Goal: Information Seeking & Learning: Learn about a topic

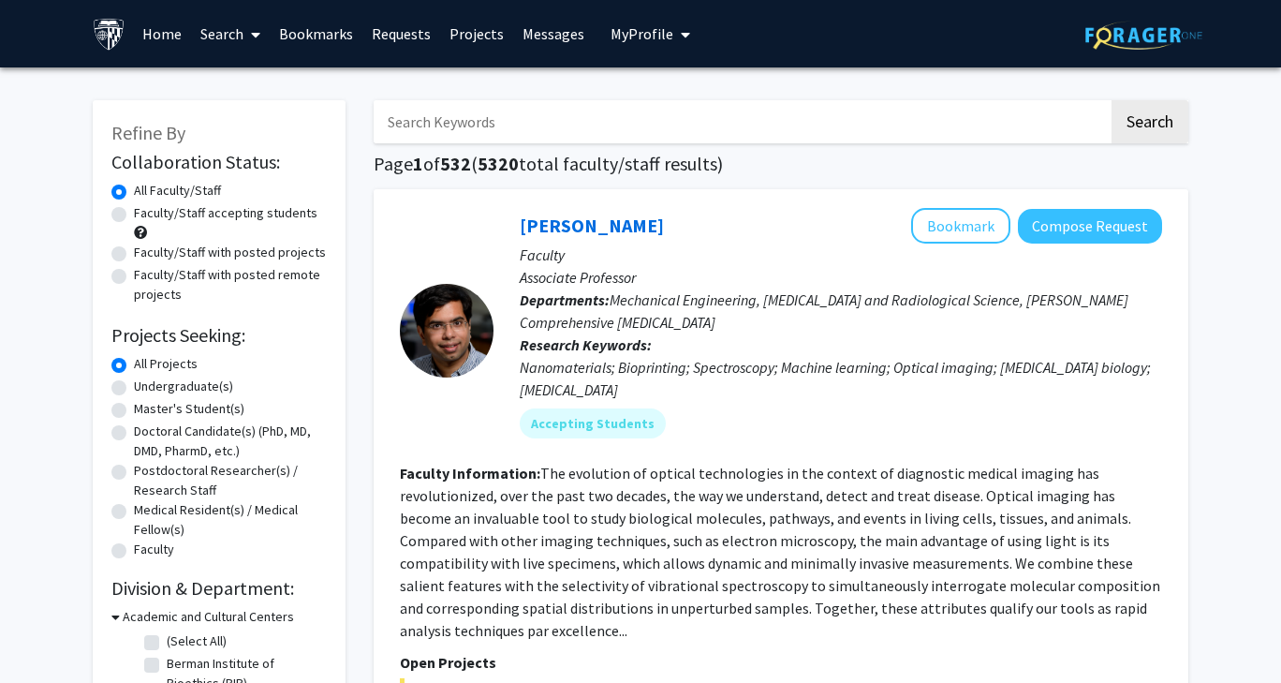
click at [543, 123] on input "Search Keywords" at bounding box center [741, 121] width 735 height 43
click at [134, 389] on label "Undergraduate(s)" at bounding box center [183, 387] width 99 height 20
click at [134, 389] on input "Undergraduate(s)" at bounding box center [140, 383] width 12 height 12
radio input "true"
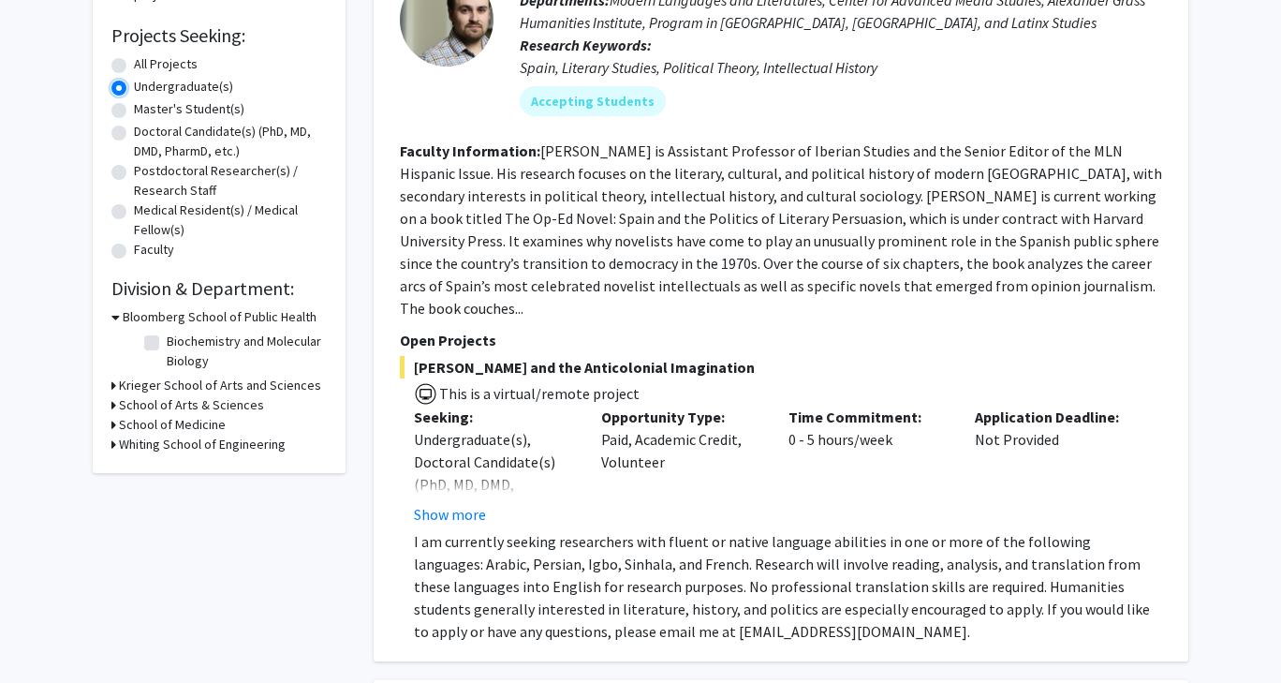
scroll to position [375, 0]
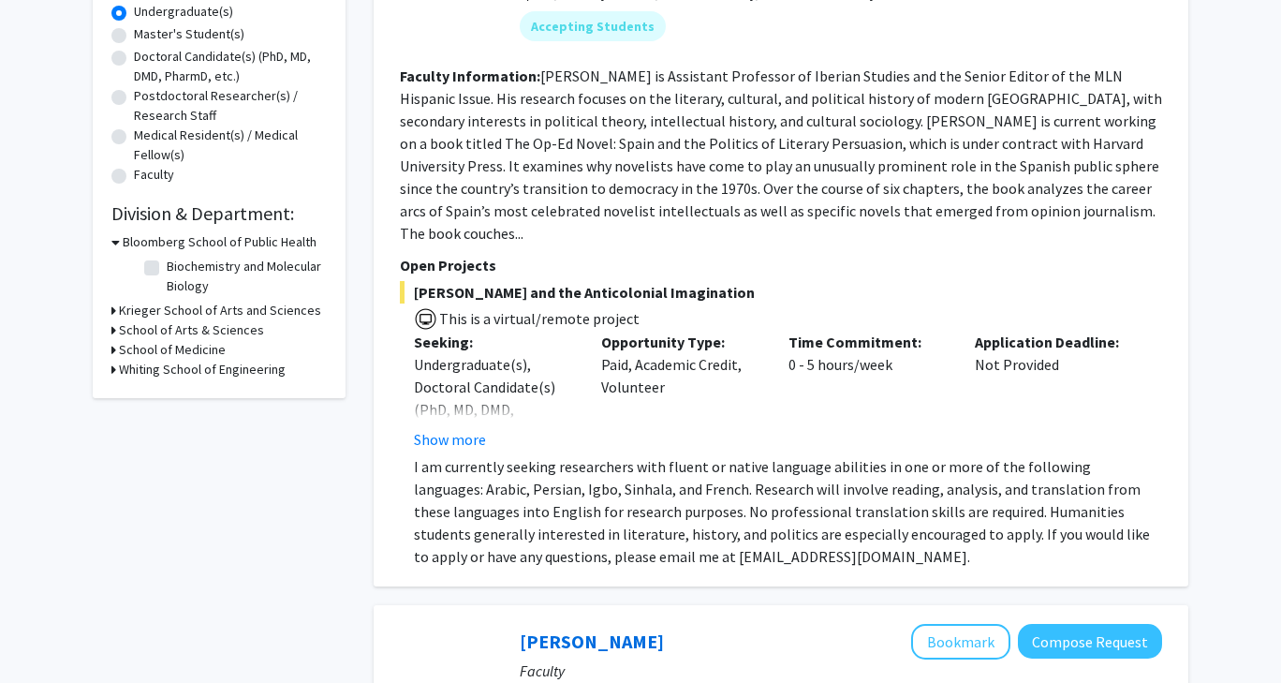
click at [115, 310] on icon at bounding box center [113, 311] width 5 height 20
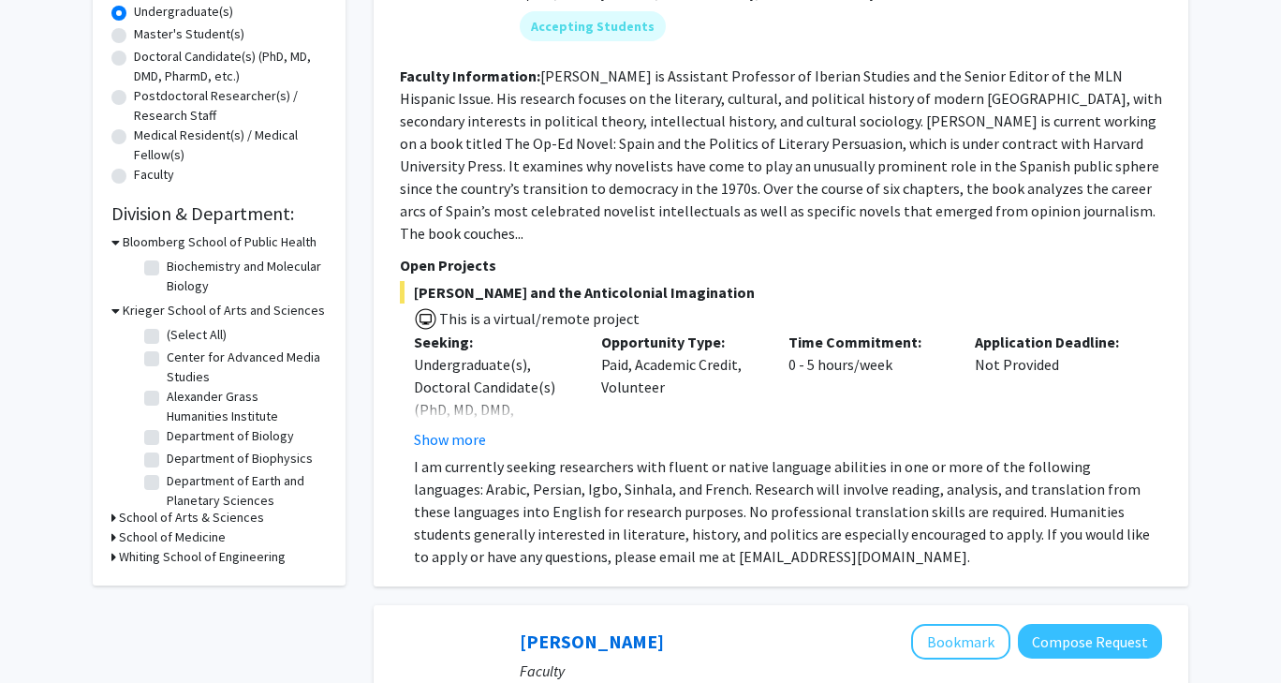
click at [114, 519] on icon at bounding box center [113, 518] width 5 height 20
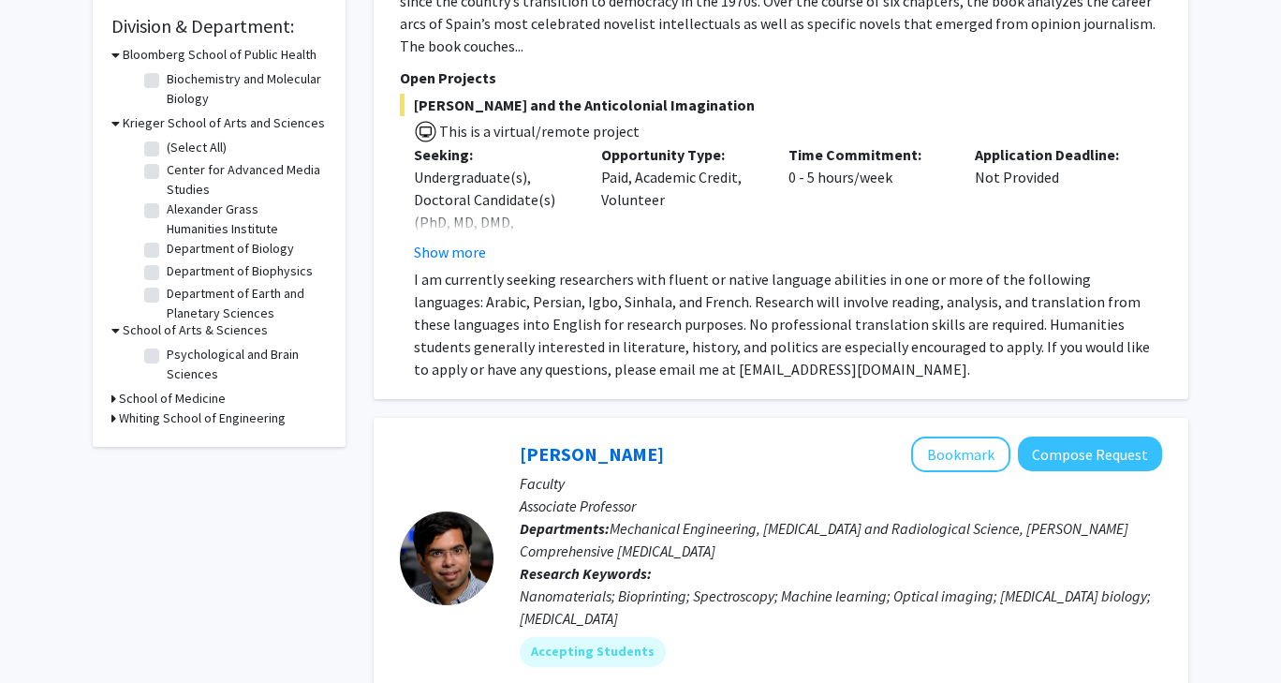
scroll to position [468, 0]
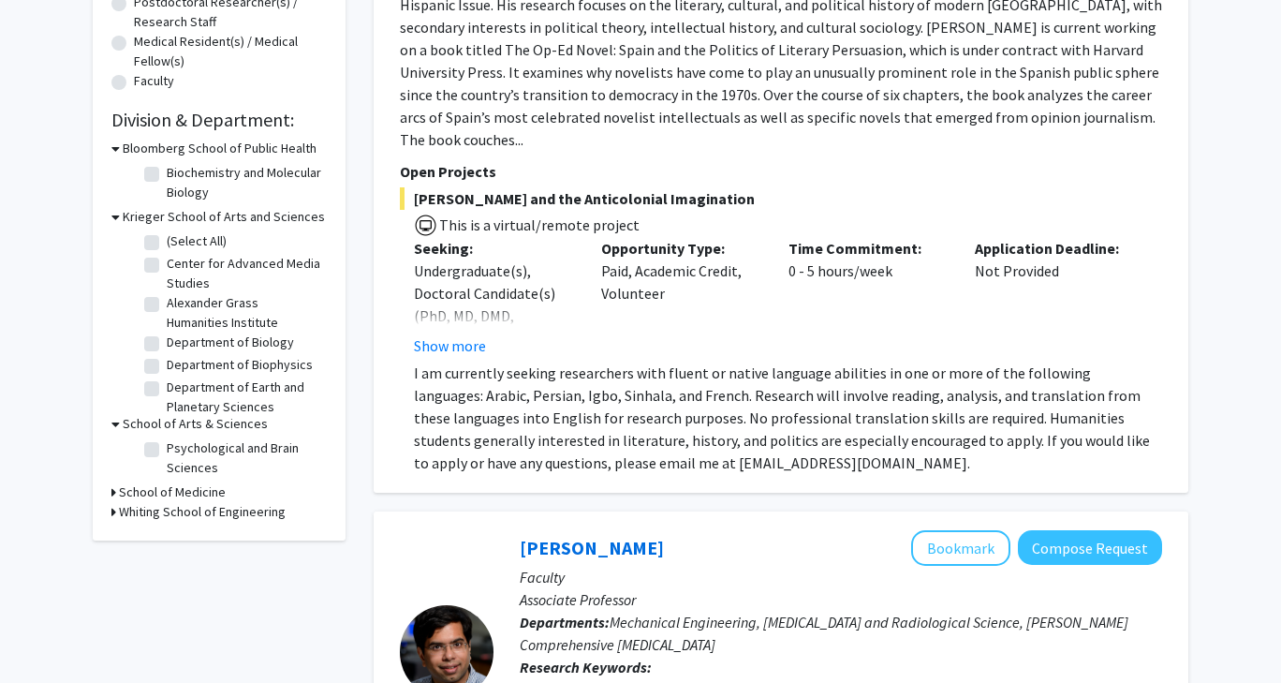
click at [167, 449] on label "Psychological and Brain Sciences" at bounding box center [244, 457] width 155 height 39
click at [167, 449] on input "Psychological and Brain Sciences" at bounding box center [173, 444] width 12 height 12
checkbox input "true"
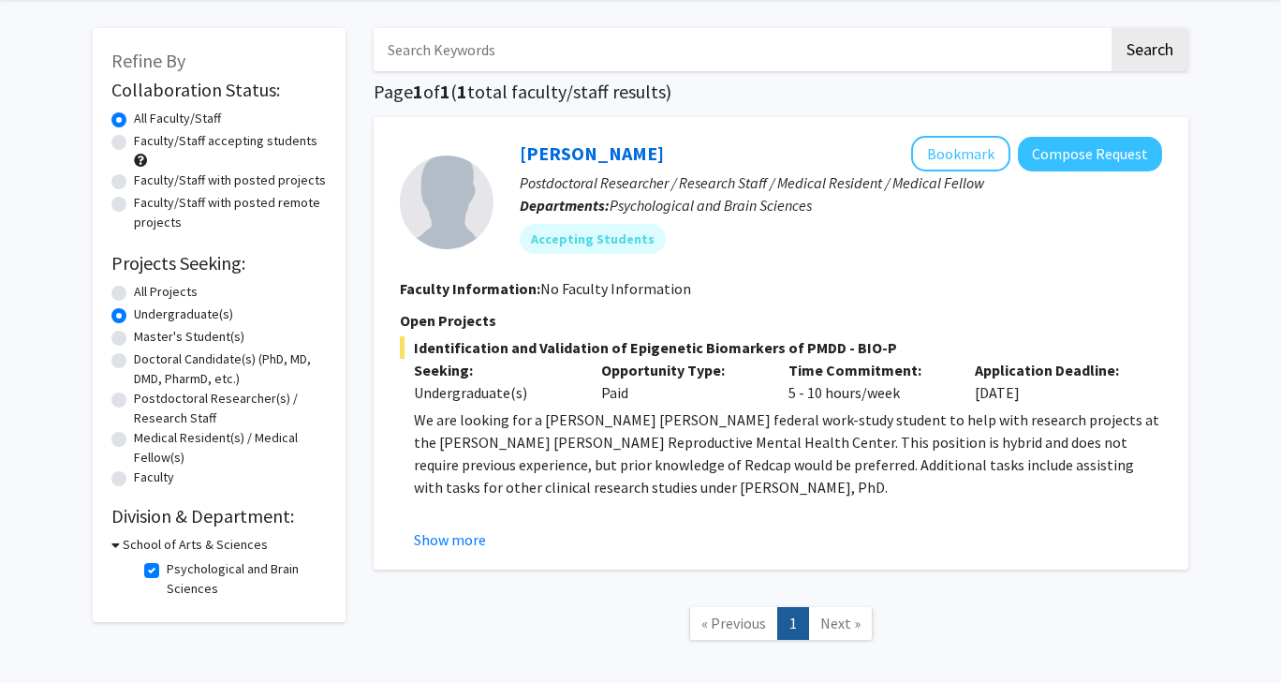
scroll to position [166, 0]
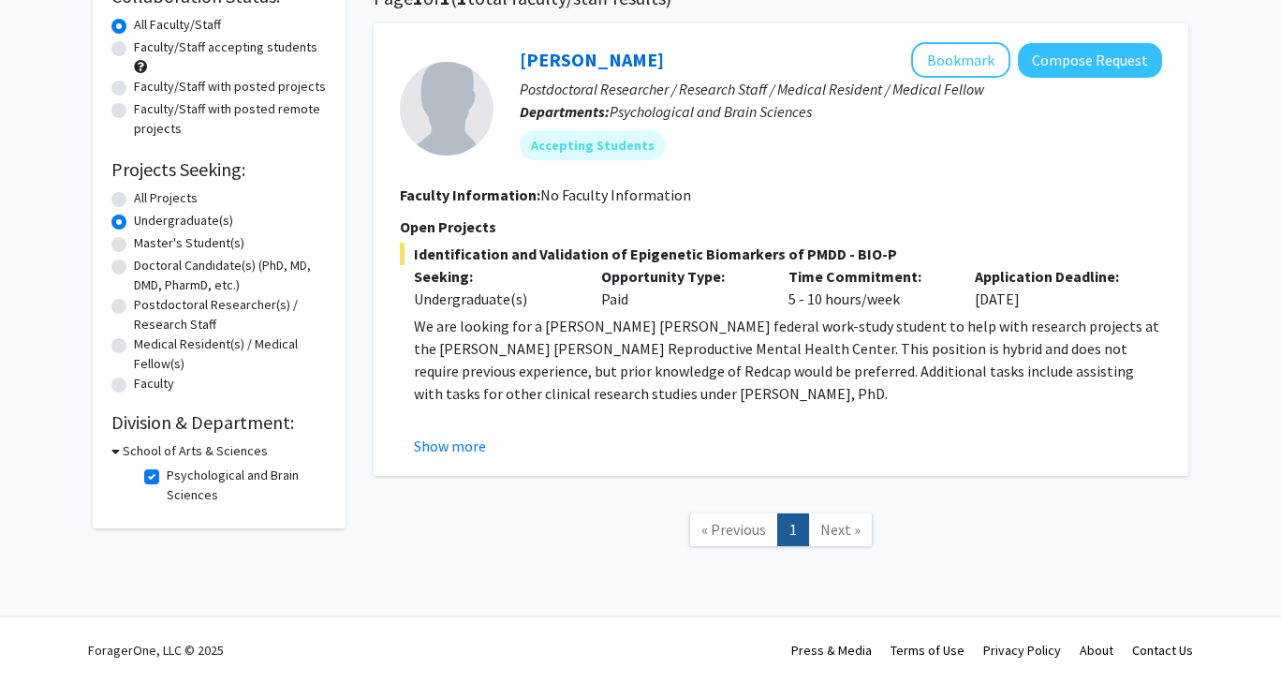
click at [167, 475] on label "Psychological and Brain Sciences" at bounding box center [244, 485] width 155 height 39
click at [167, 475] on input "Psychological and Brain Sciences" at bounding box center [173, 472] width 12 height 12
checkbox input "false"
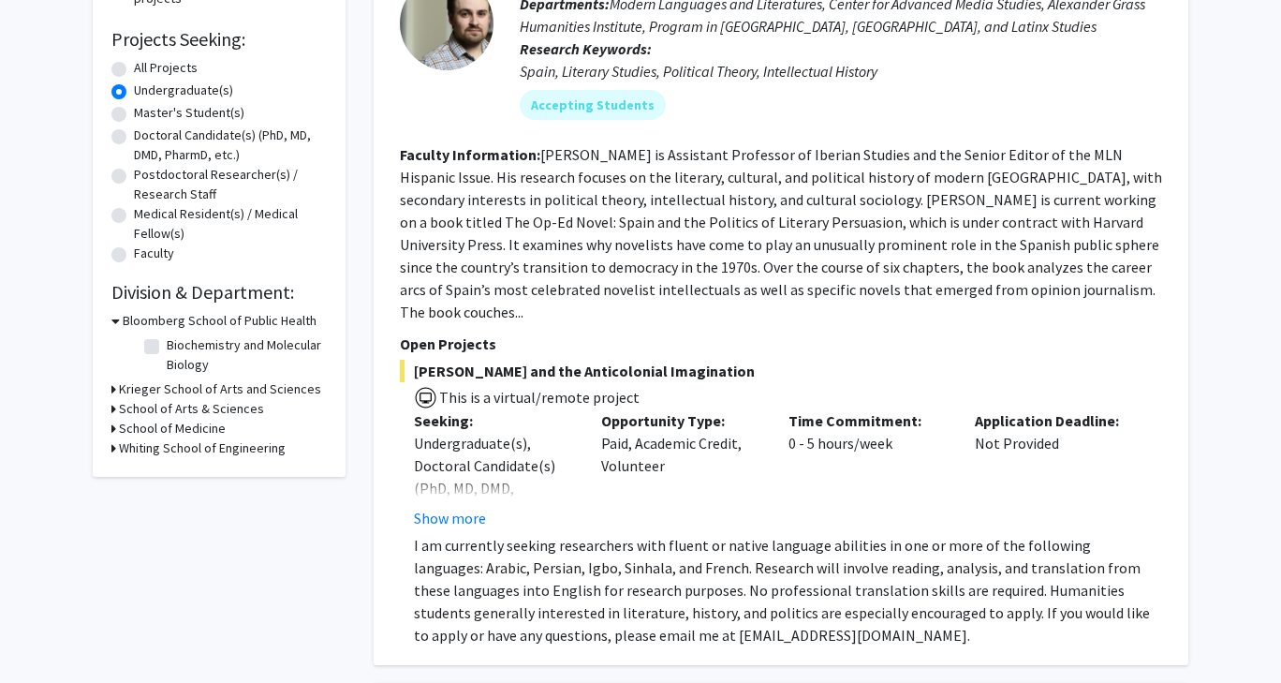
scroll to position [281, 0]
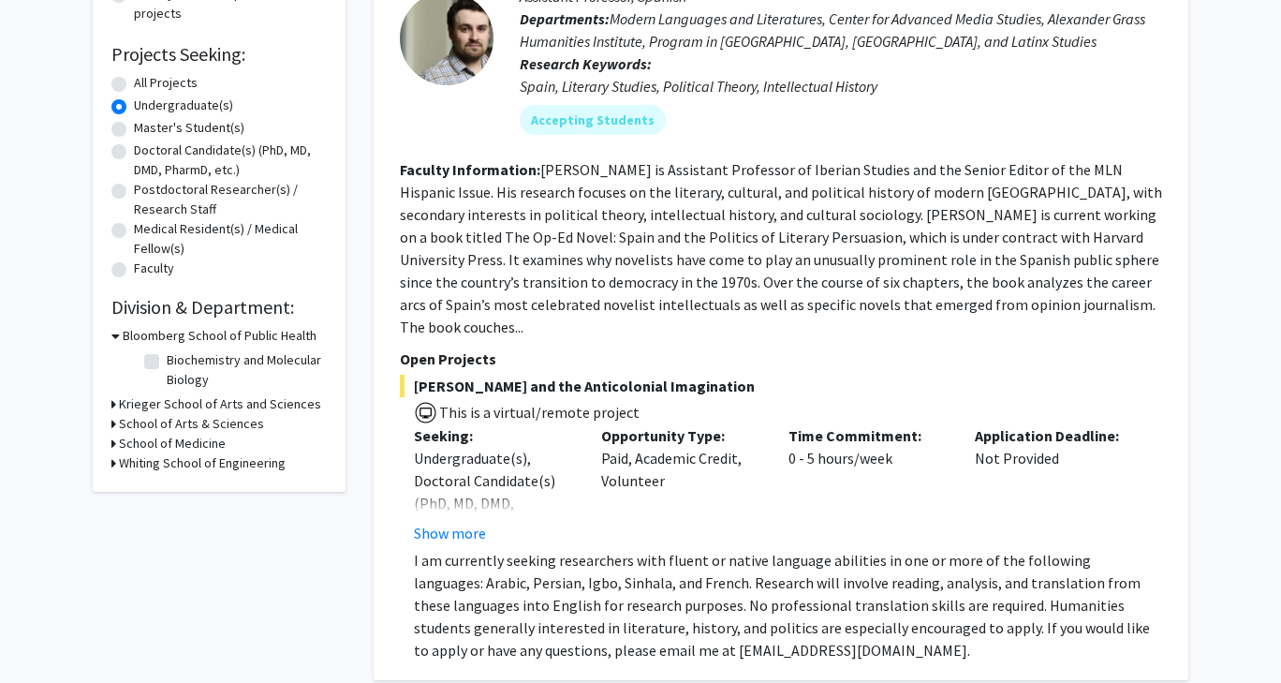
click at [123, 335] on h3 "Bloomberg School of Public Health" at bounding box center [220, 336] width 194 height 20
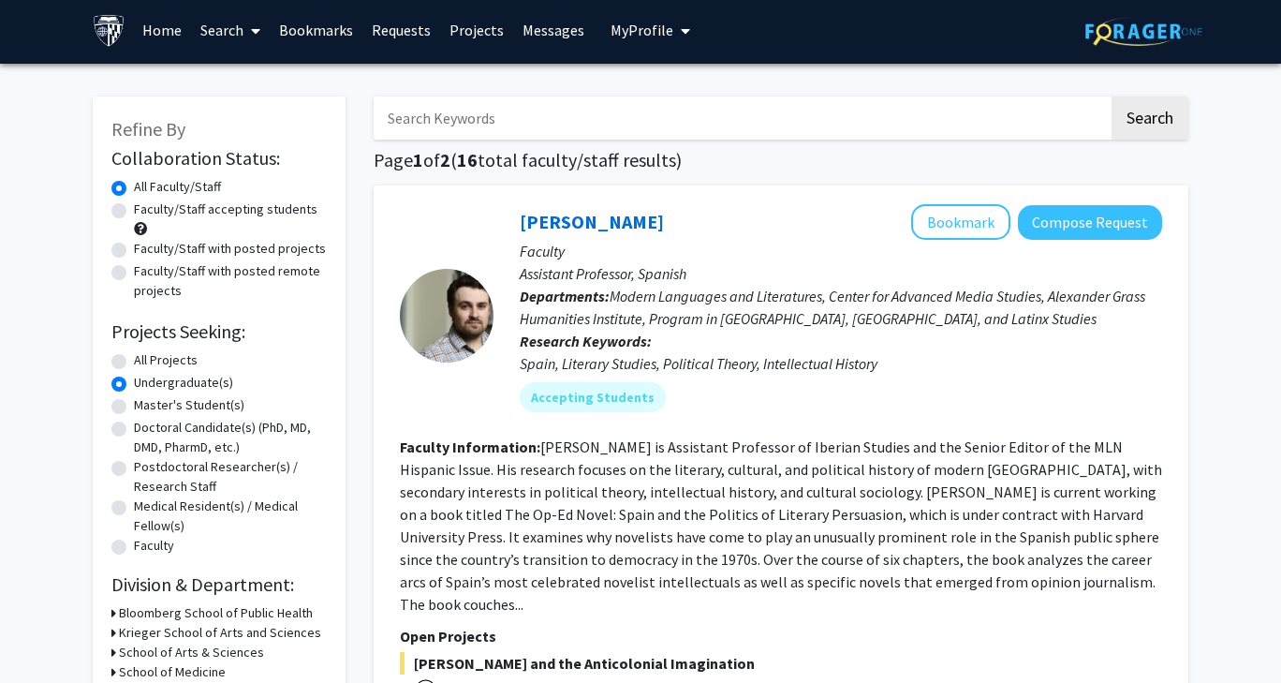
scroll to position [0, 0]
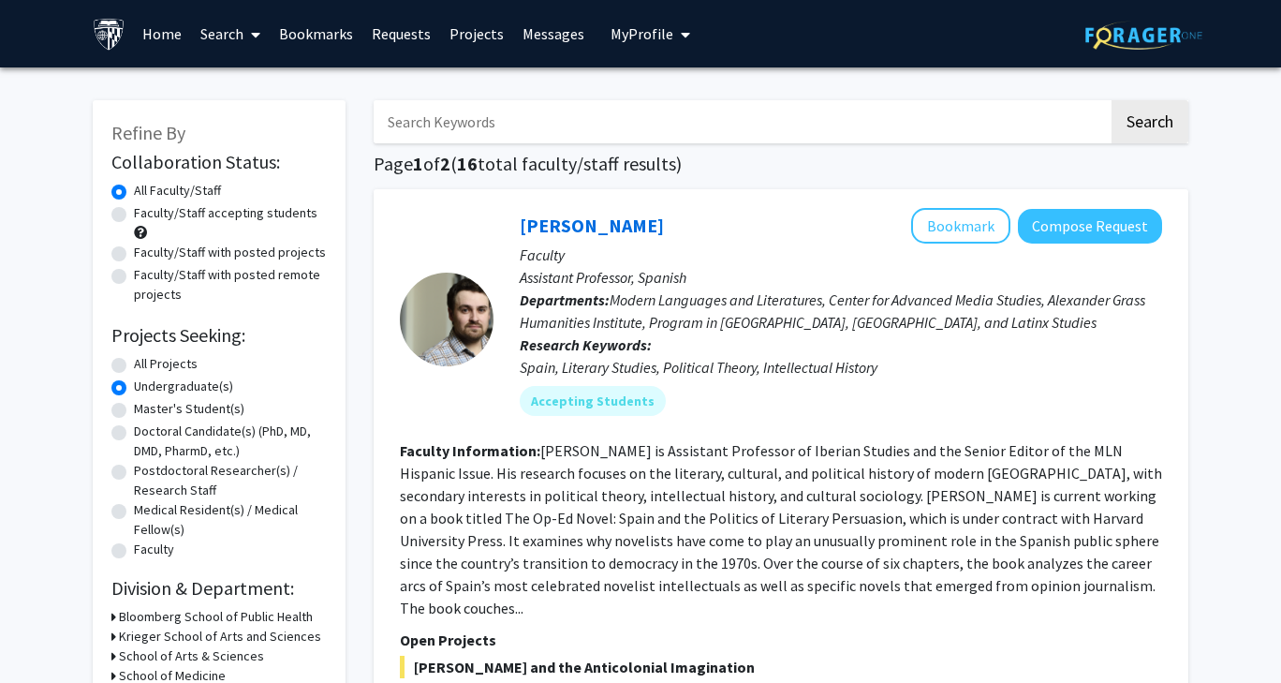
click at [497, 132] on input "Search Keywords" at bounding box center [741, 121] width 735 height 43
type input "ㅜ"
type input "Neuro"
click at [1112, 100] on button "Search" at bounding box center [1150, 121] width 77 height 43
radio input "true"
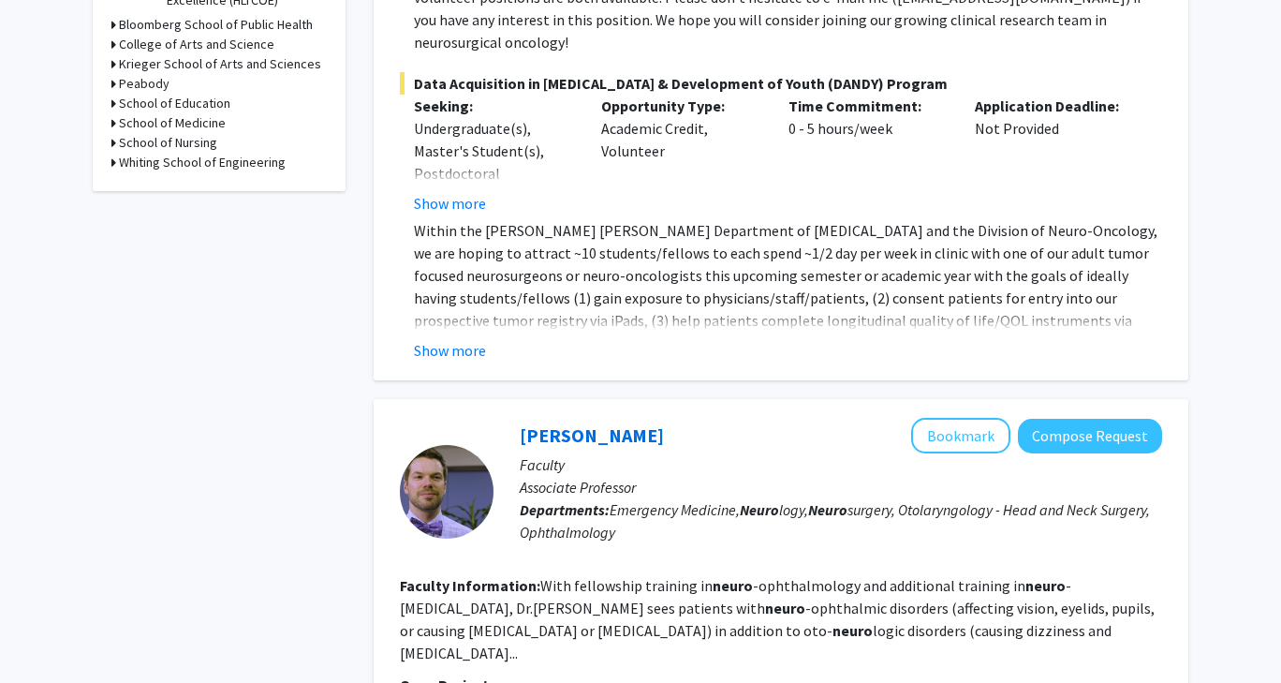
scroll to position [749, 0]
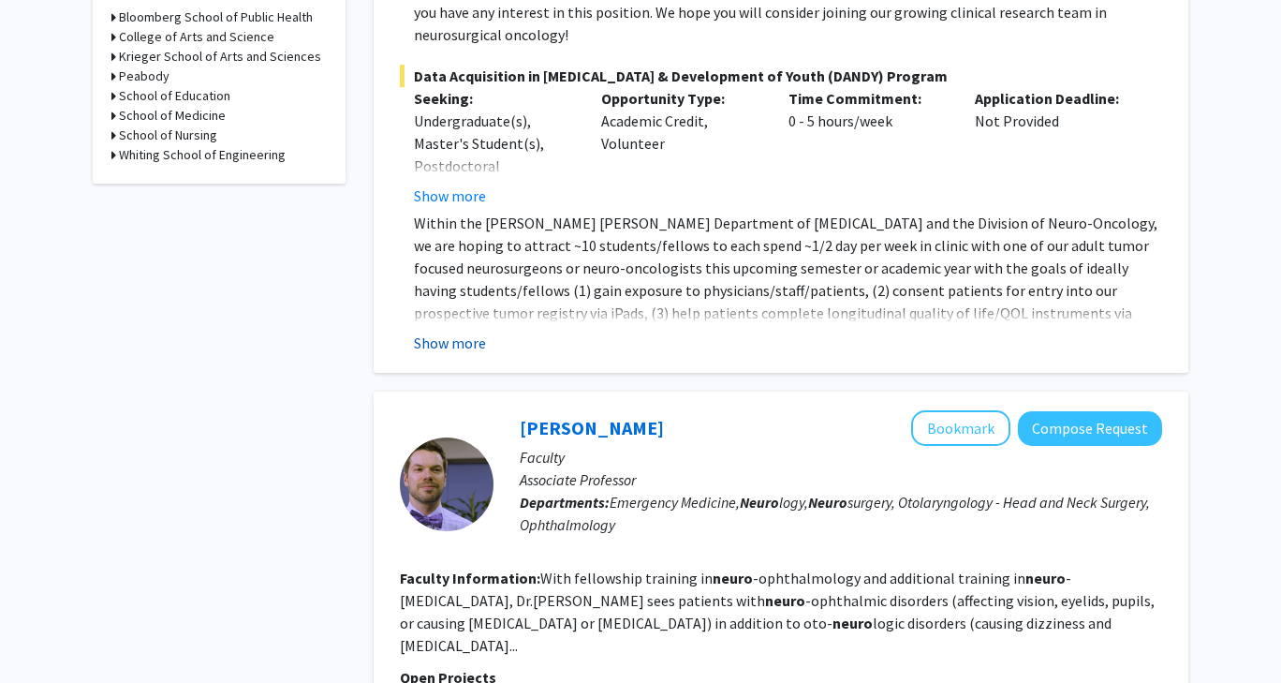
click at [453, 332] on button "Show more" at bounding box center [450, 343] width 72 height 22
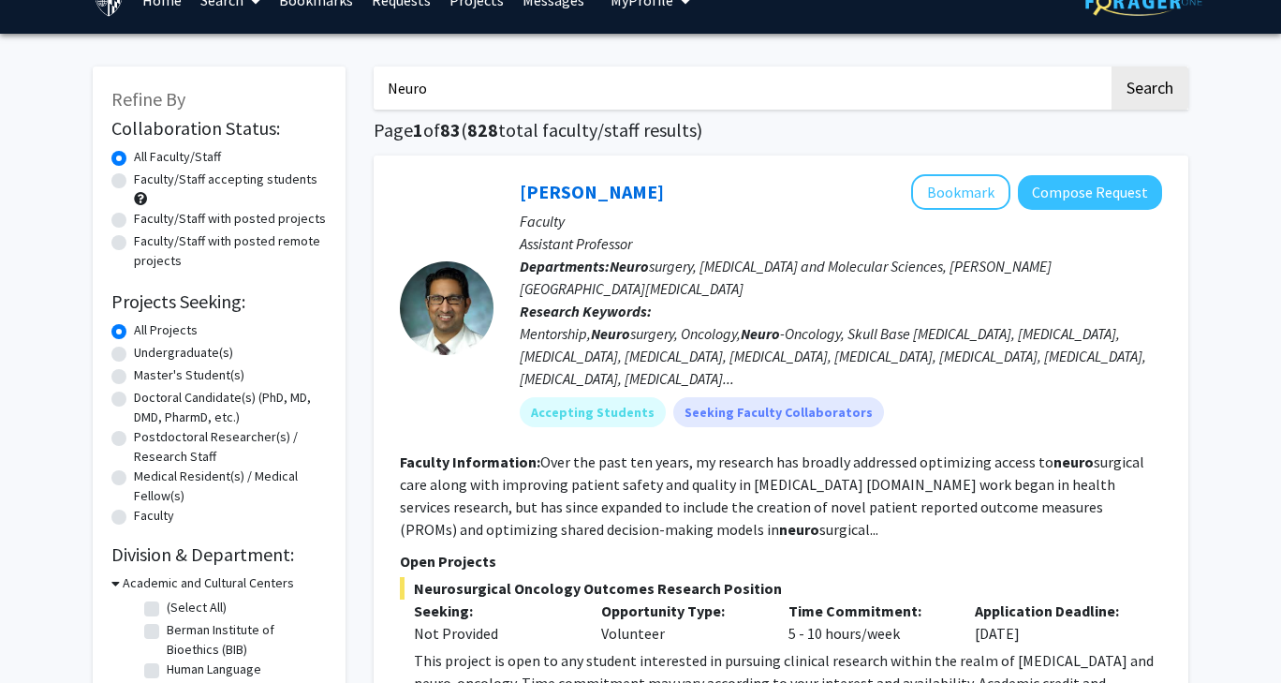
scroll to position [0, 0]
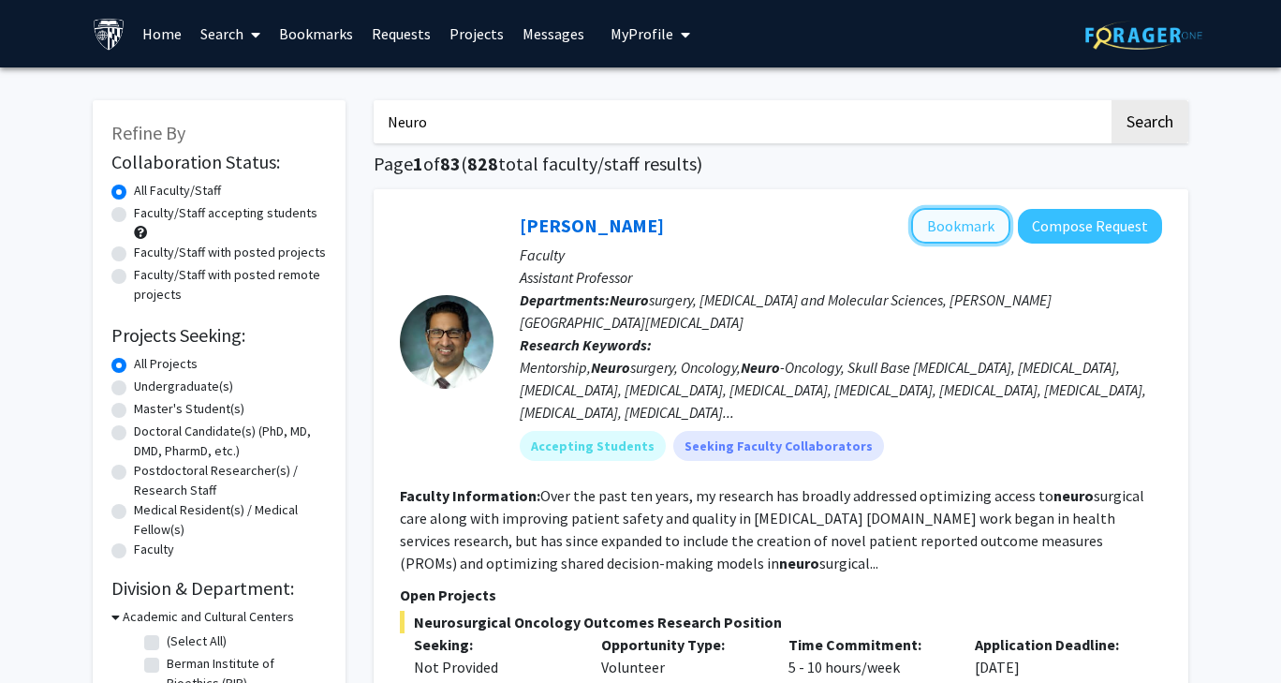
click at [986, 230] on button "Bookmark" at bounding box center [960, 226] width 99 height 36
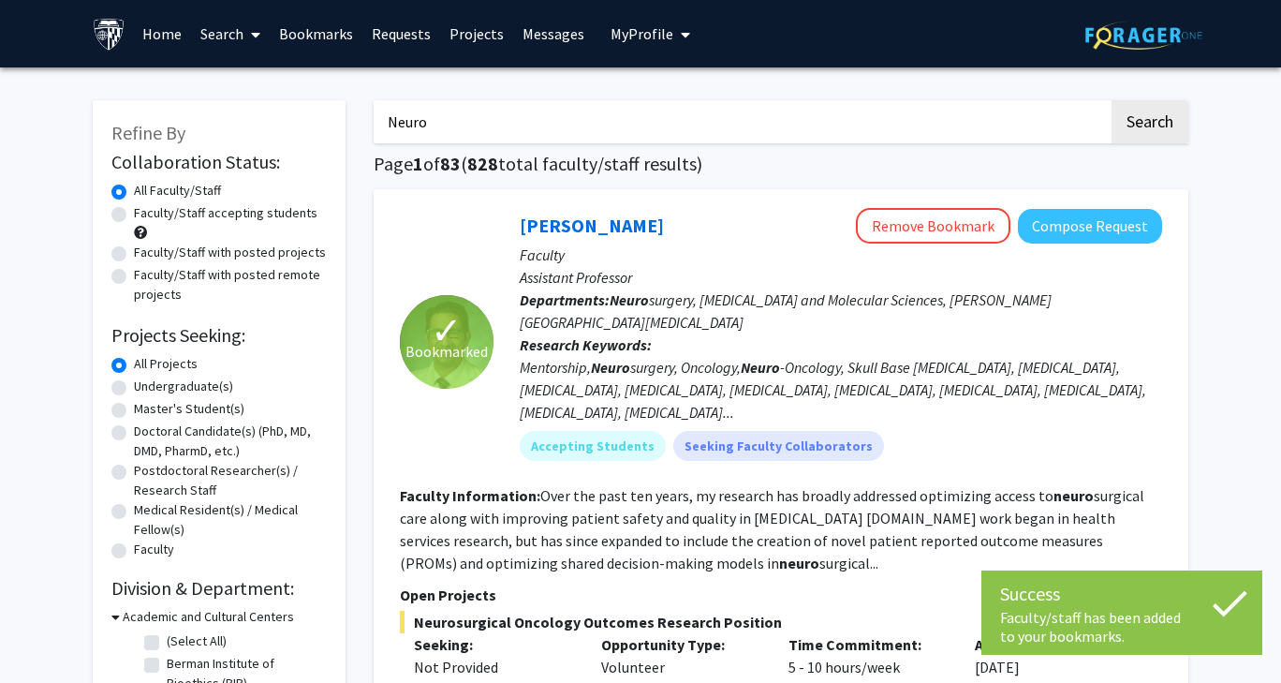
click at [652, 37] on span "My Profile" at bounding box center [642, 33] width 63 height 19
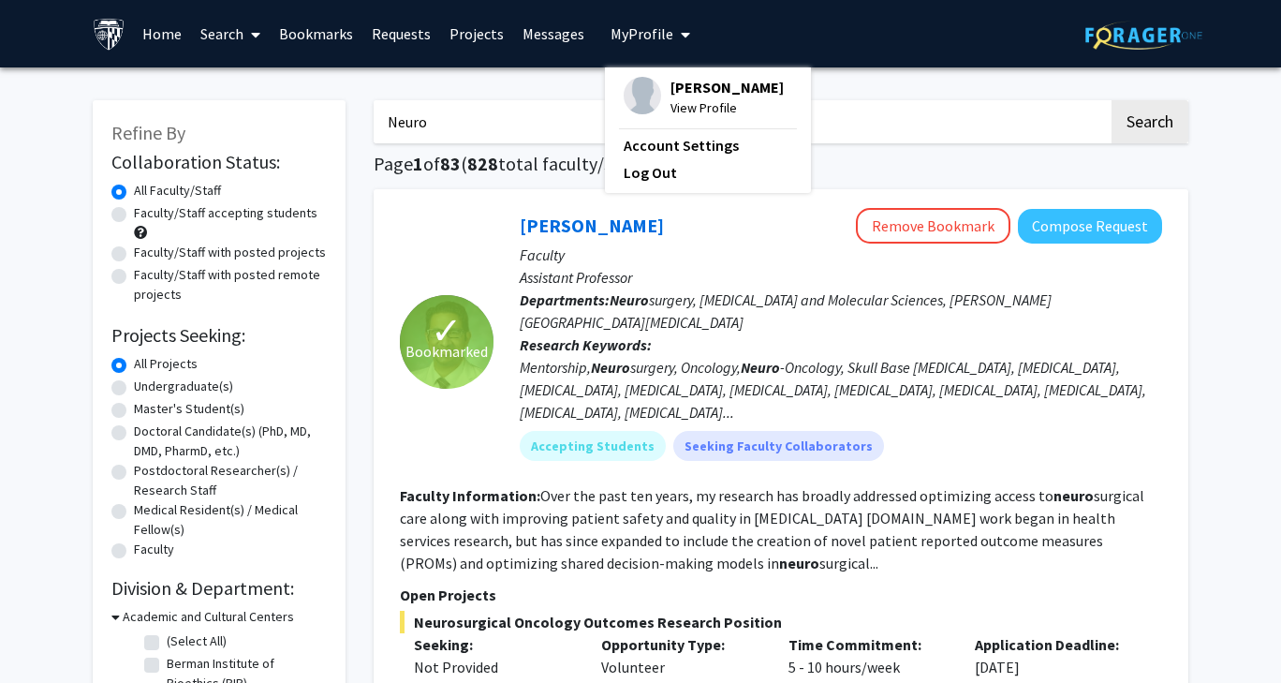
click at [1014, 343] on p "Research Keywords: Mentorship, Neuro surgery, Oncology, Neuro -Oncology, Skull …" at bounding box center [841, 378] width 643 height 90
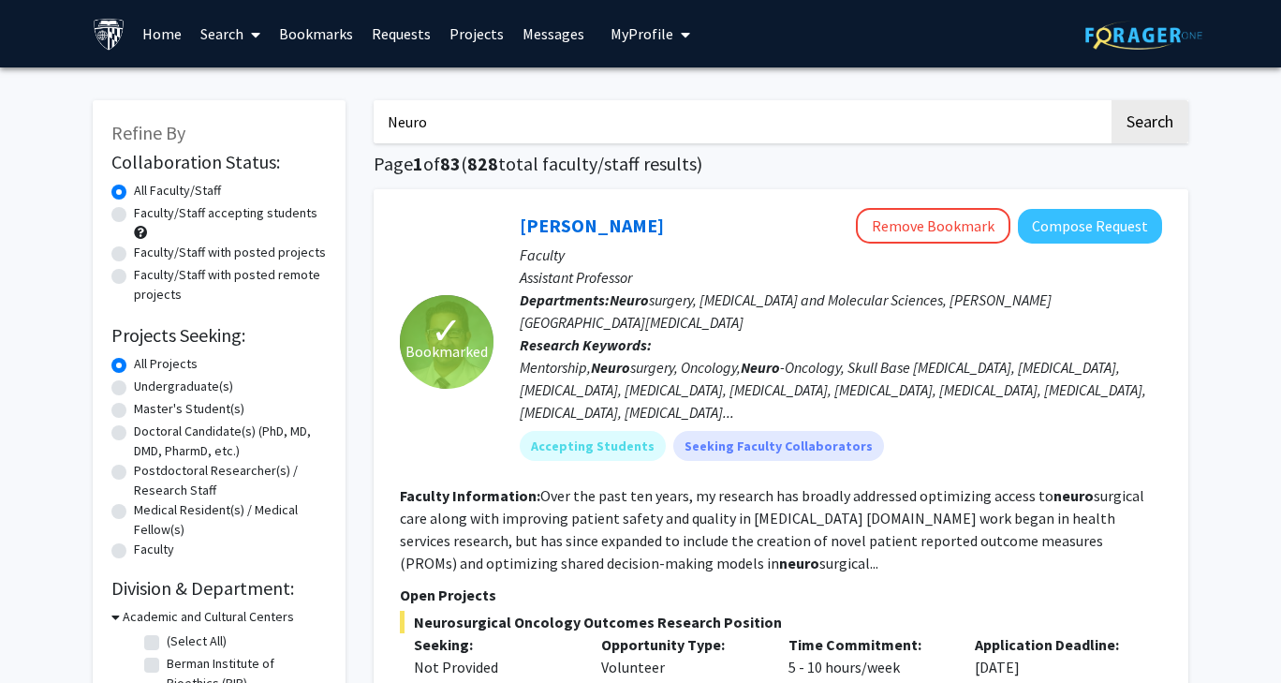
click at [154, 391] on label "Undergraduate(s)" at bounding box center [183, 387] width 99 height 20
click at [146, 389] on input "Undergraduate(s)" at bounding box center [140, 383] width 12 height 12
radio input "true"
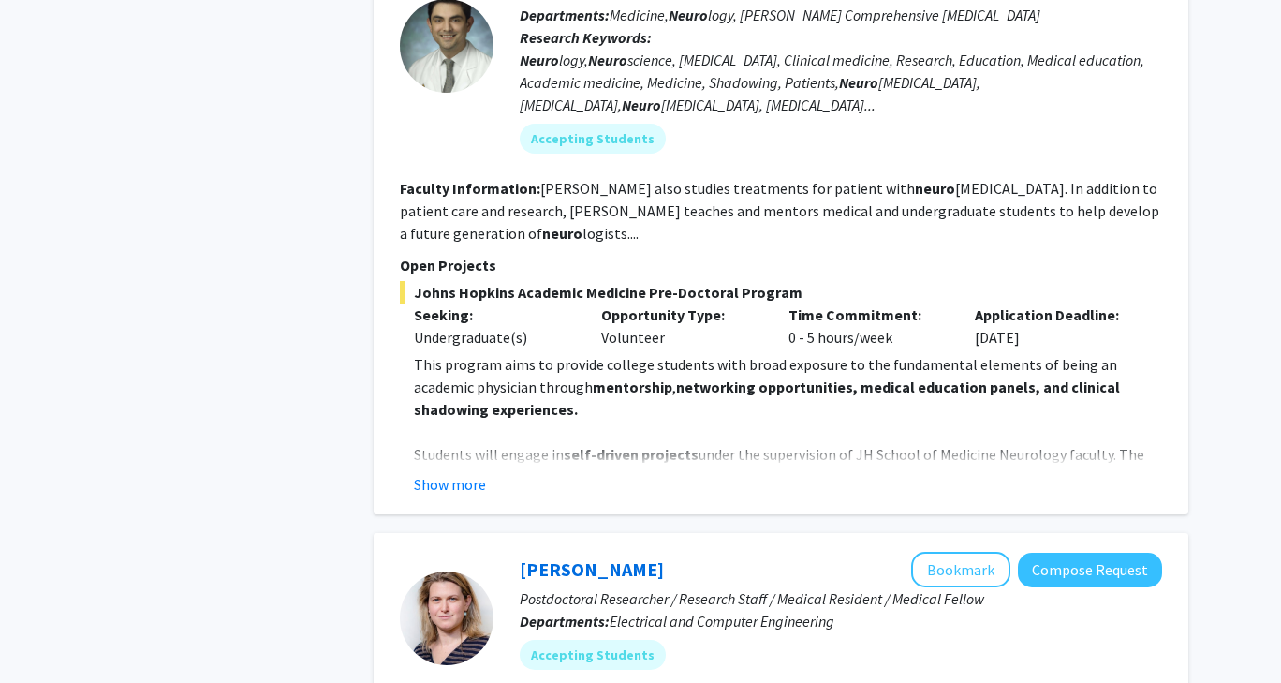
scroll to position [1311, 0]
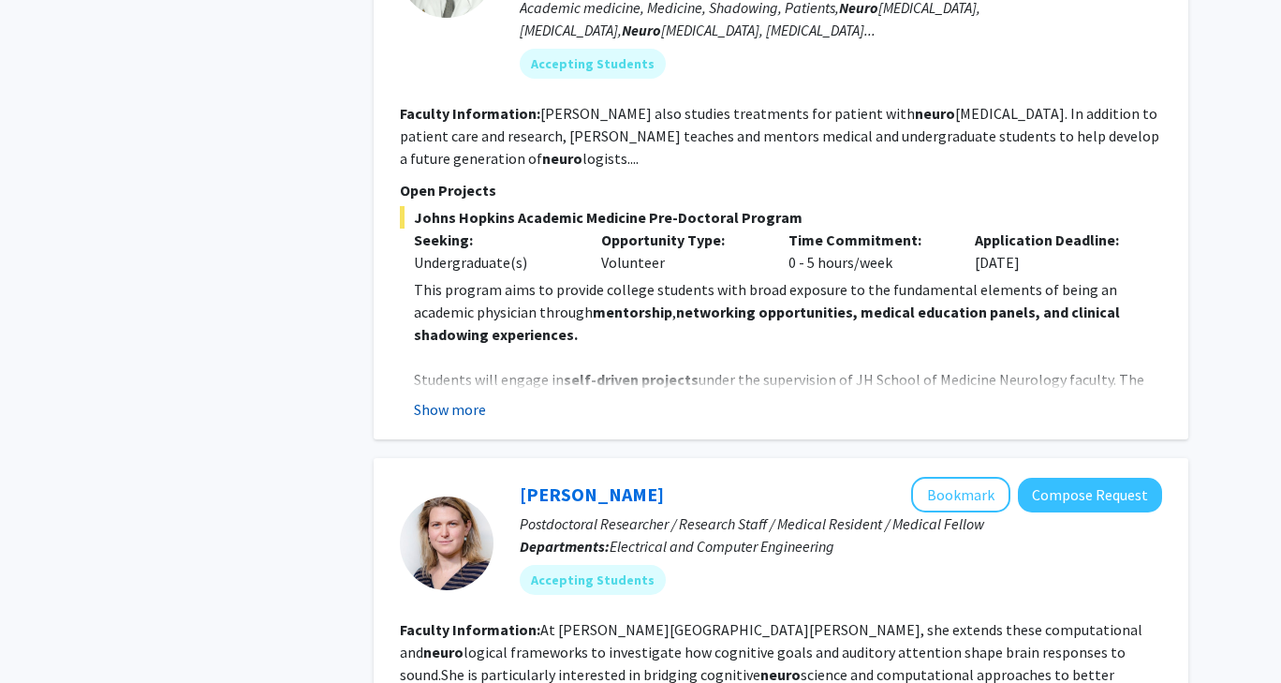
click at [441, 398] on button "Show more" at bounding box center [450, 409] width 72 height 22
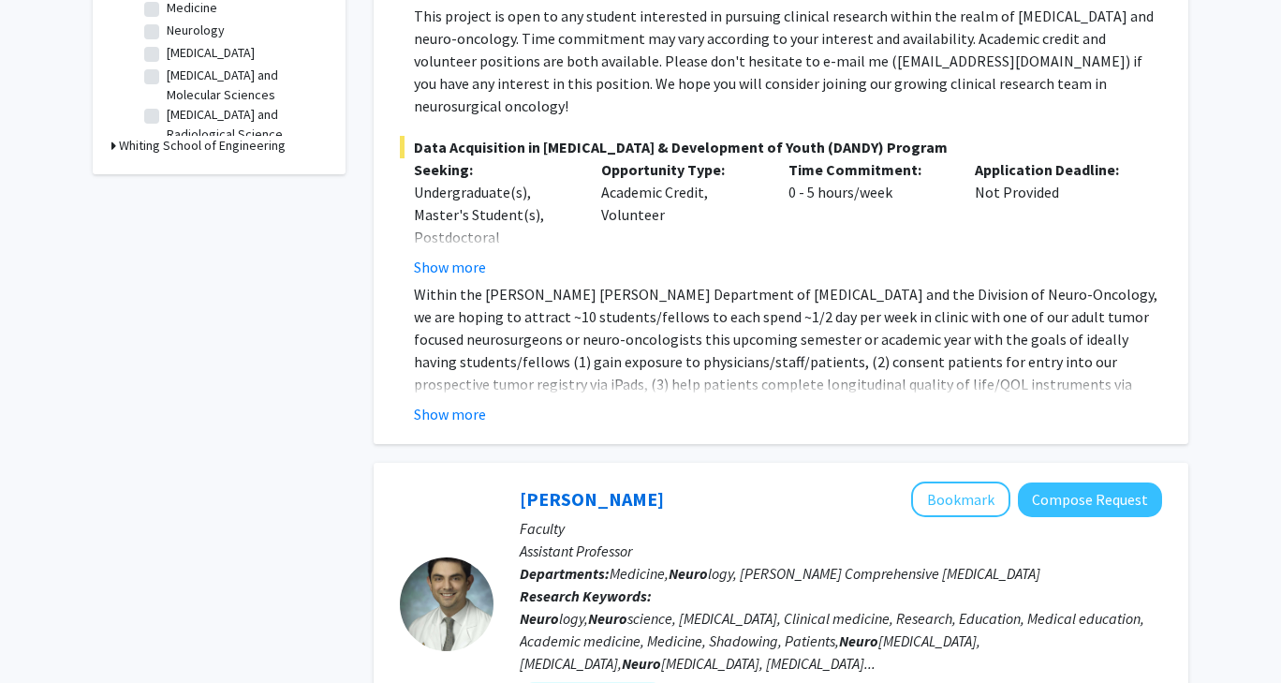
scroll to position [843, 0]
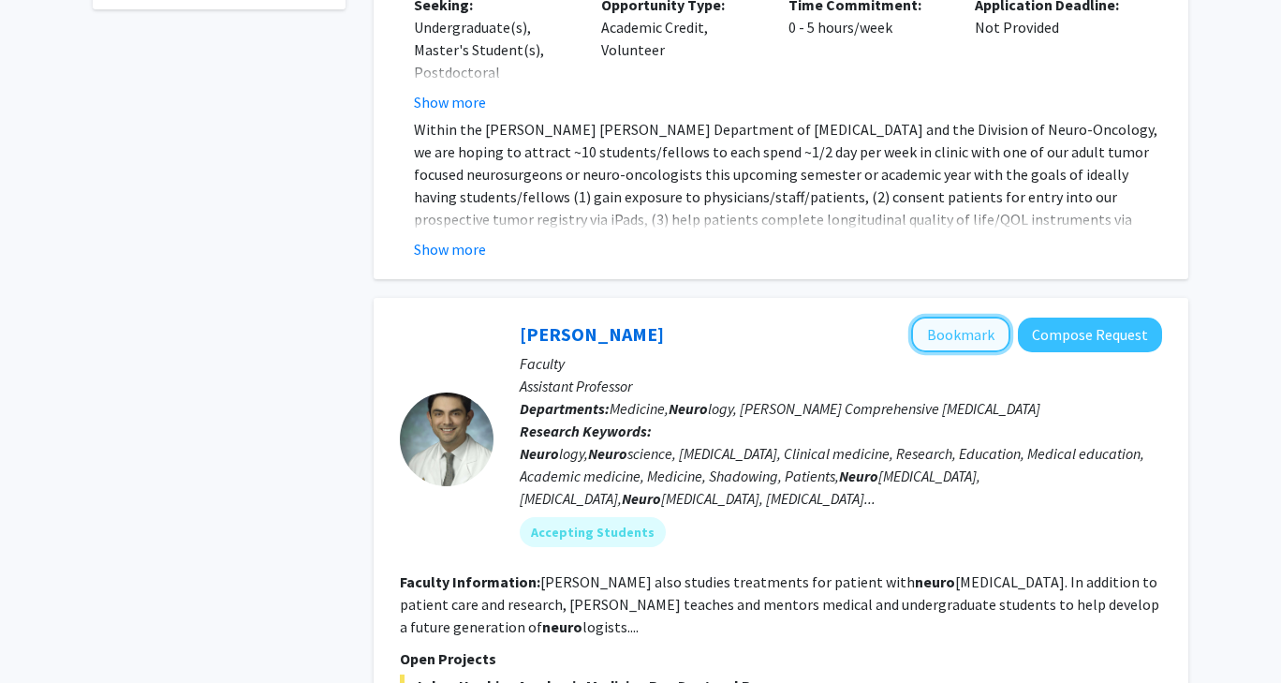
click at [947, 324] on button "Bookmark" at bounding box center [960, 335] width 99 height 36
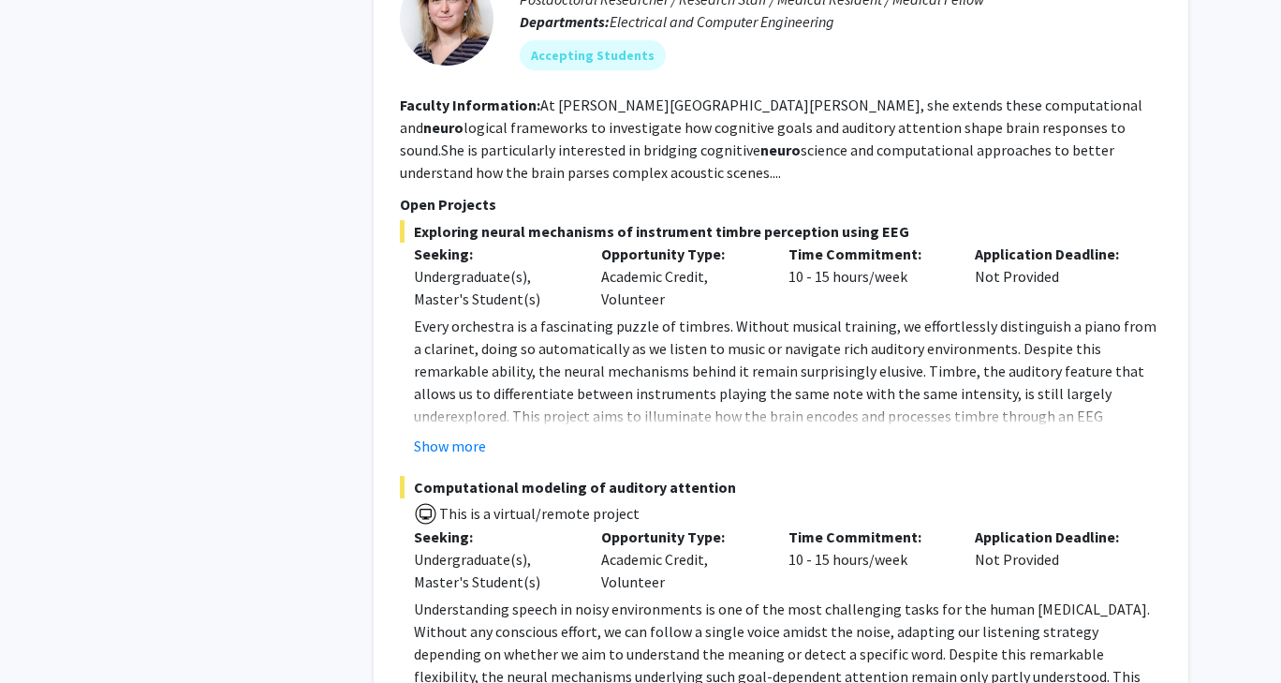
scroll to position [2623, 0]
drag, startPoint x: 572, startPoint y: 323, endPoint x: 346, endPoint y: 305, distance: 227.4
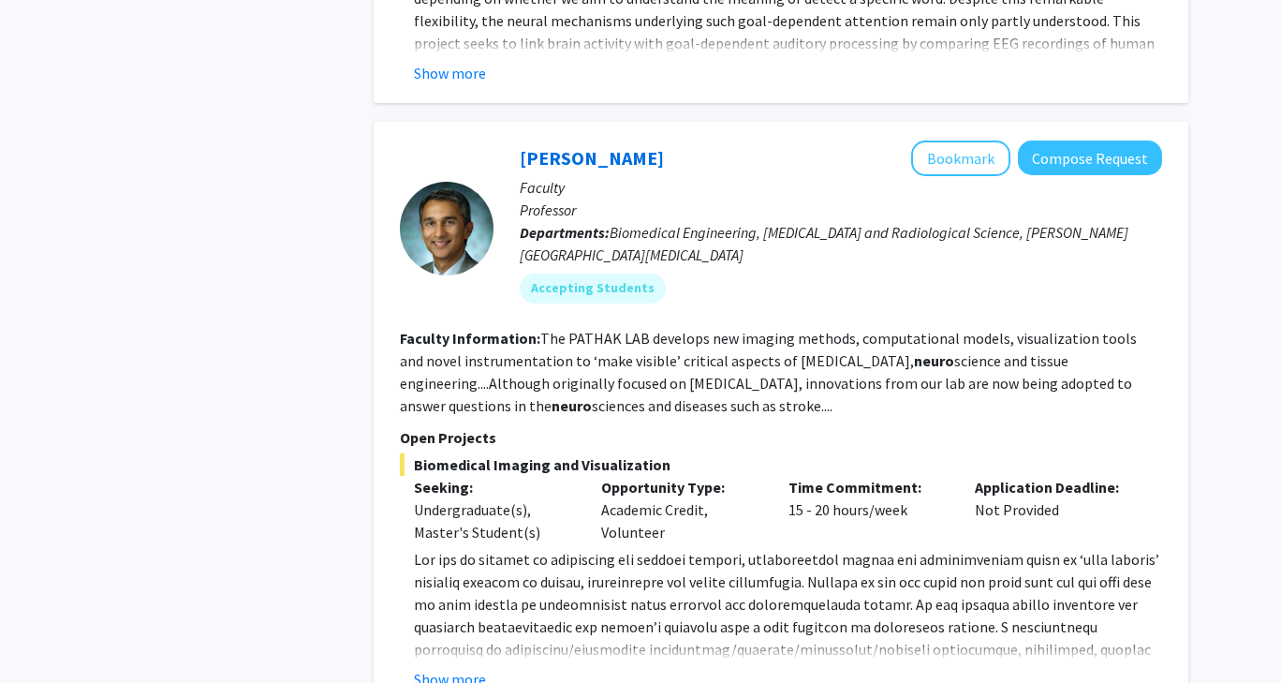
scroll to position [3372, 0]
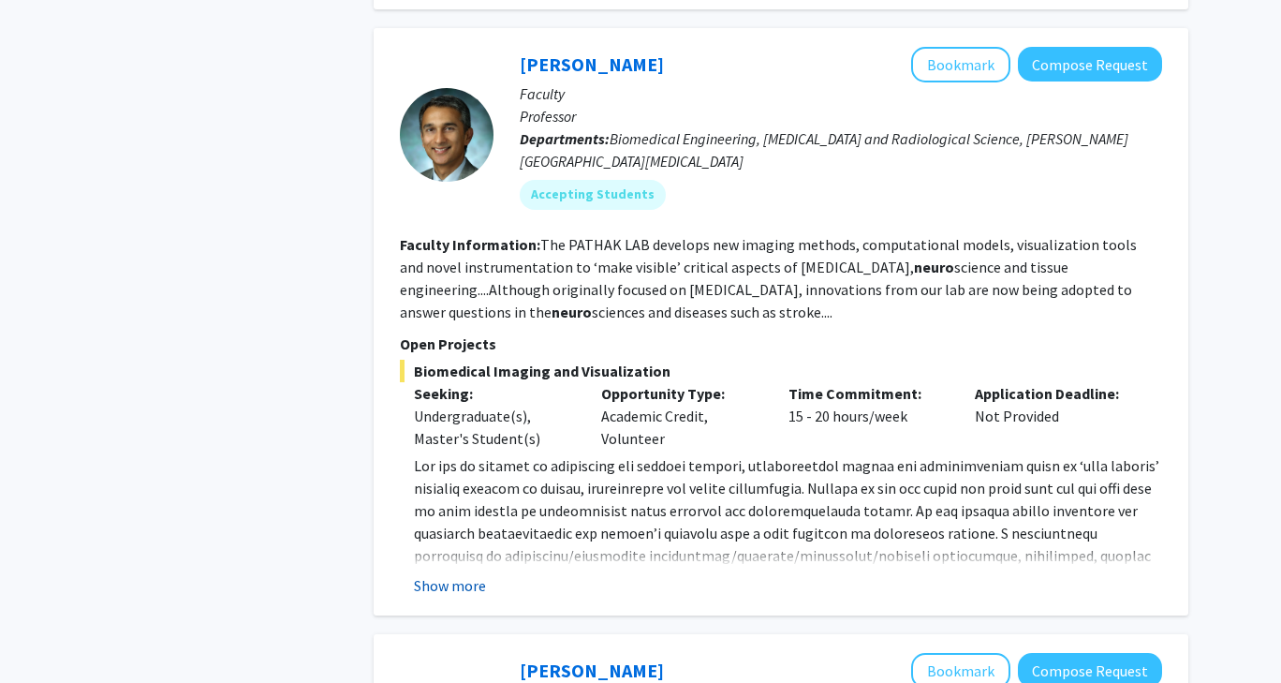
click at [467, 574] on button "Show more" at bounding box center [450, 585] width 72 height 22
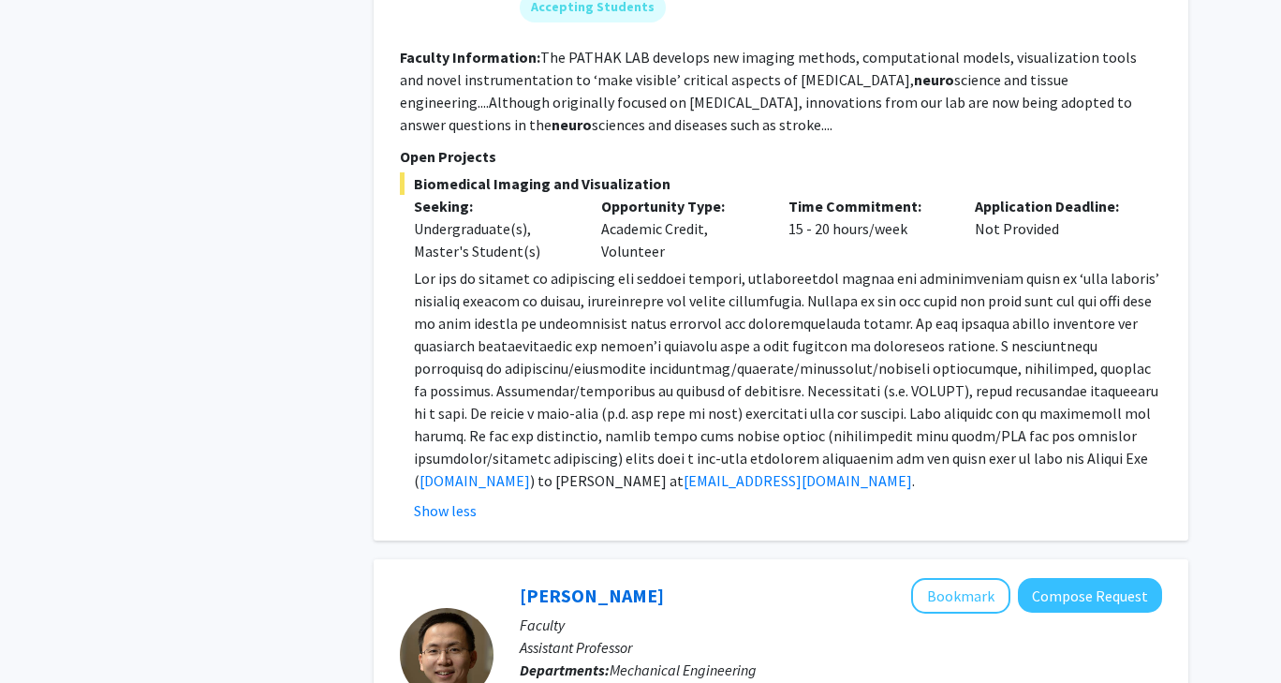
scroll to position [3466, 0]
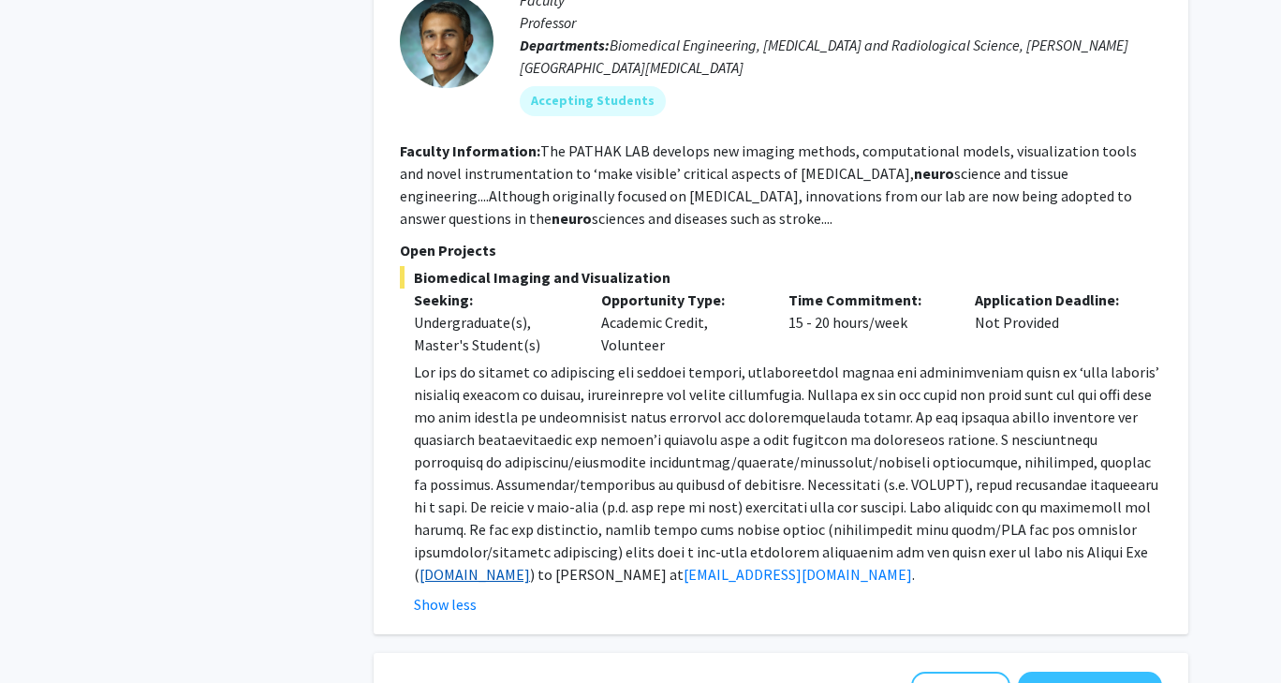
click at [526, 565] on link "[DOMAIN_NAME]" at bounding box center [475, 574] width 111 height 19
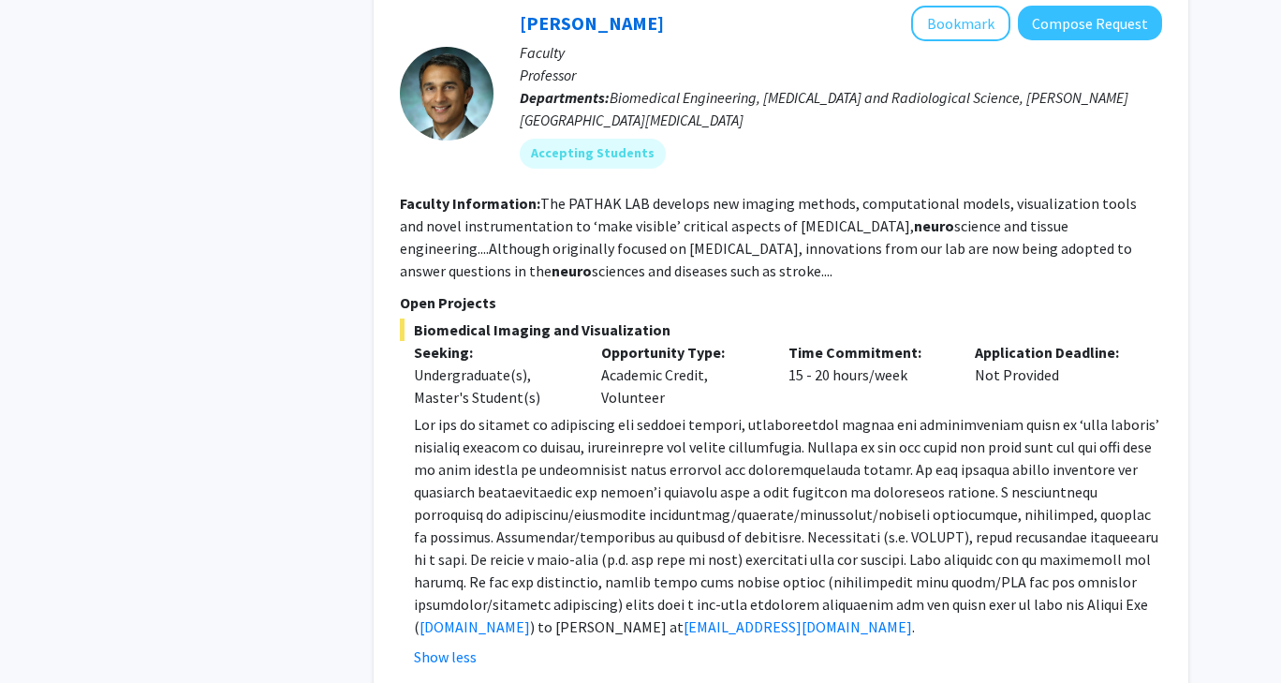
scroll to position [3372, 0]
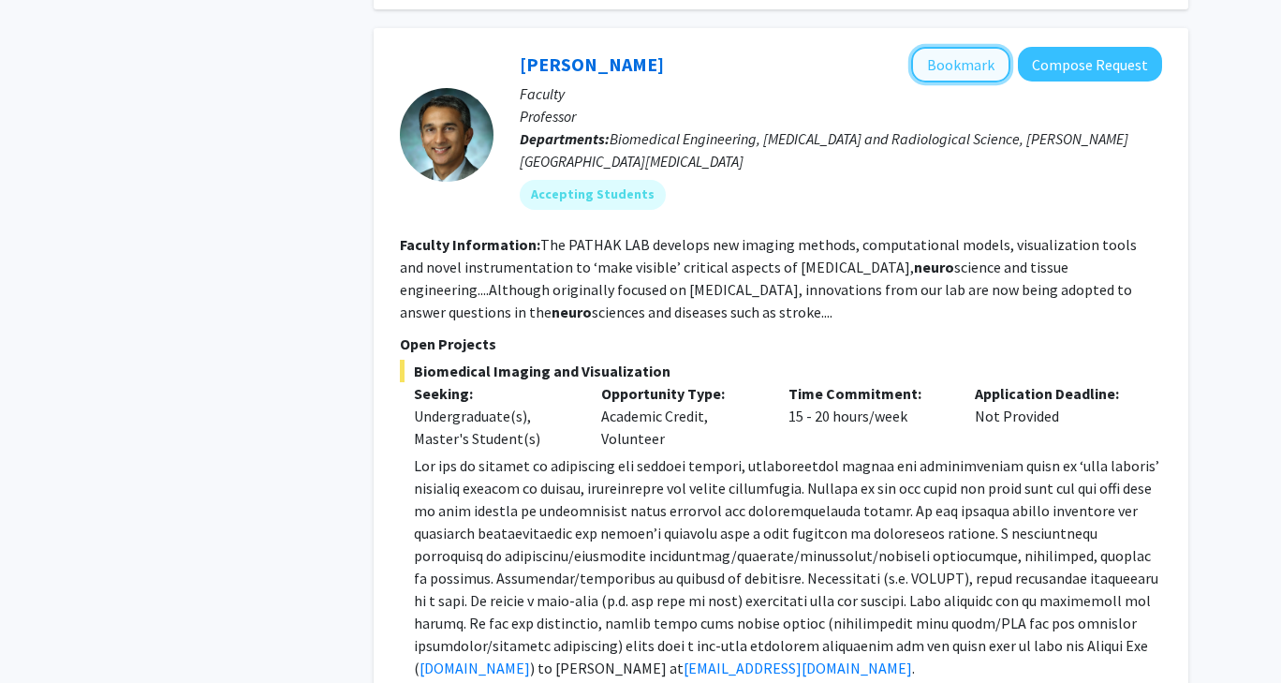
click at [985, 47] on button "Bookmark" at bounding box center [960, 65] width 99 height 36
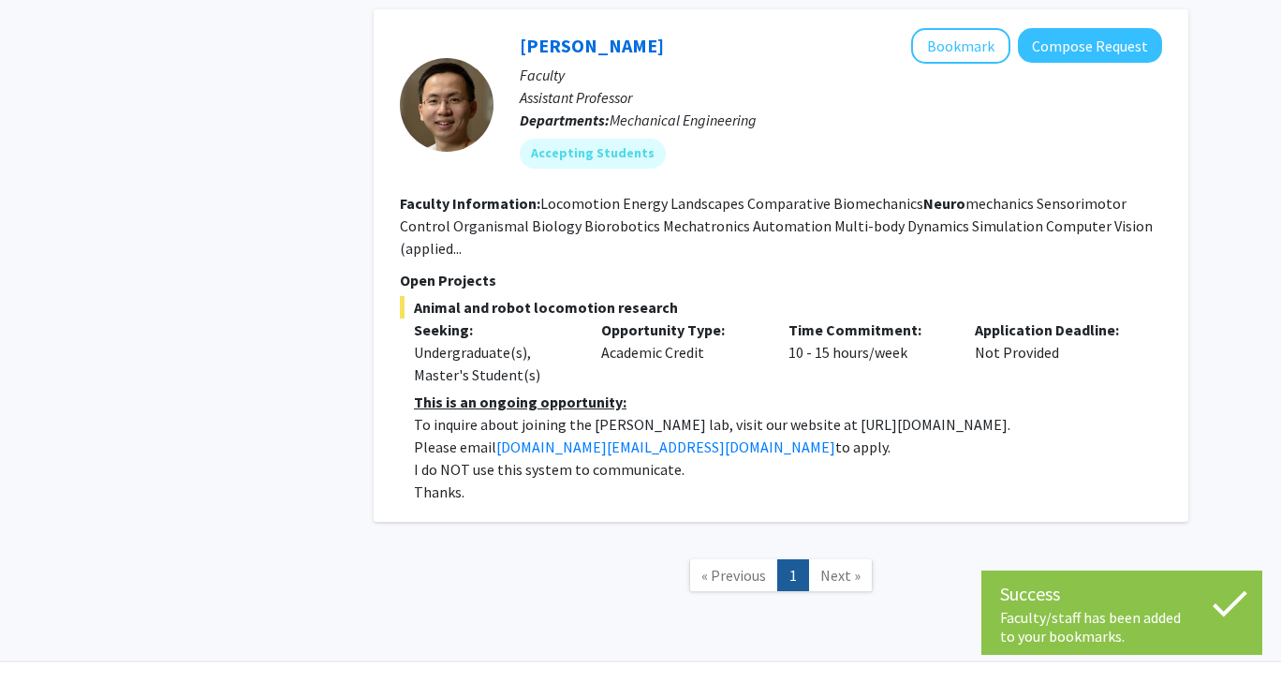
scroll to position [4016, 0]
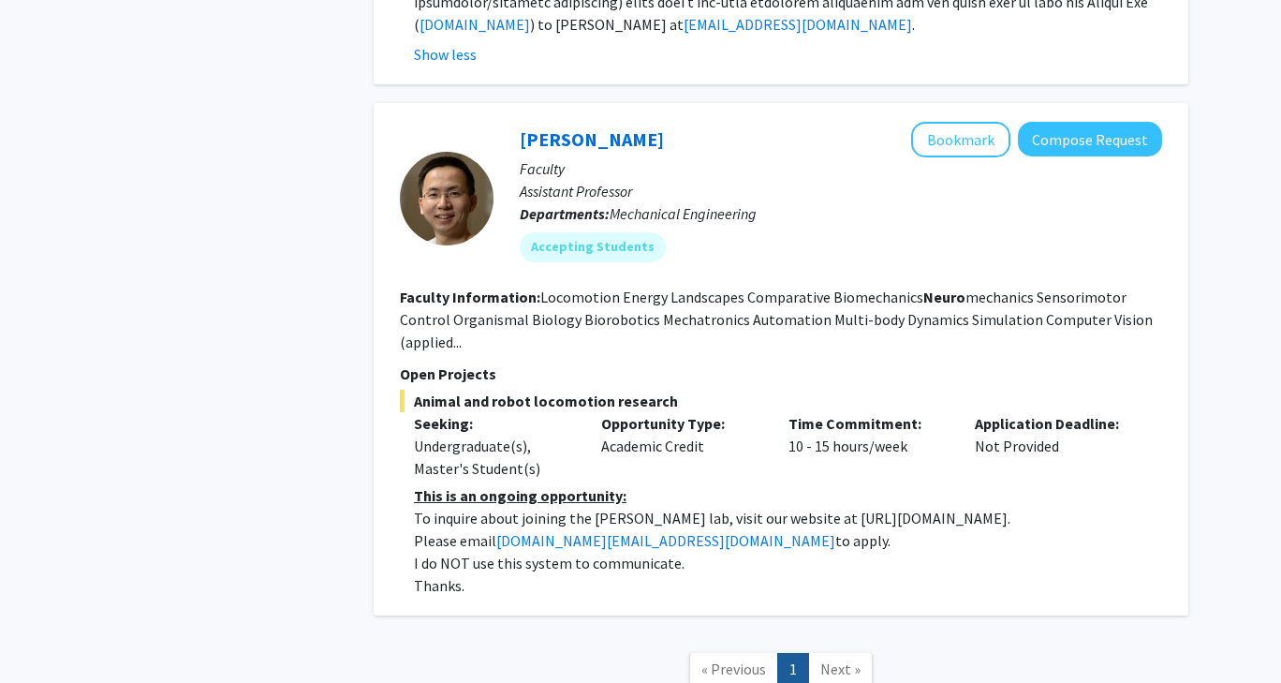
click at [852, 659] on span "Next »" at bounding box center [841, 668] width 40 height 19
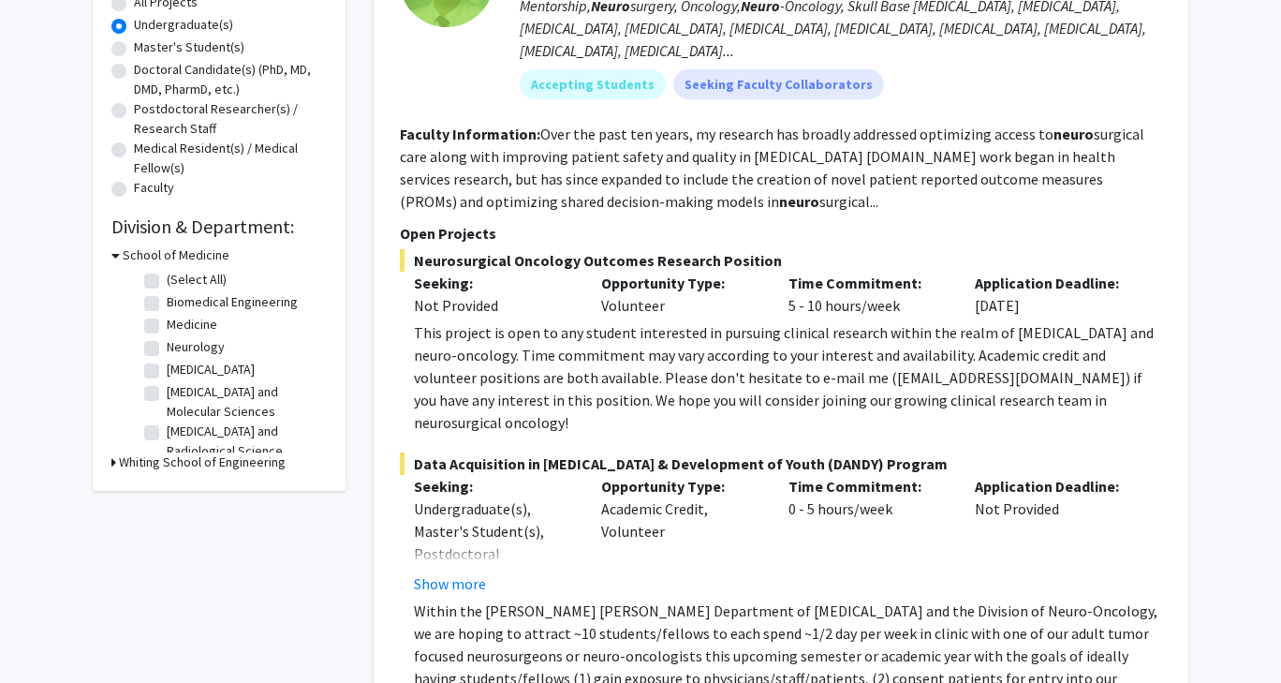
scroll to position [363, 0]
click at [167, 322] on label "Medicine" at bounding box center [192, 324] width 51 height 20
click at [167, 322] on input "Medicine" at bounding box center [173, 320] width 12 height 12
checkbox input "true"
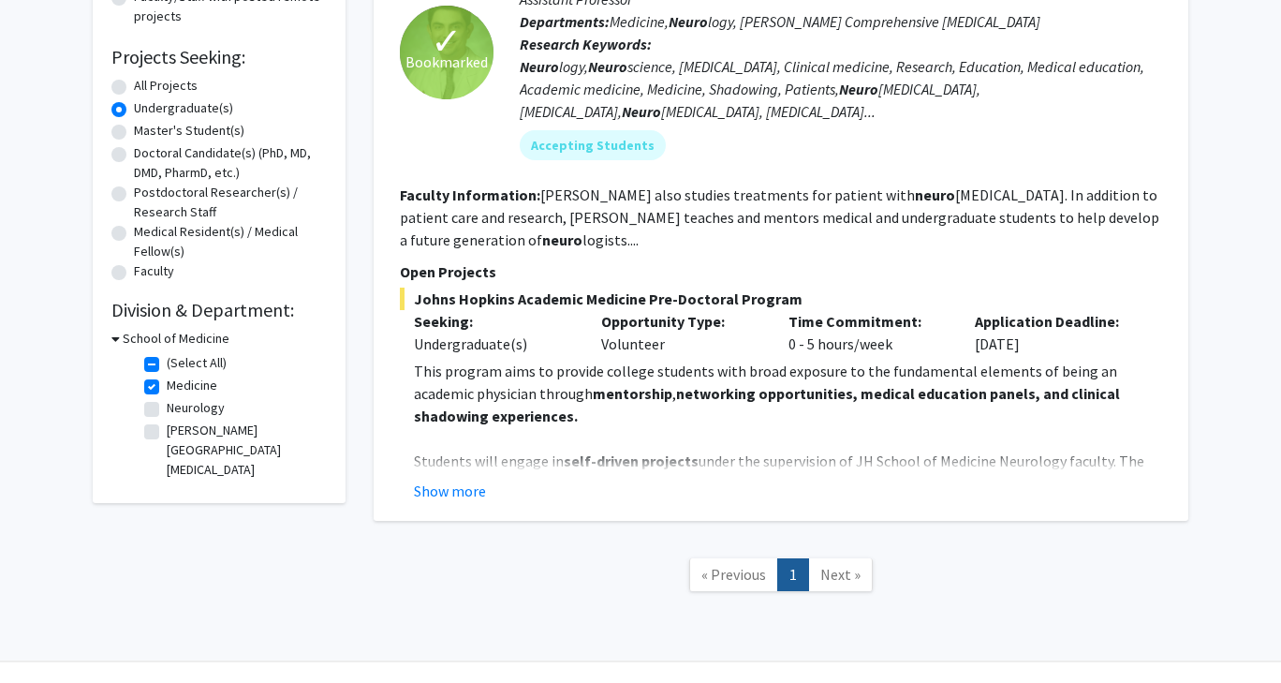
scroll to position [281, 0]
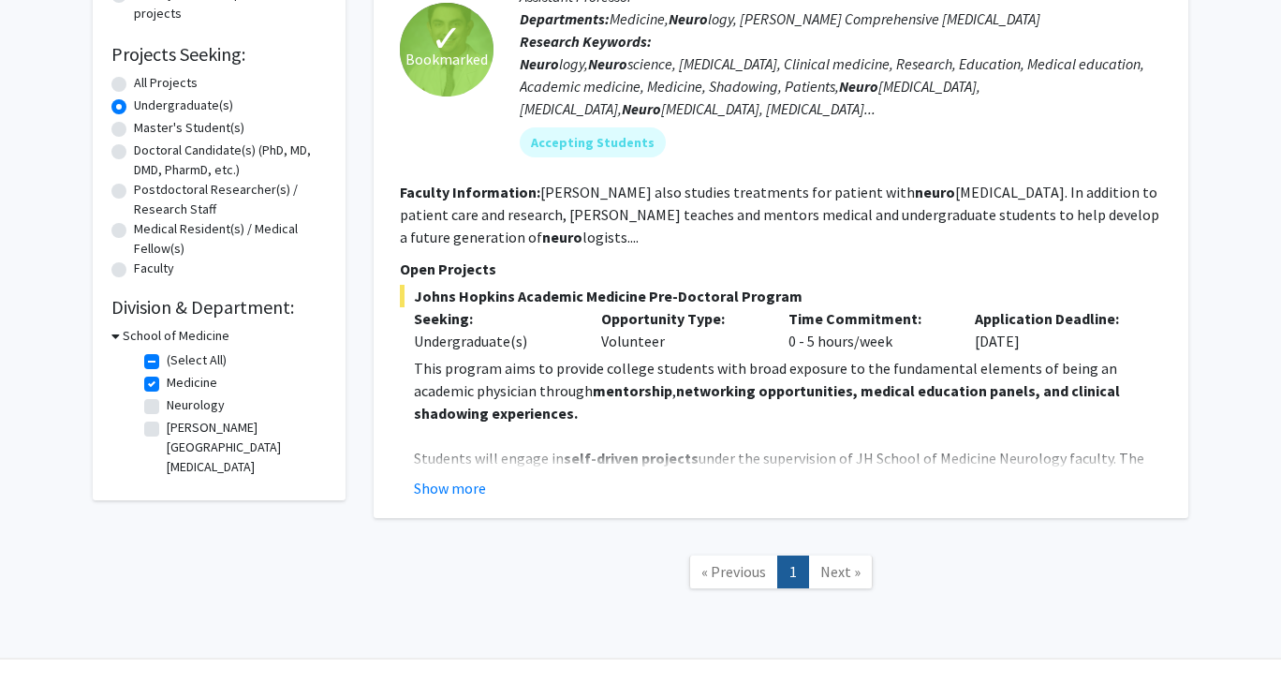
click at [167, 405] on label "Neurology" at bounding box center [196, 405] width 58 height 20
click at [167, 405] on input "Neurology" at bounding box center [173, 401] width 12 height 12
checkbox input "true"
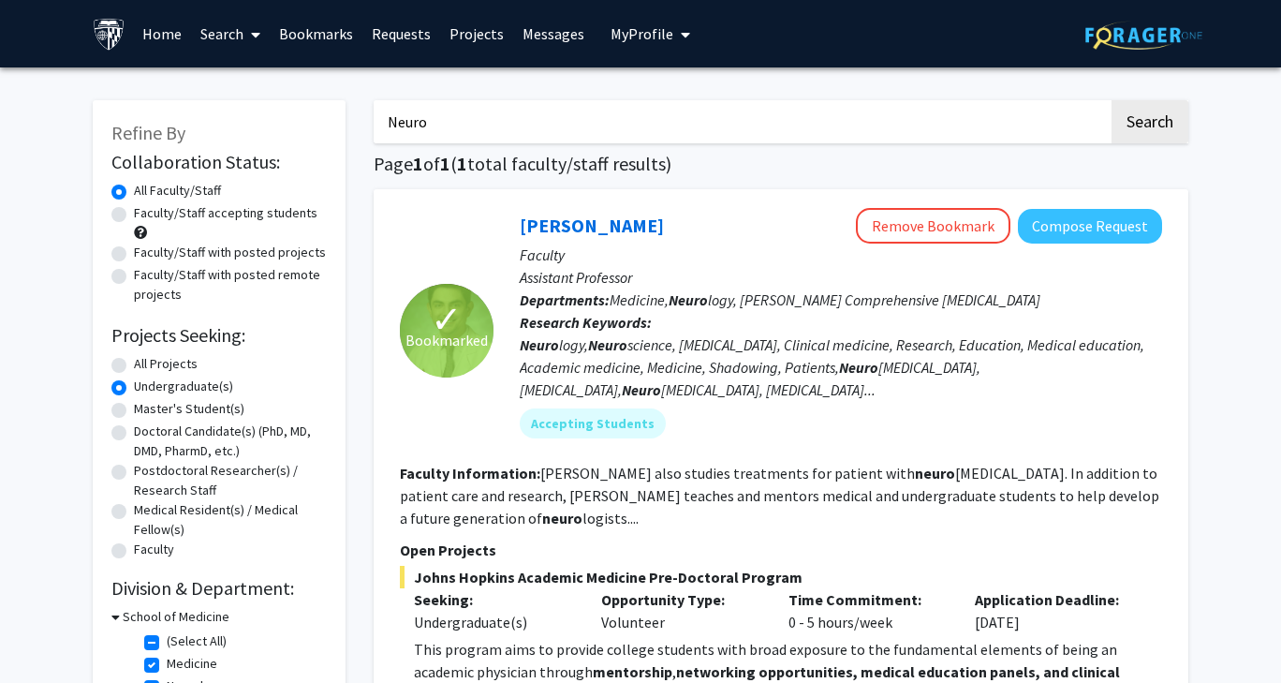
click at [474, 129] on input "Neuro" at bounding box center [741, 121] width 735 height 43
click at [235, 33] on link "Search" at bounding box center [230, 34] width 79 height 66
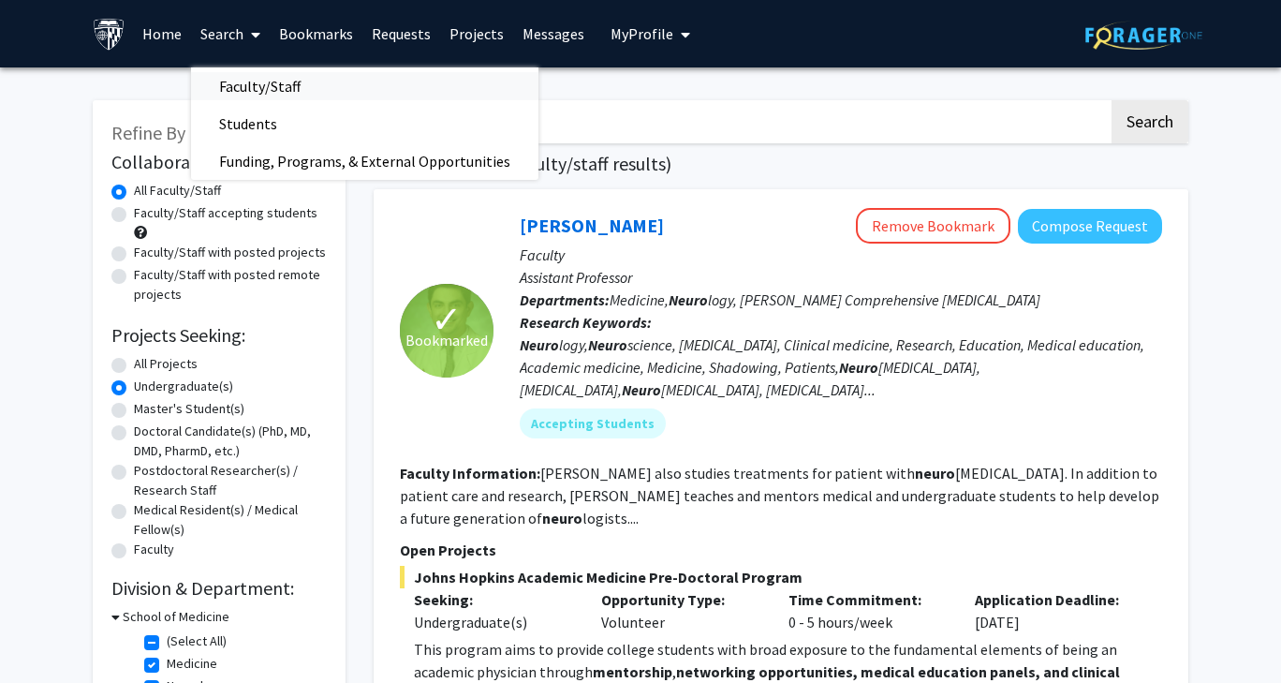
click at [268, 91] on span "Faculty/Staff" at bounding box center [260, 85] width 138 height 37
radio input "true"
checkbox input "false"
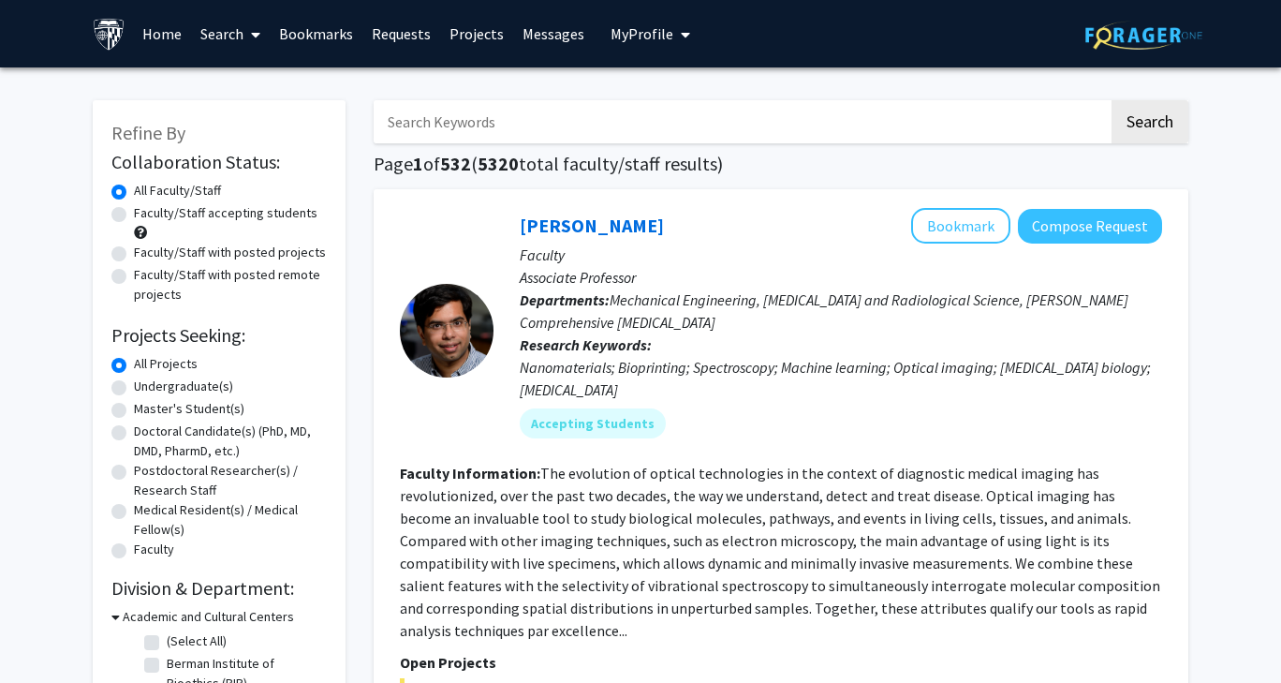
click at [452, 124] on input "Search Keywords" at bounding box center [741, 121] width 735 height 43
click at [1112, 100] on button "Search" at bounding box center [1150, 121] width 77 height 43
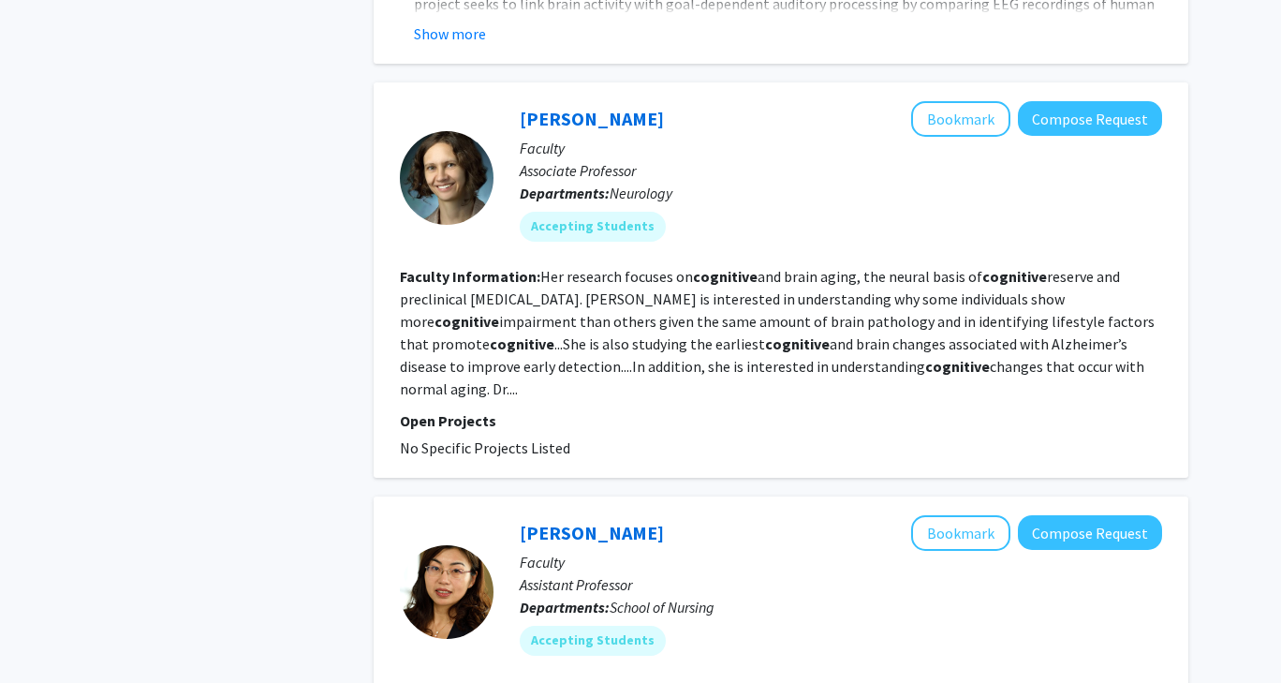
scroll to position [1625, 0]
click at [969, 124] on button "Bookmark" at bounding box center [960, 118] width 99 height 36
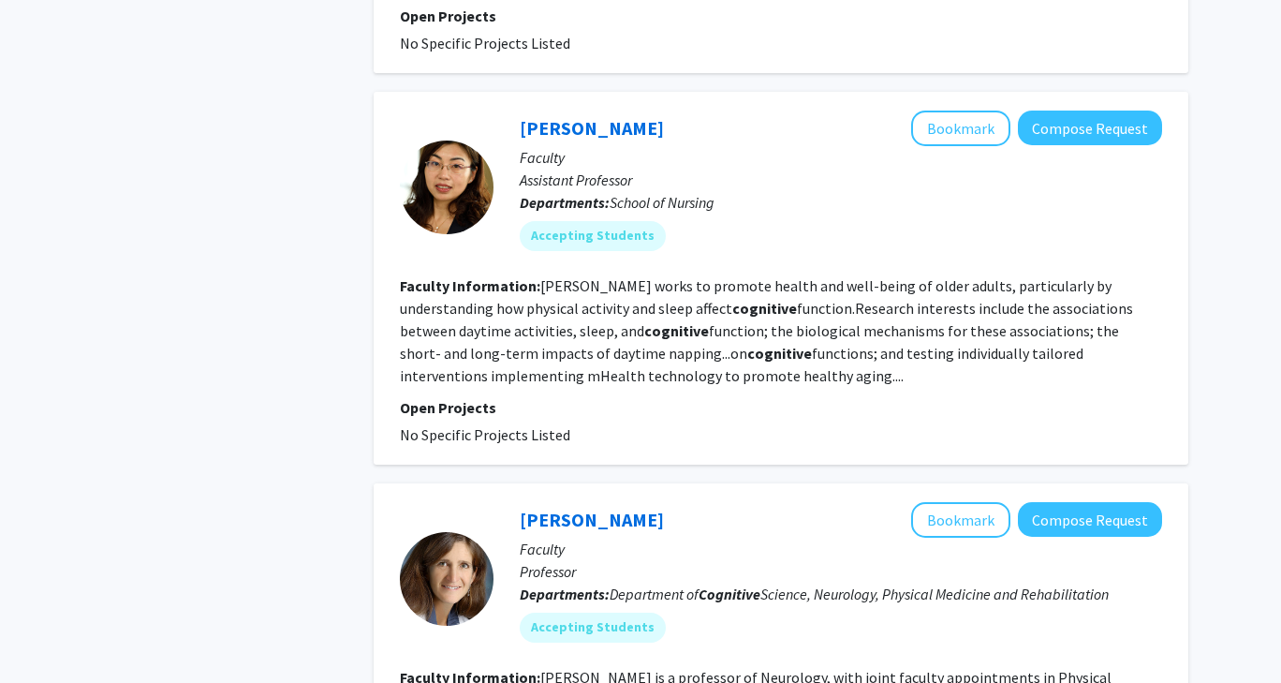
scroll to position [2030, 0]
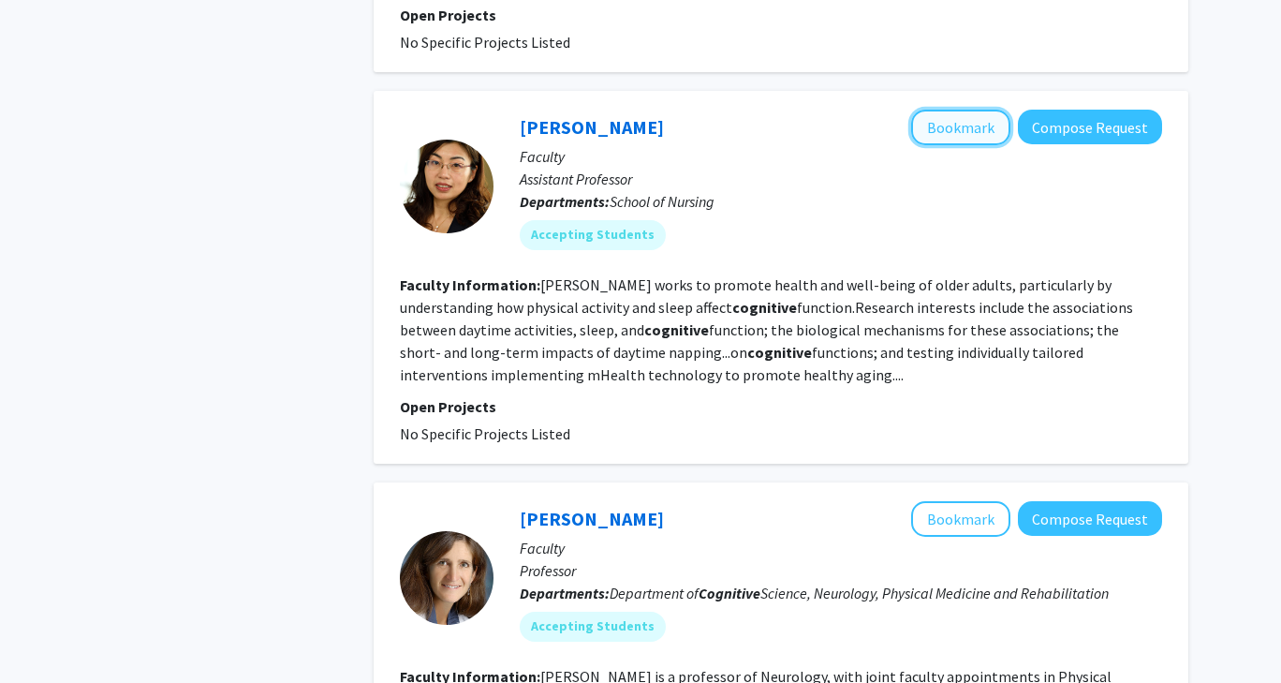
click at [941, 110] on button "Bookmark" at bounding box center [960, 128] width 99 height 36
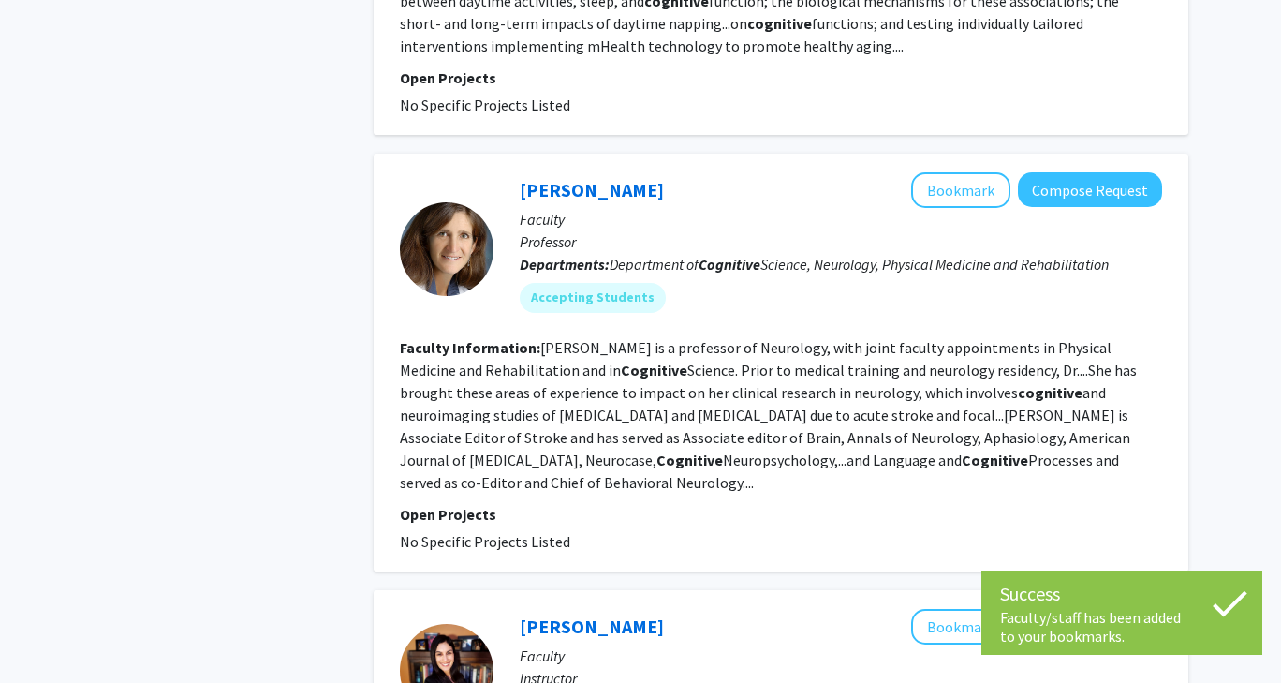
scroll to position [2355, 0]
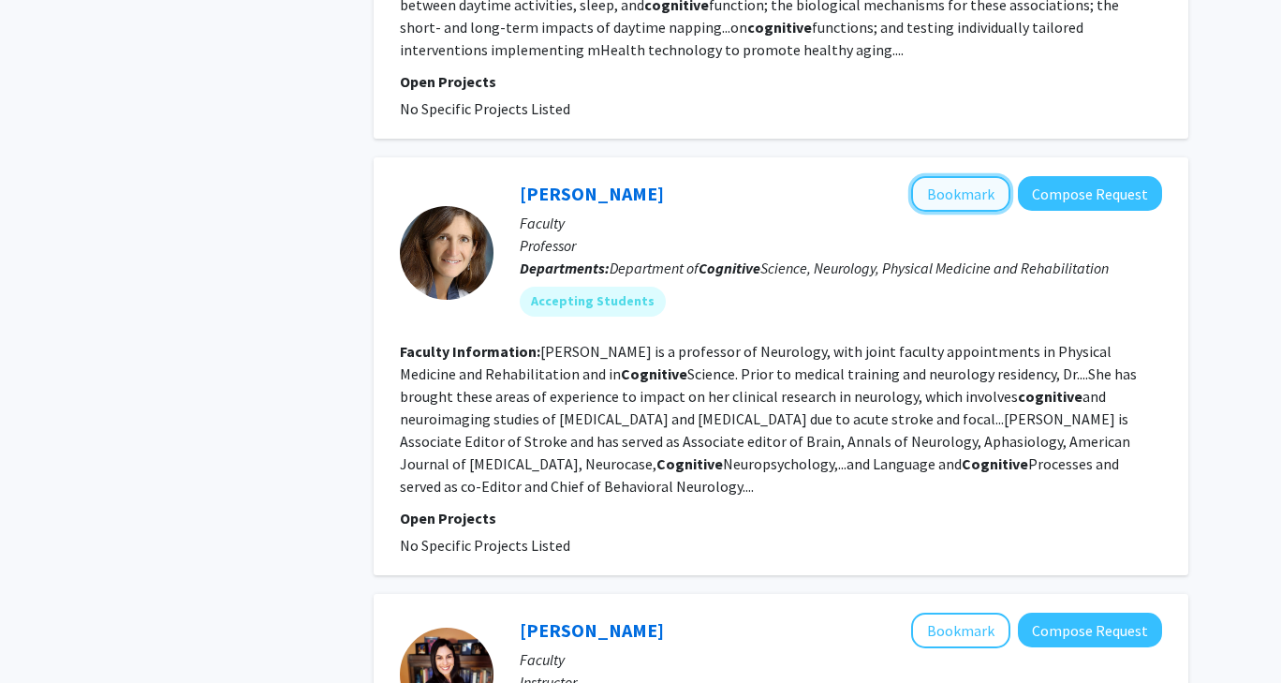
click at [940, 176] on button "Bookmark" at bounding box center [960, 194] width 99 height 36
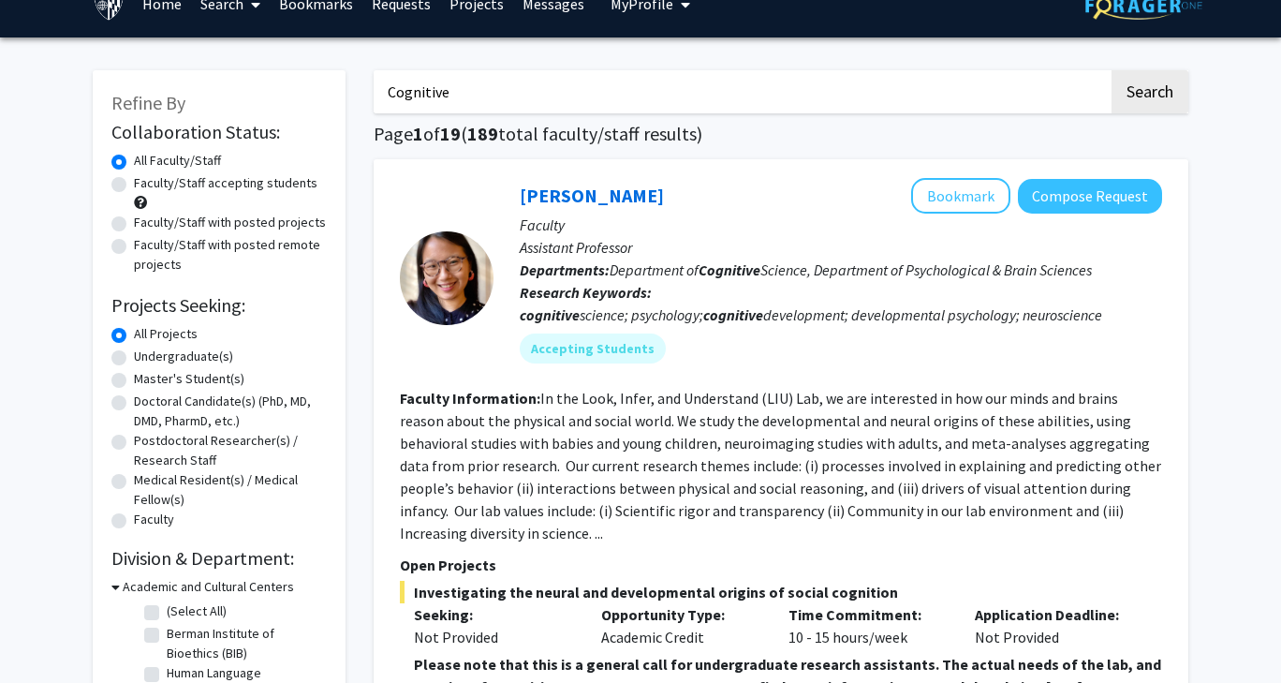
scroll to position [0, 0]
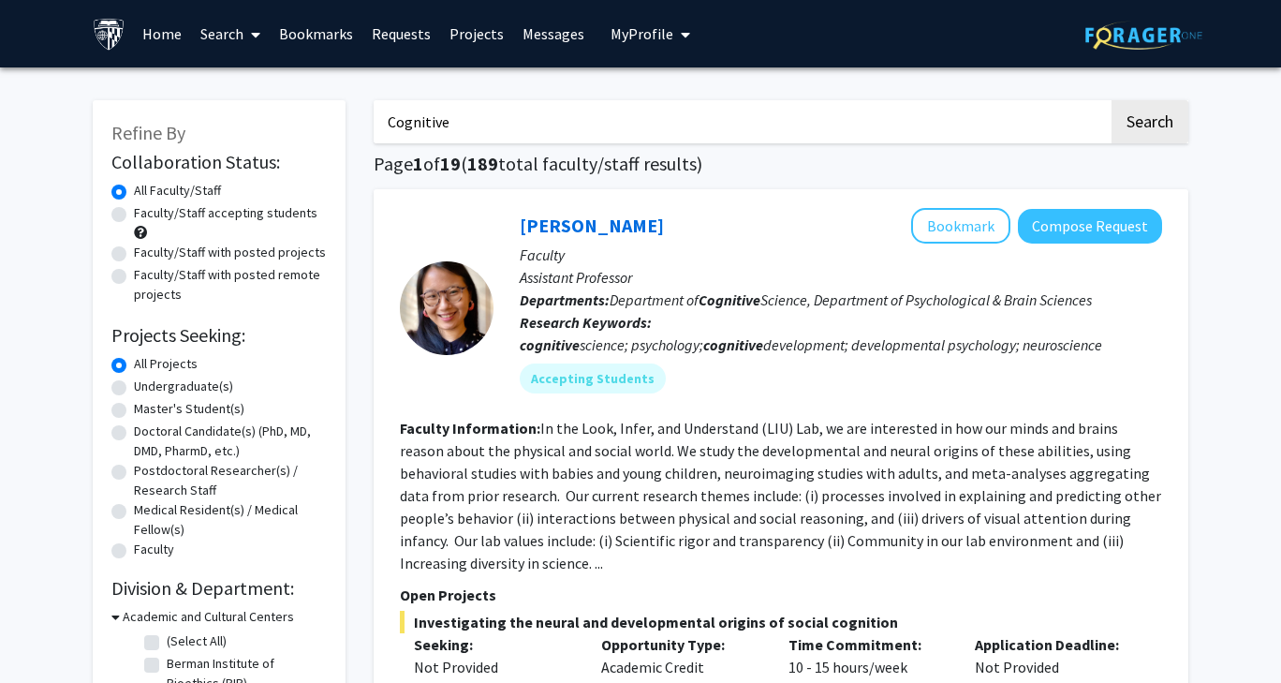
drag, startPoint x: 508, startPoint y: 112, endPoint x: 360, endPoint y: 103, distance: 148.3
click at [1112, 100] on button "Search" at bounding box center [1150, 121] width 77 height 43
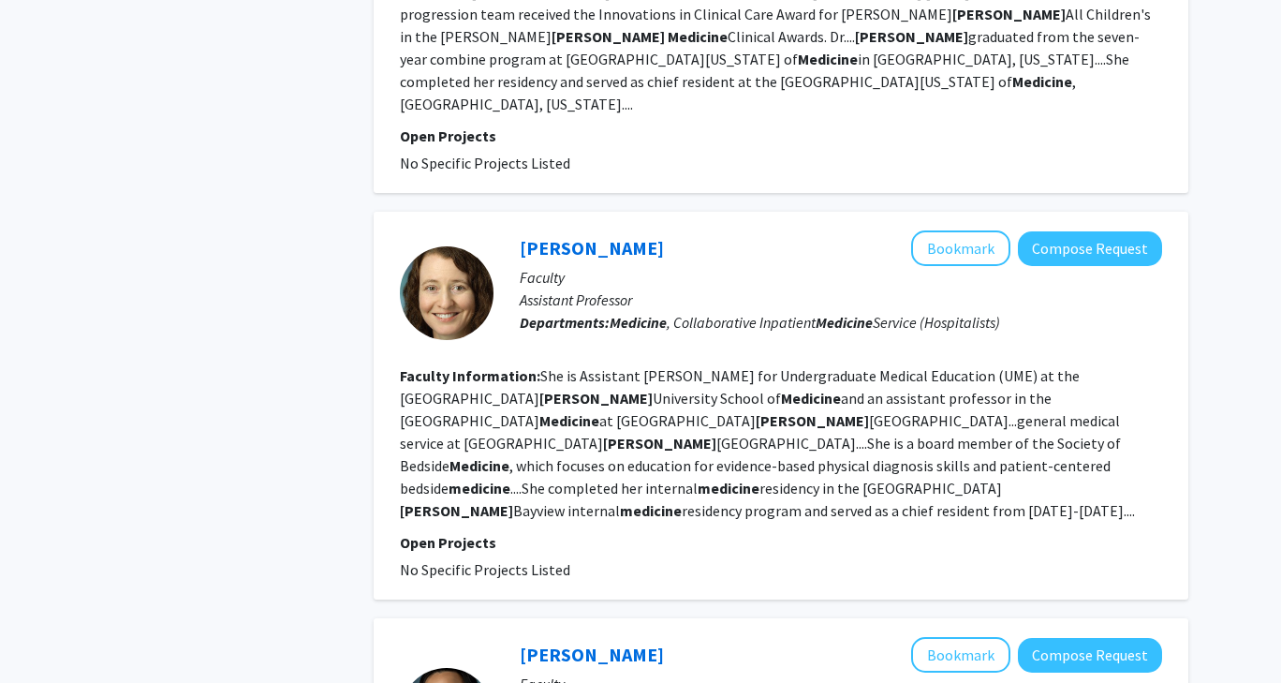
scroll to position [5339, 0]
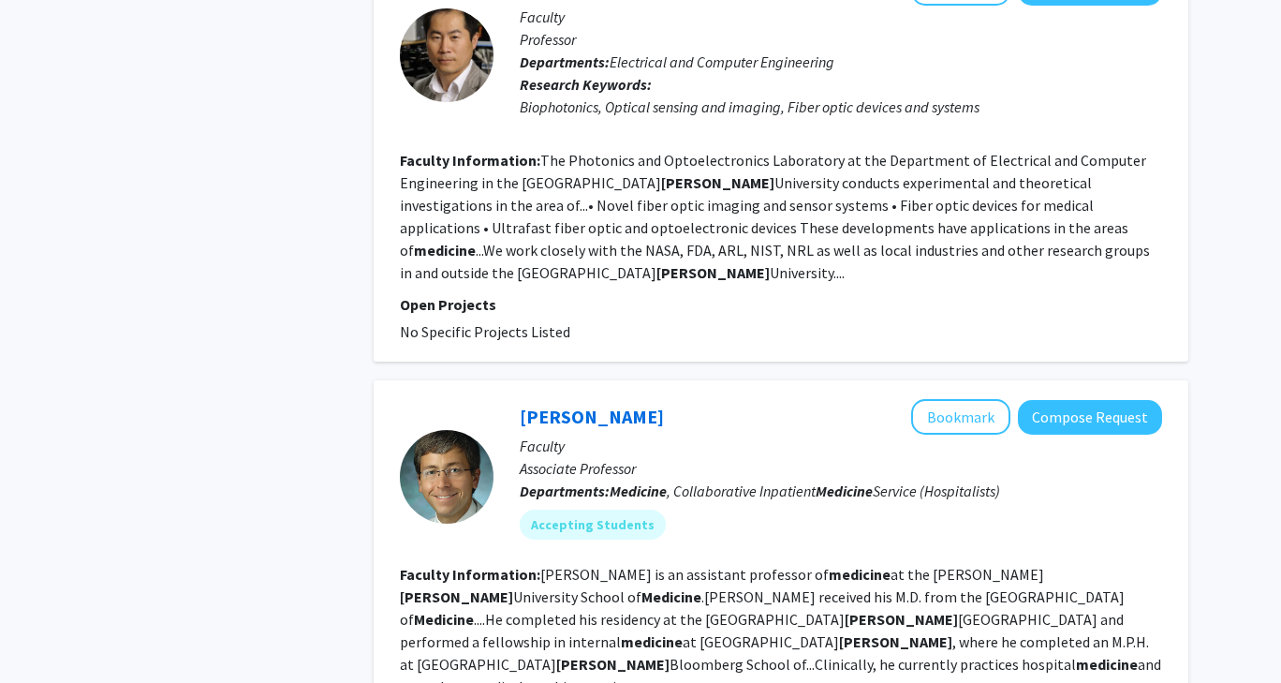
scroll to position [2342, 0]
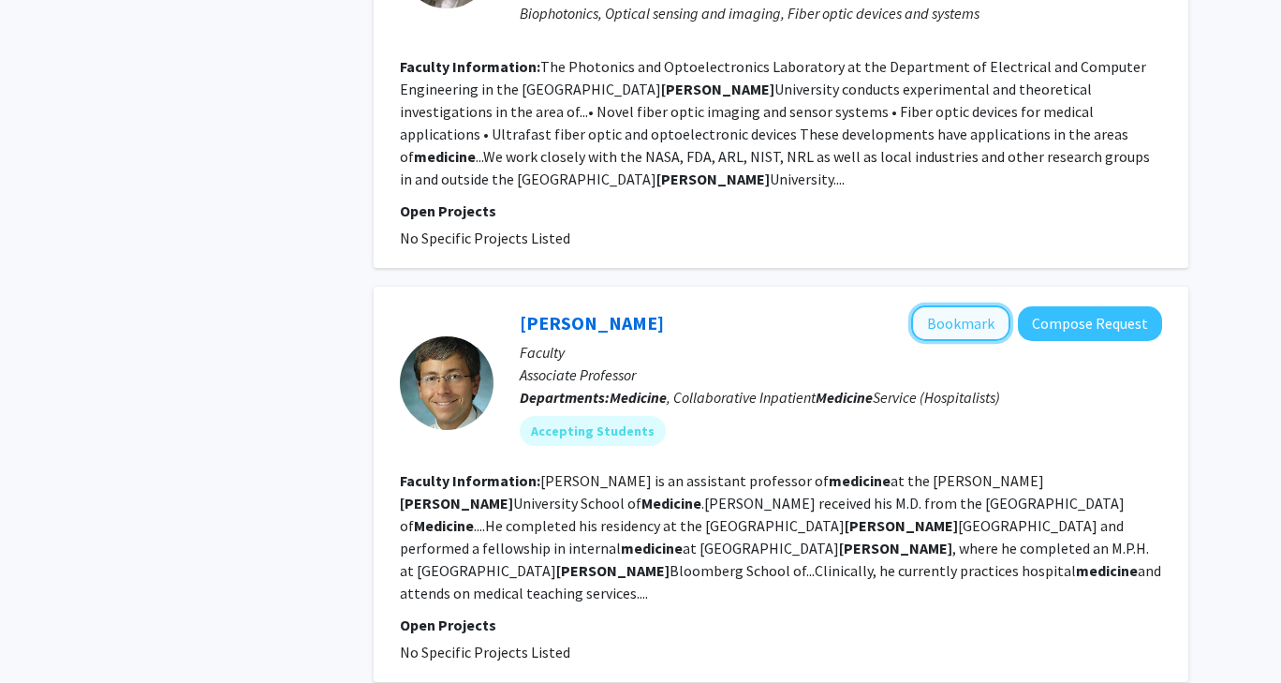
click at [951, 305] on button "Bookmark" at bounding box center [960, 323] width 99 height 36
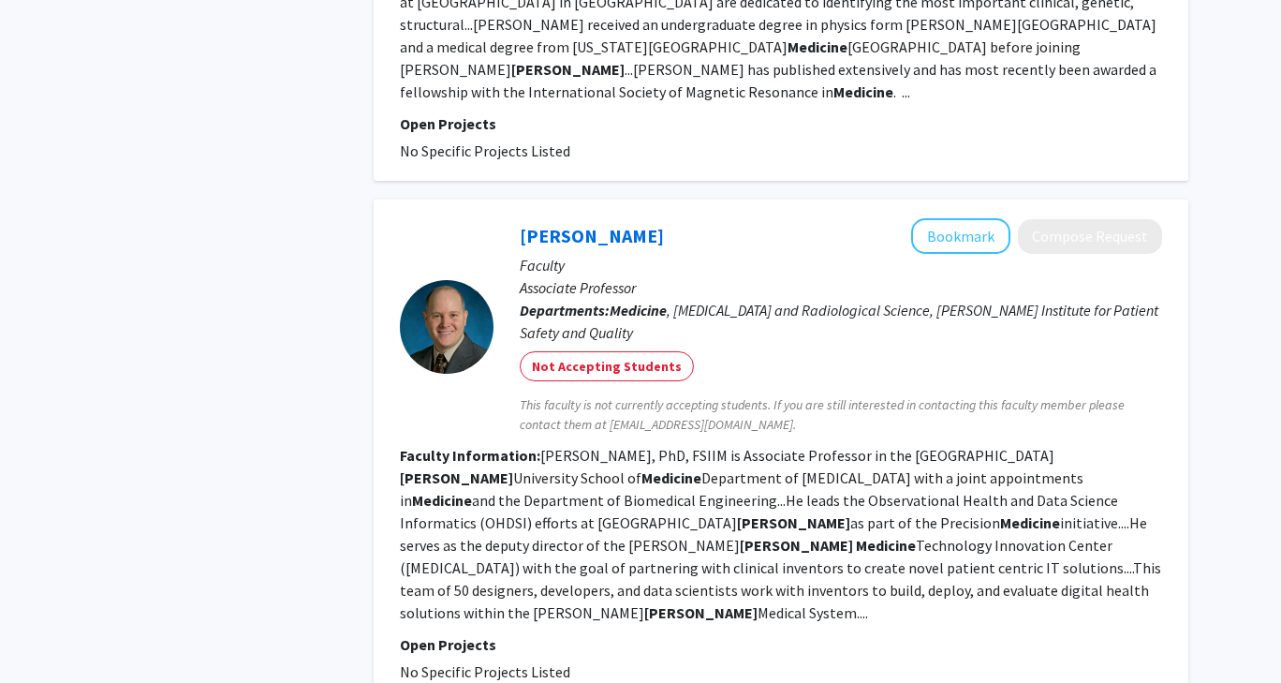
scroll to position [3702, 0]
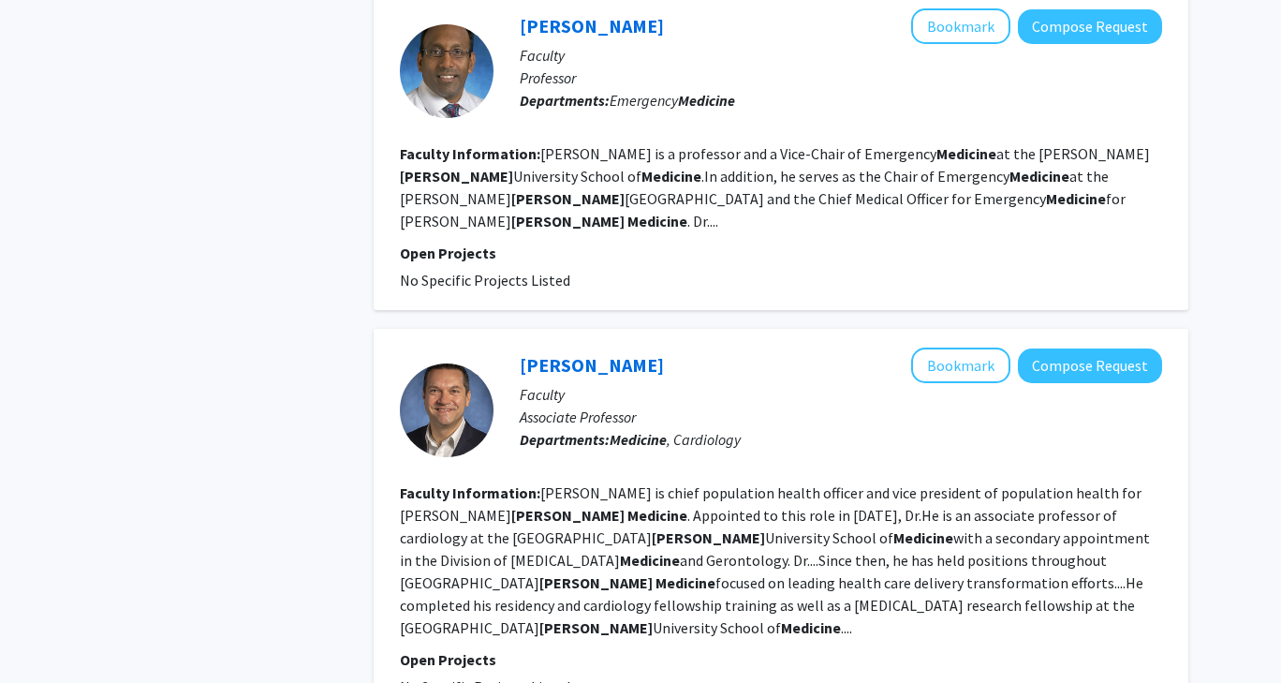
scroll to position [3332, 0]
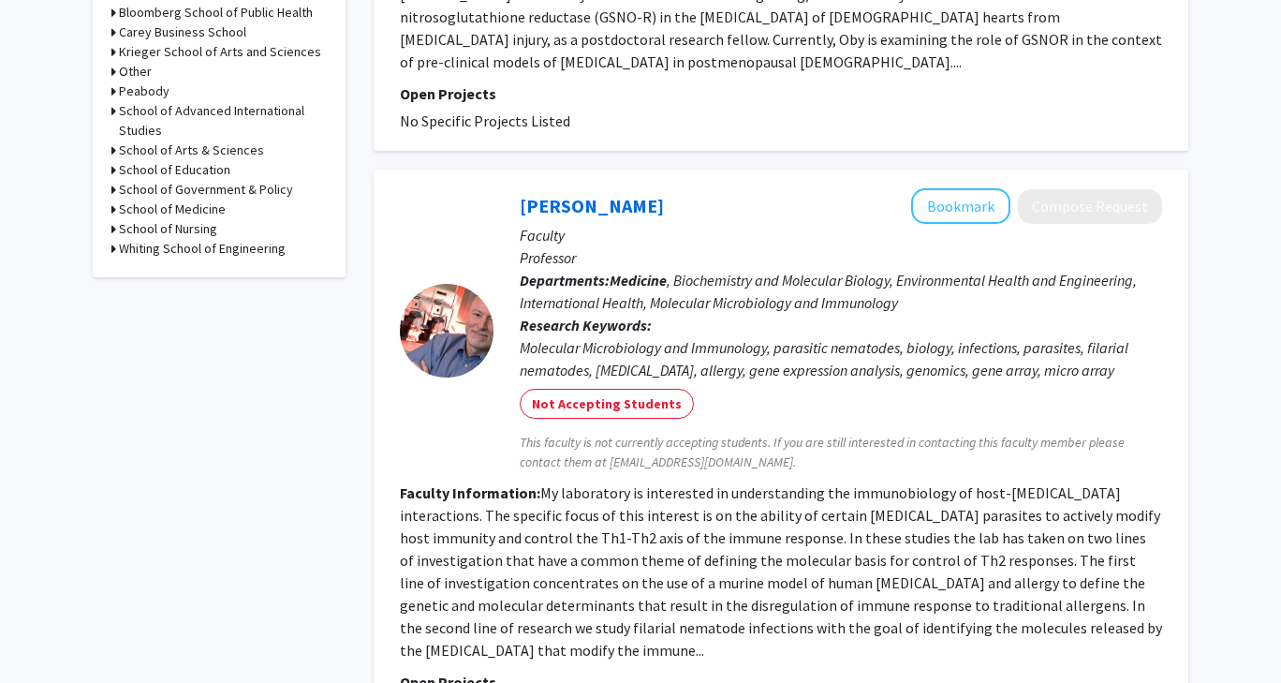
scroll to position [937, 0]
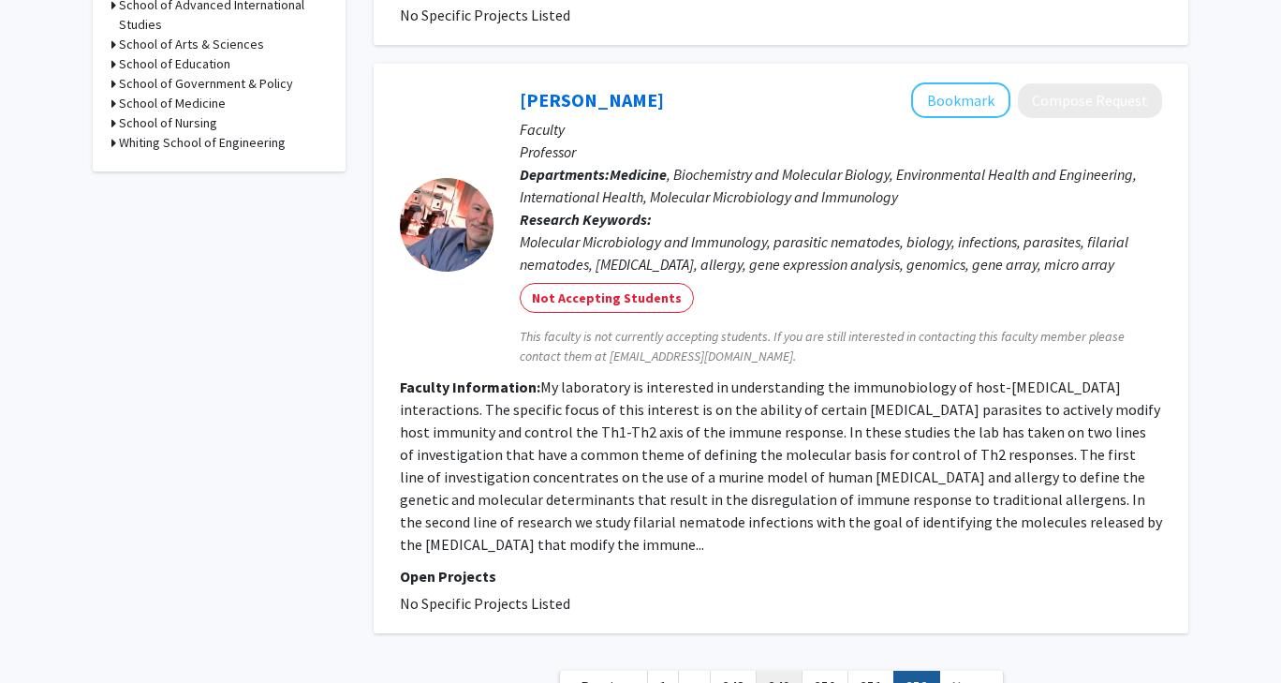
click at [800, 671] on link "349" at bounding box center [779, 687] width 47 height 33
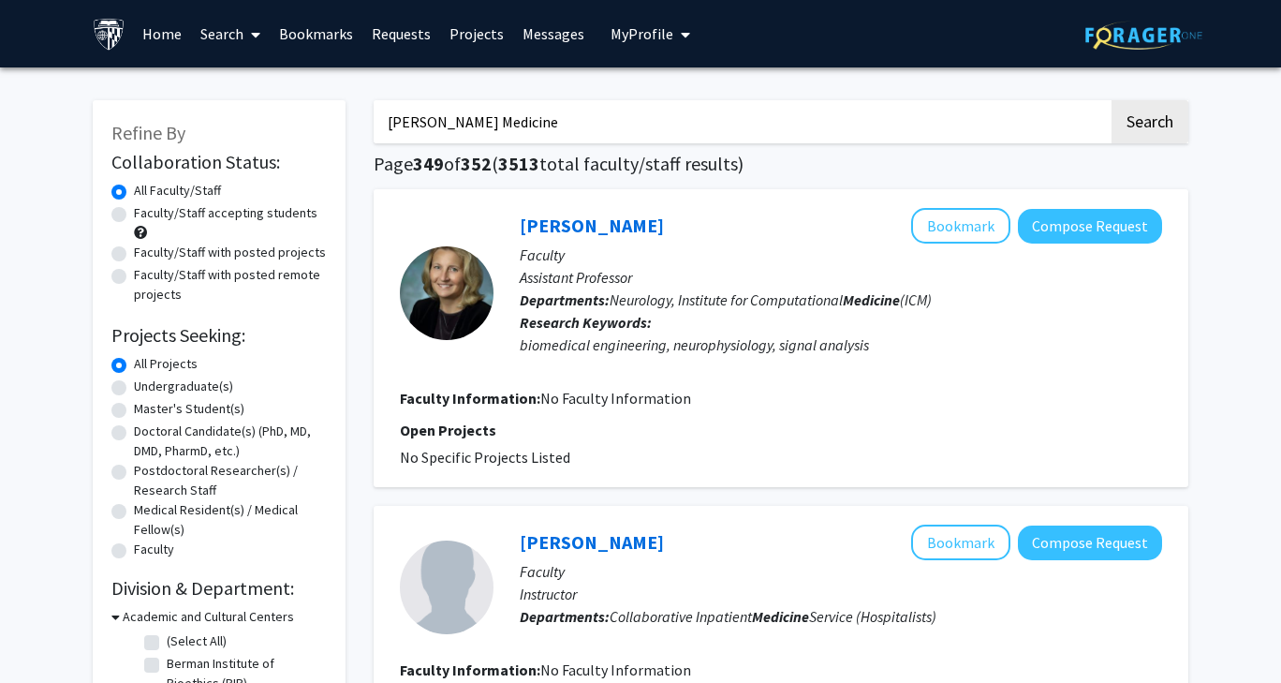
click at [606, 127] on input "[PERSON_NAME] Medicine" at bounding box center [741, 121] width 735 height 43
click at [605, 127] on input "[PERSON_NAME] Medicine" at bounding box center [741, 121] width 735 height 43
click at [603, 126] on input "[PERSON_NAME] Medicine" at bounding box center [741, 121] width 735 height 43
type input "[PERSON_NAME] neuroscience"
click at [1112, 100] on button "Search" at bounding box center [1150, 121] width 77 height 43
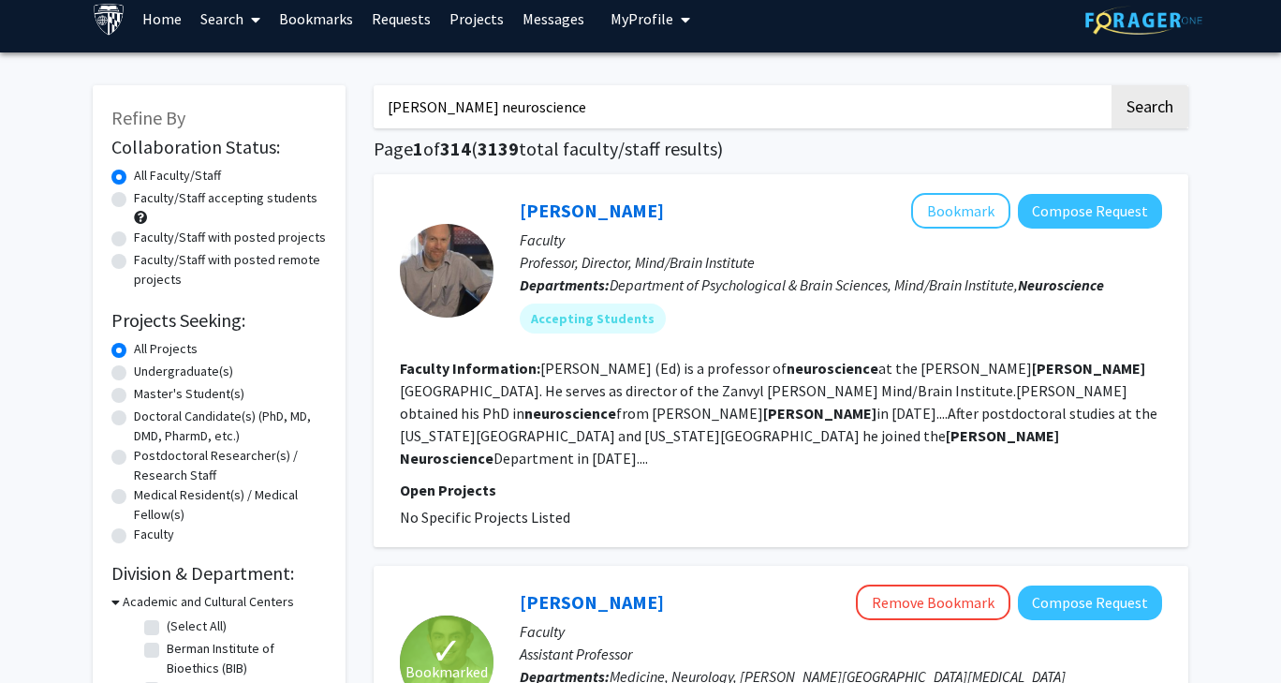
scroll to position [16, 0]
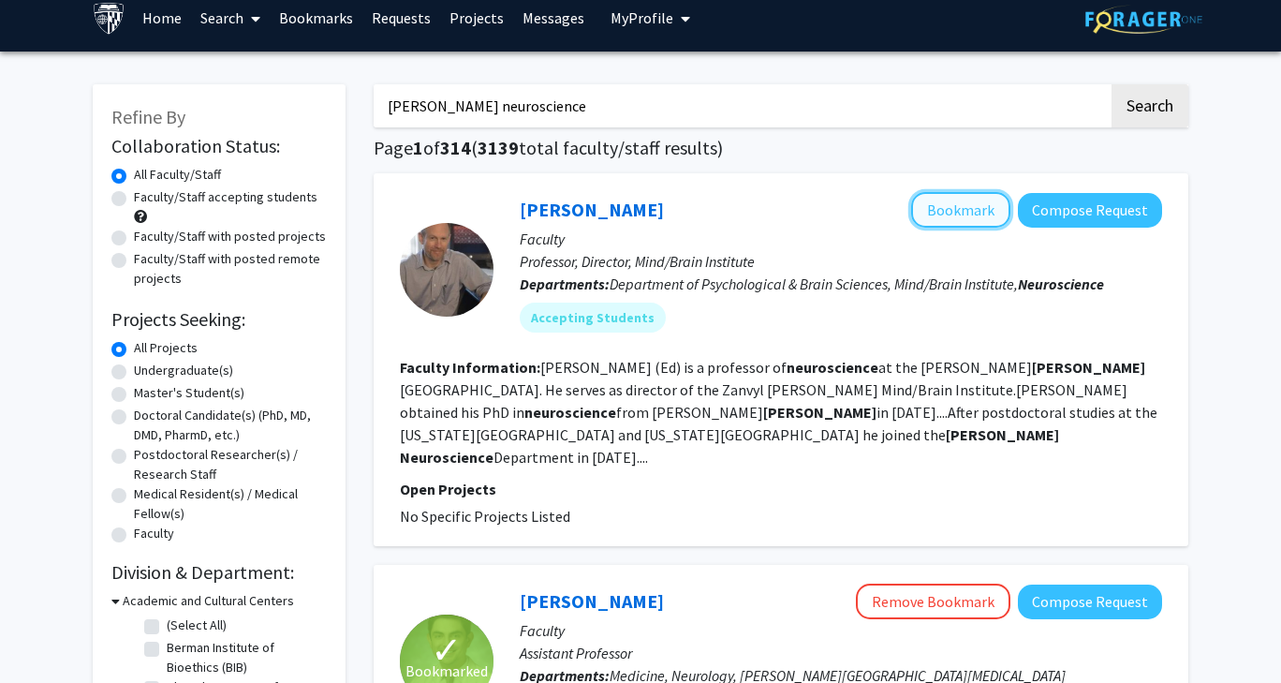
click at [955, 209] on button "Bookmark" at bounding box center [960, 210] width 99 height 36
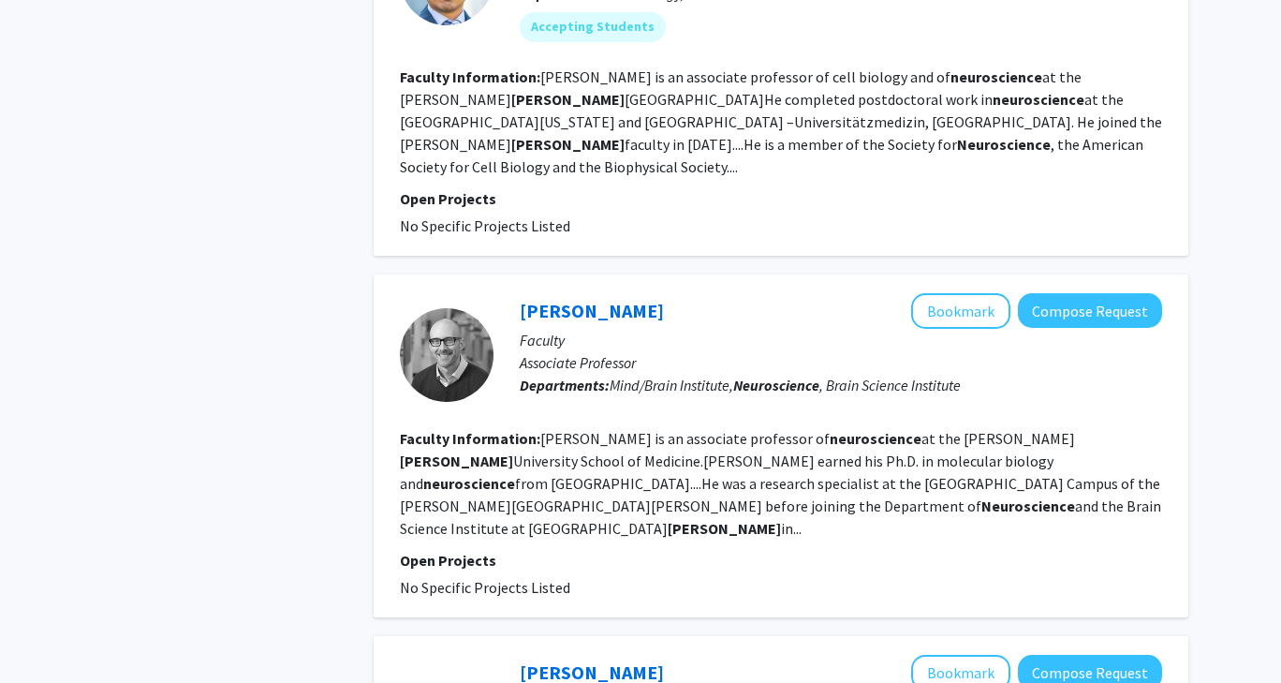
scroll to position [2208, 0]
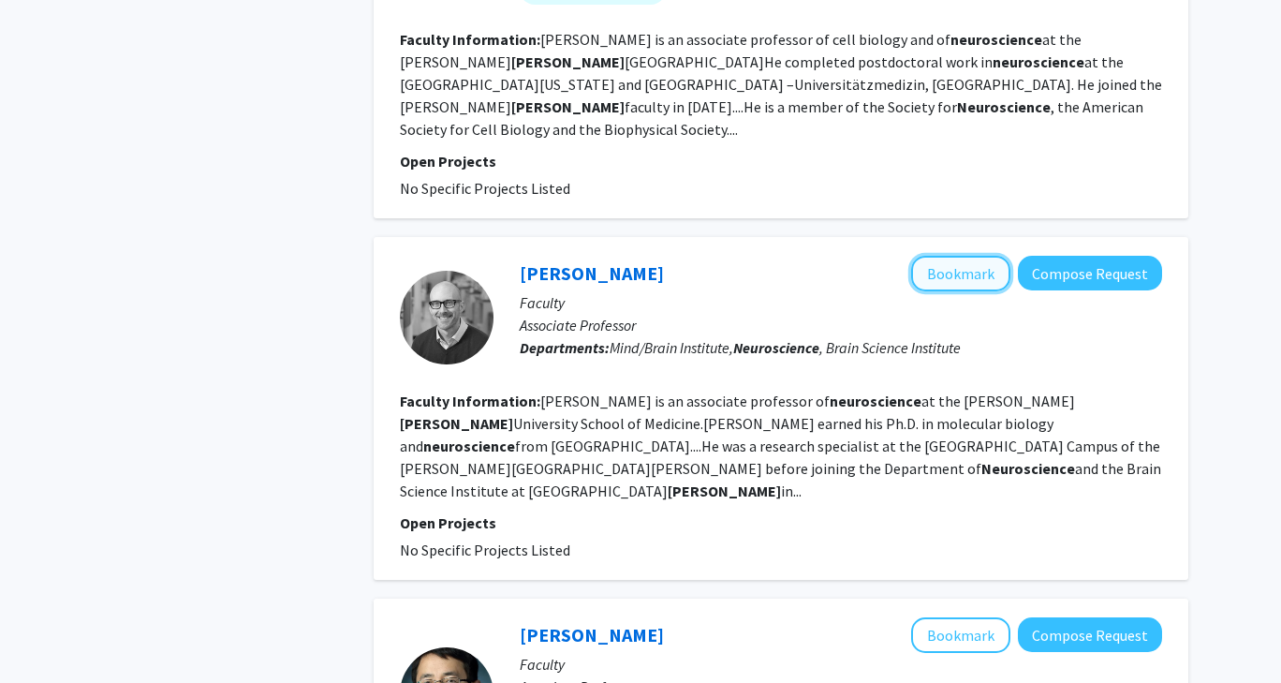
click at [961, 256] on button "Bookmark" at bounding box center [960, 274] width 99 height 36
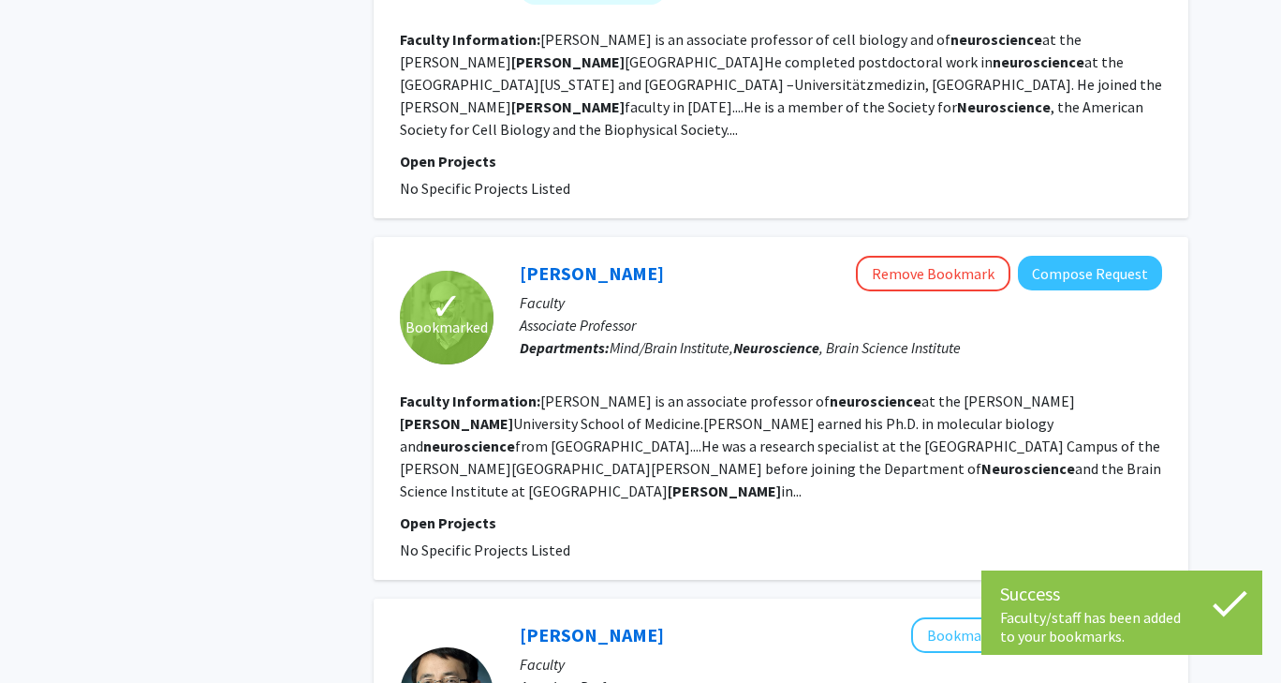
scroll to position [2587, 0]
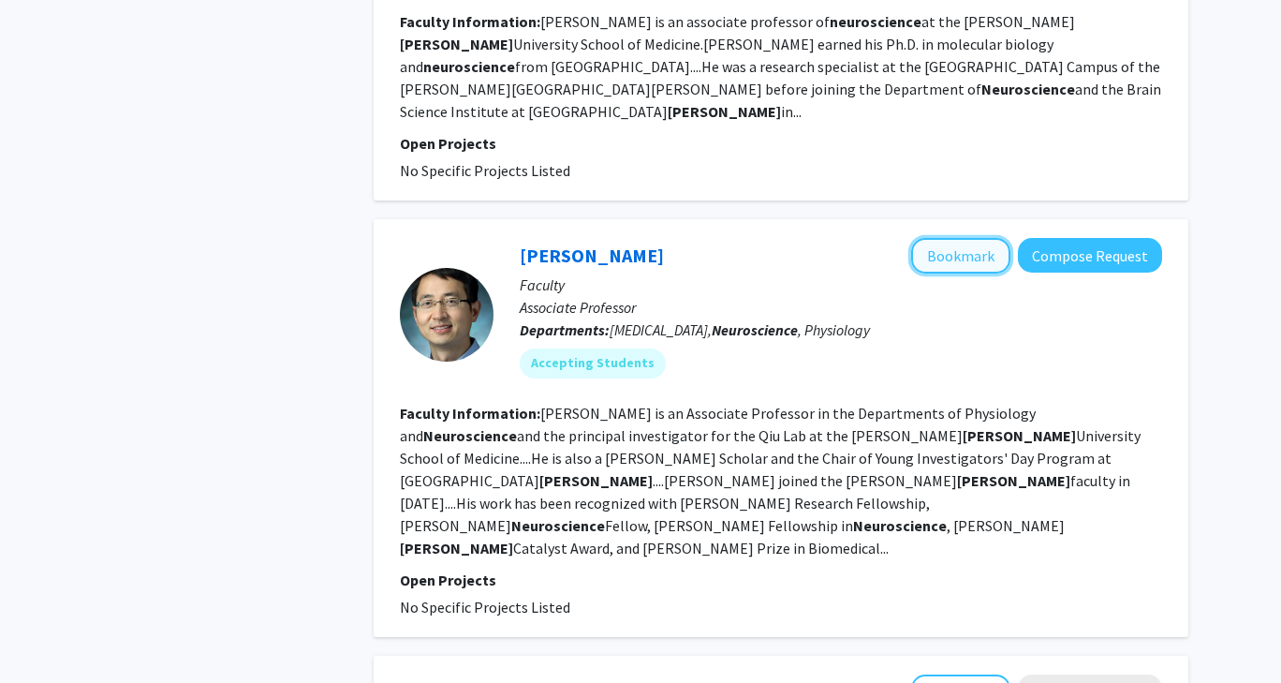
click at [960, 238] on button "Bookmark" at bounding box center [960, 256] width 99 height 36
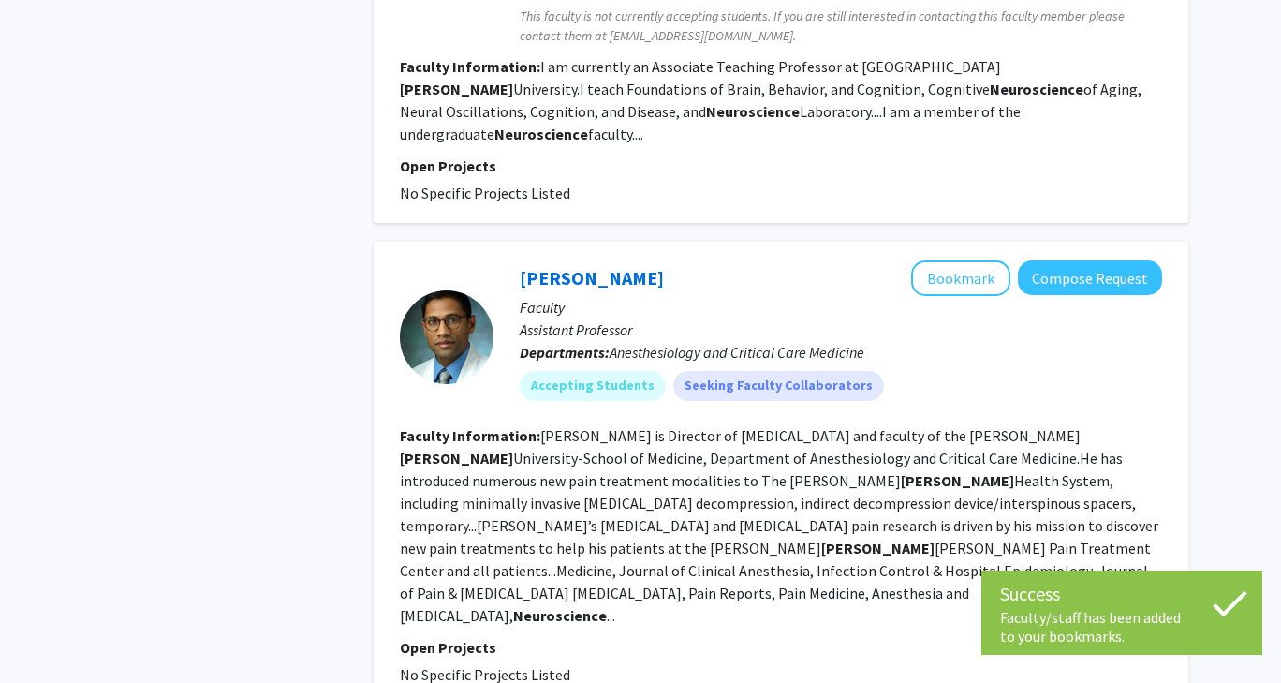
scroll to position [3407, 0]
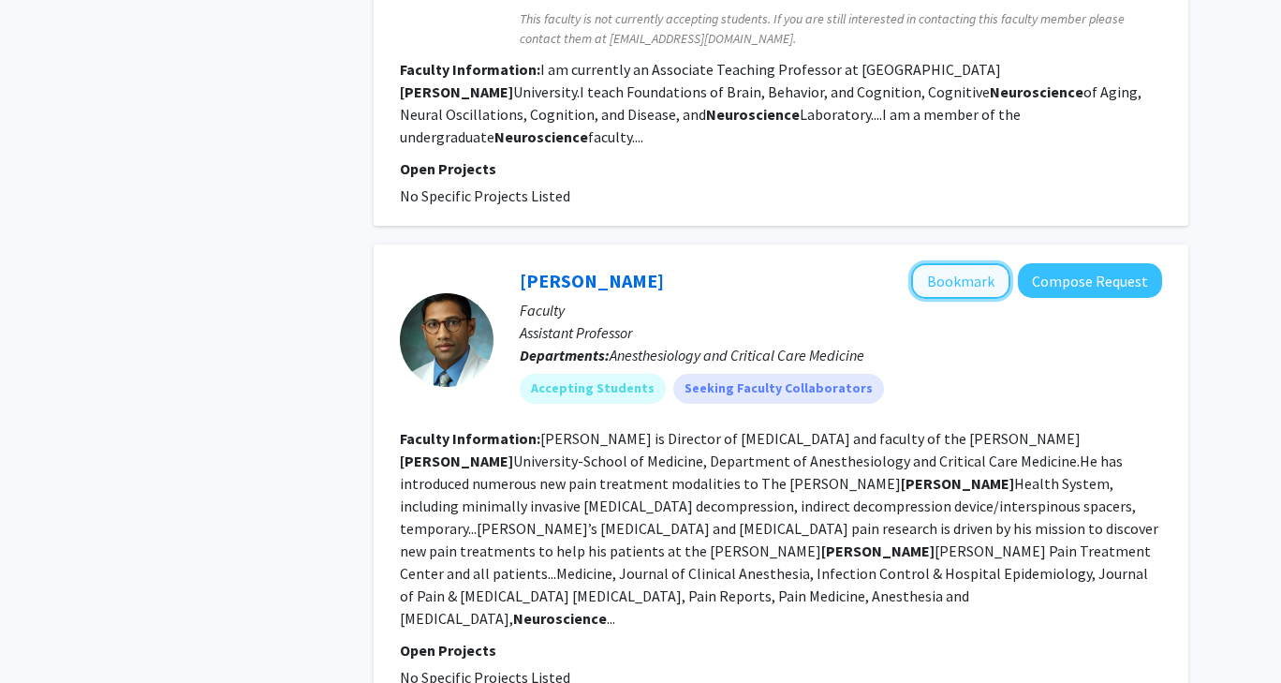
click at [960, 263] on button "Bookmark" at bounding box center [960, 281] width 99 height 36
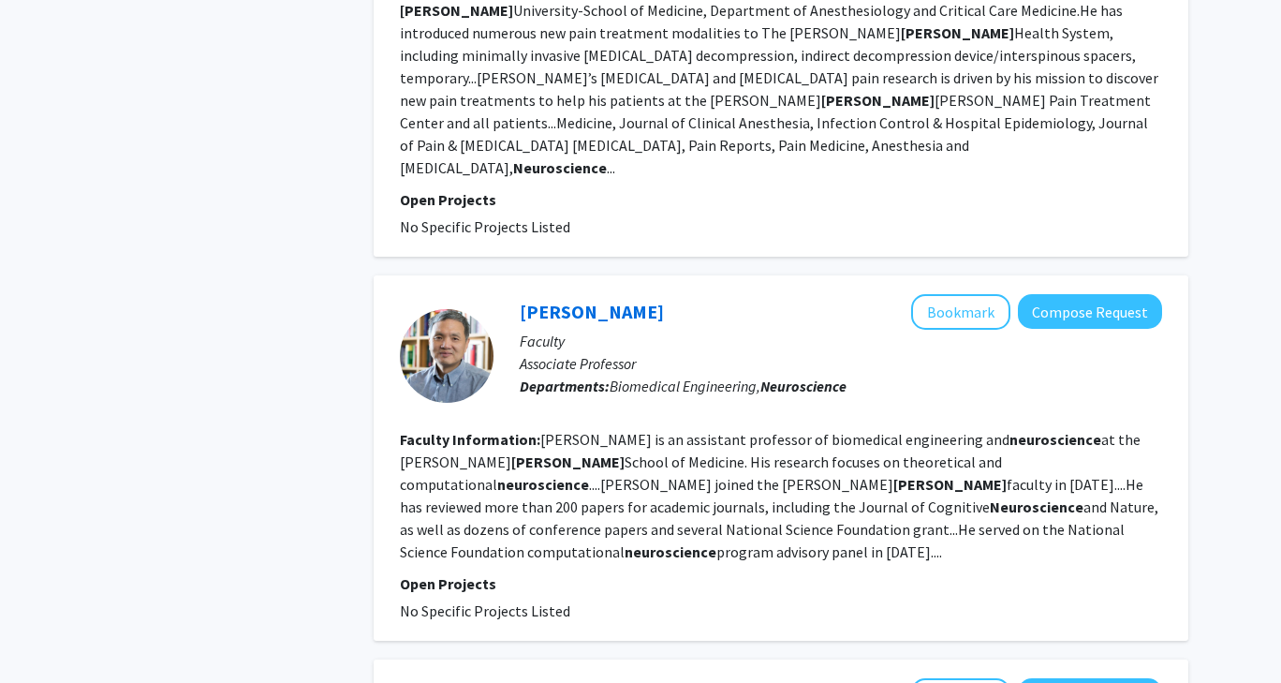
scroll to position [4166, 0]
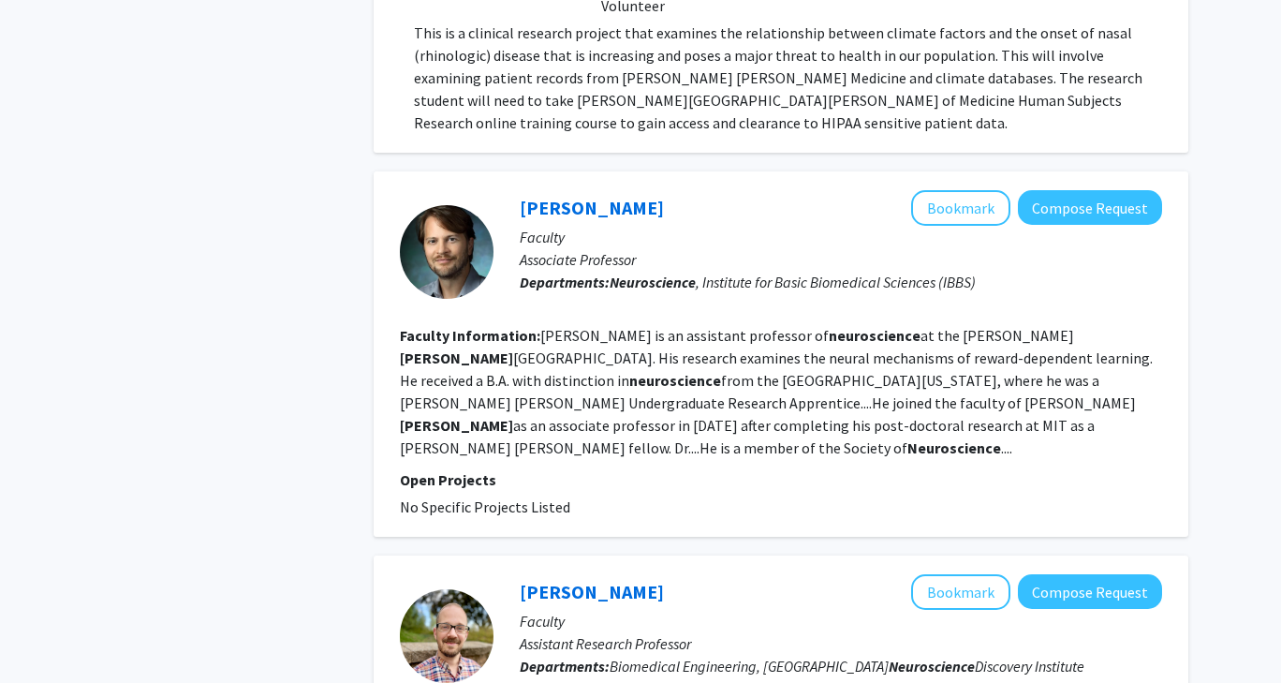
scroll to position [1121, 0]
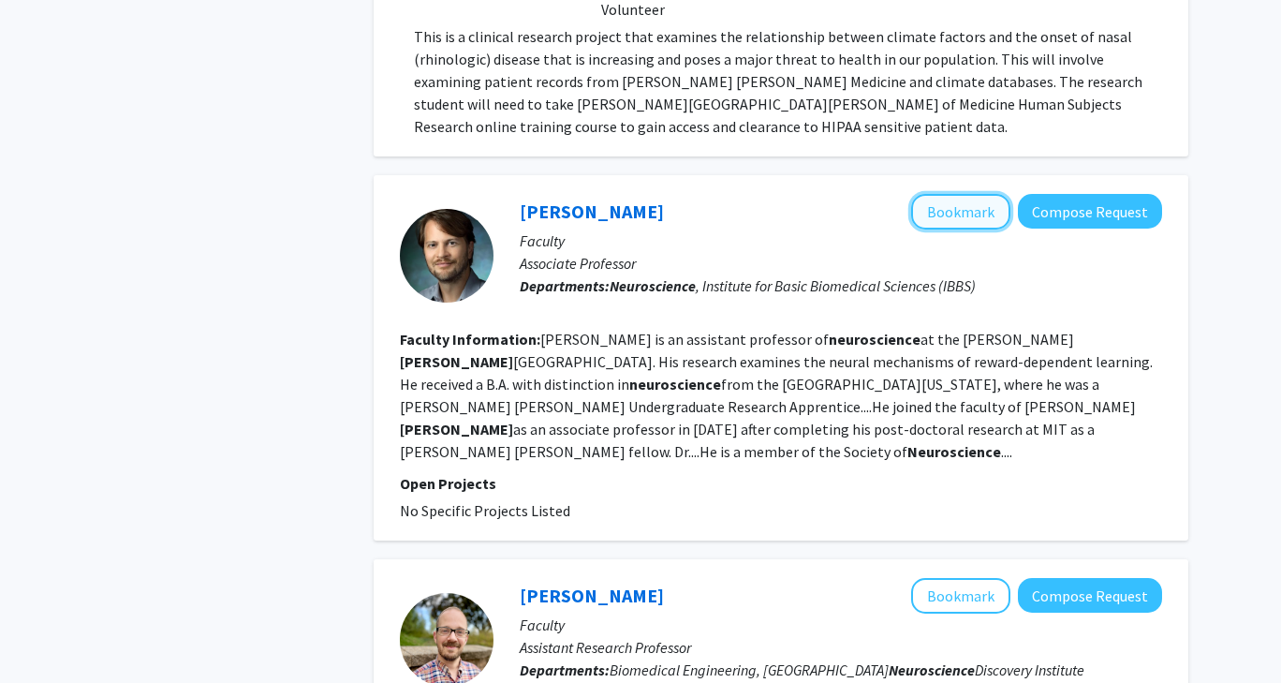
click at [975, 194] on button "Bookmark" at bounding box center [960, 212] width 99 height 36
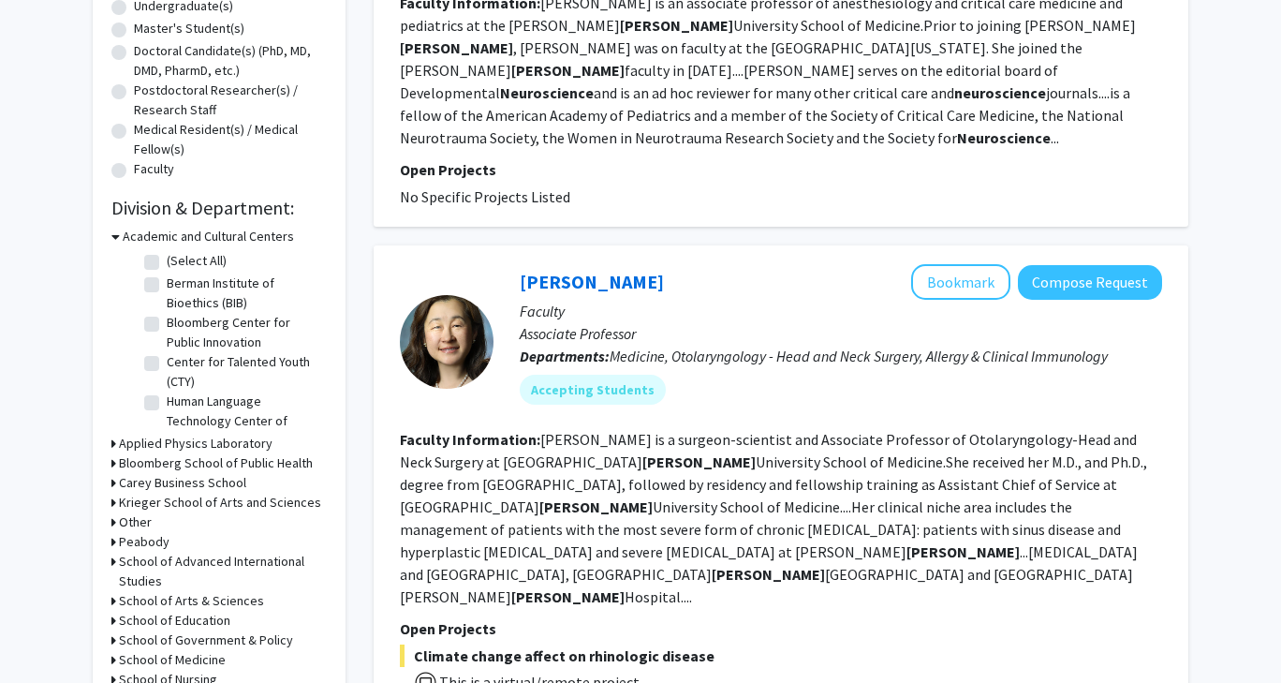
scroll to position [0, 0]
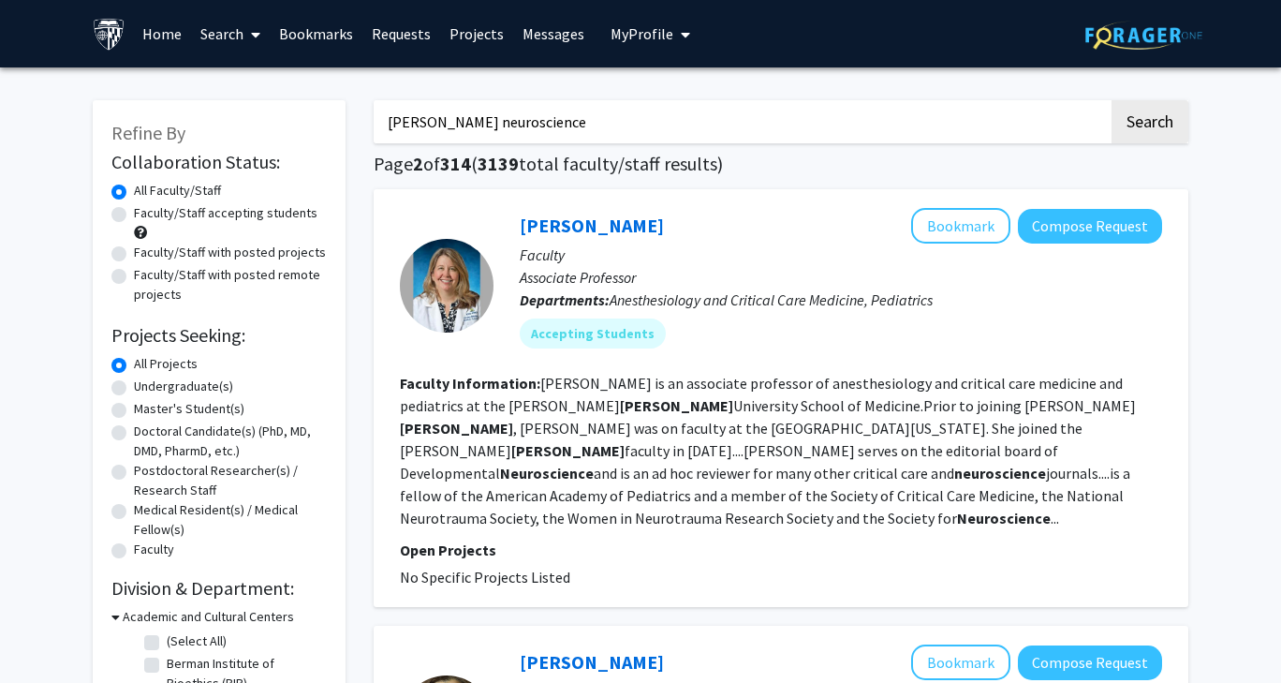
click at [161, 39] on link "Home" at bounding box center [162, 34] width 58 height 66
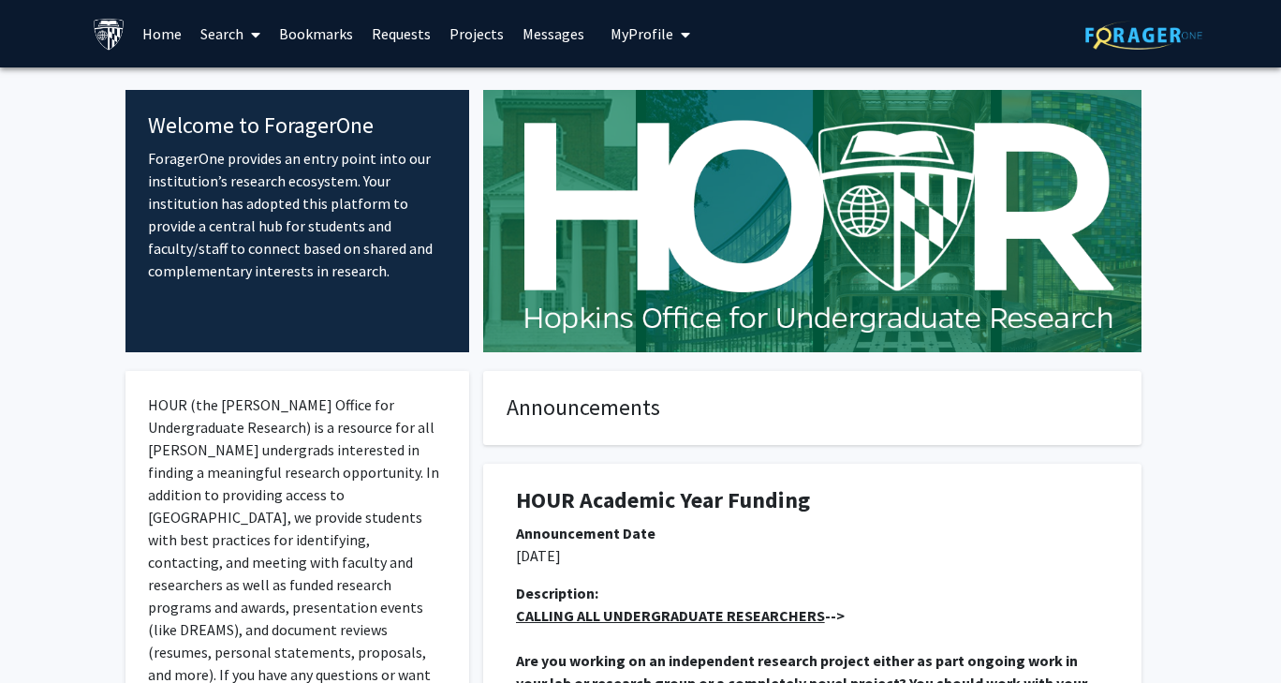
click at [653, 44] on button "My Profile" at bounding box center [650, 33] width 91 height 67
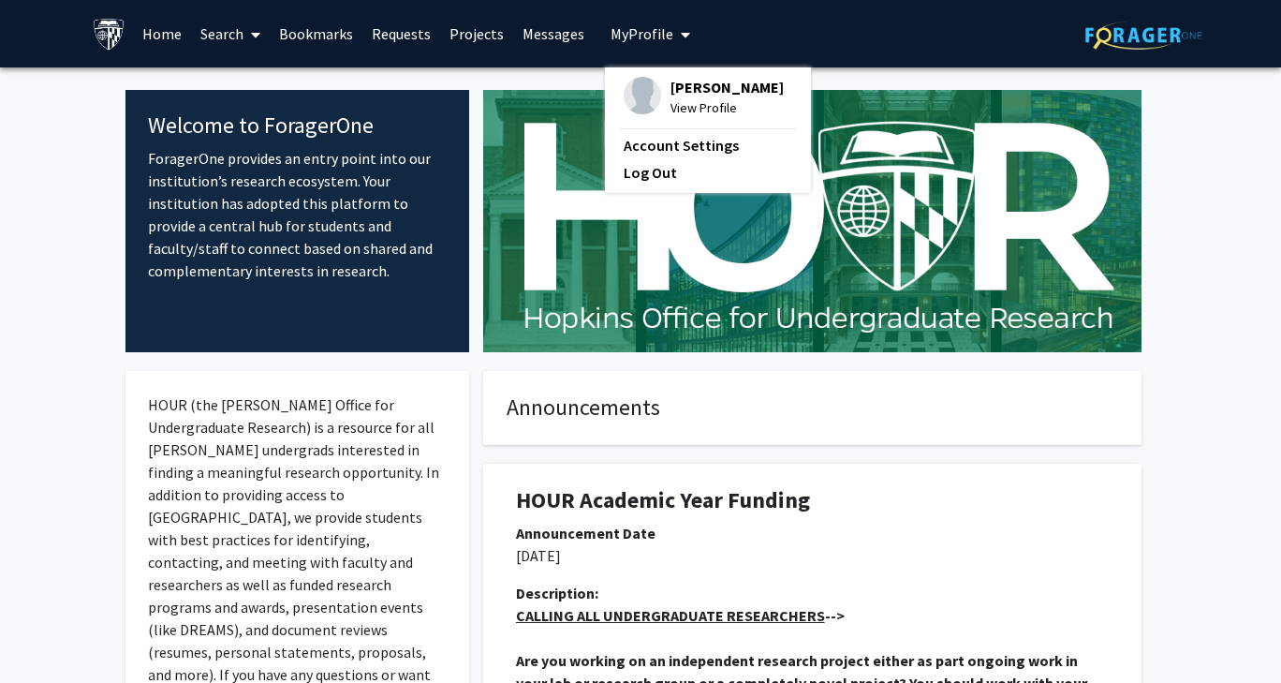
click at [689, 106] on span "View Profile" at bounding box center [727, 107] width 113 height 21
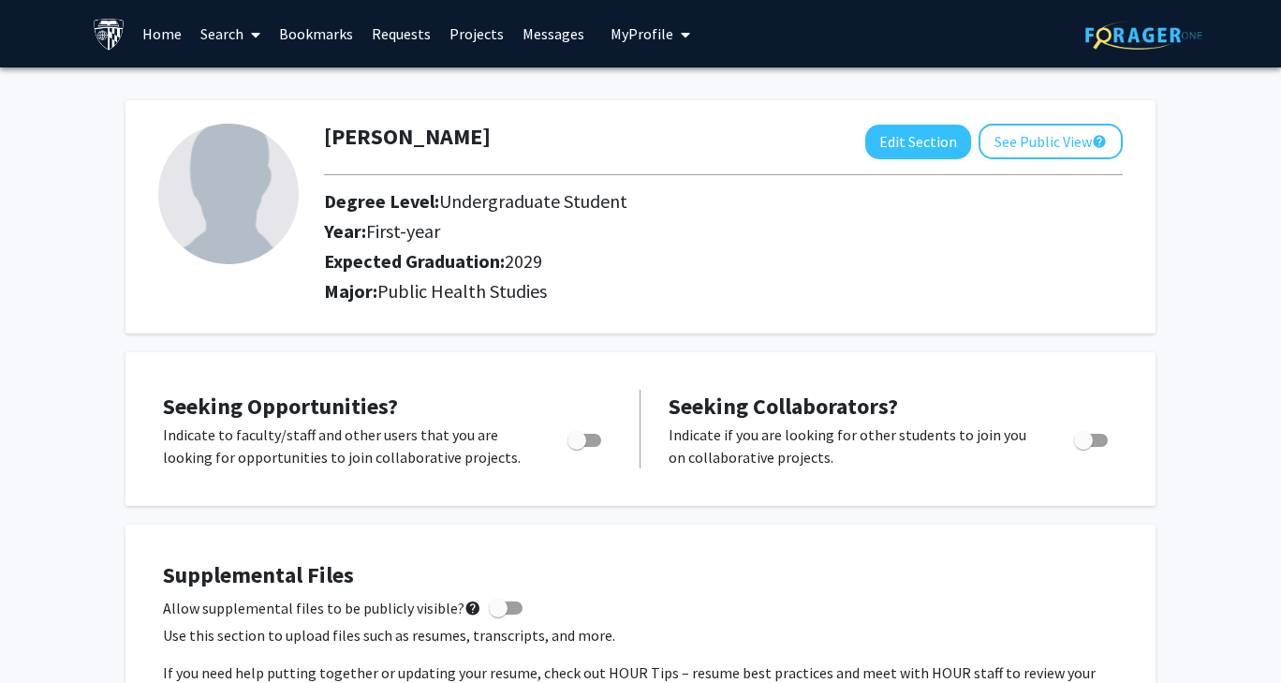
click at [529, 38] on link "Messages" at bounding box center [553, 34] width 81 height 66
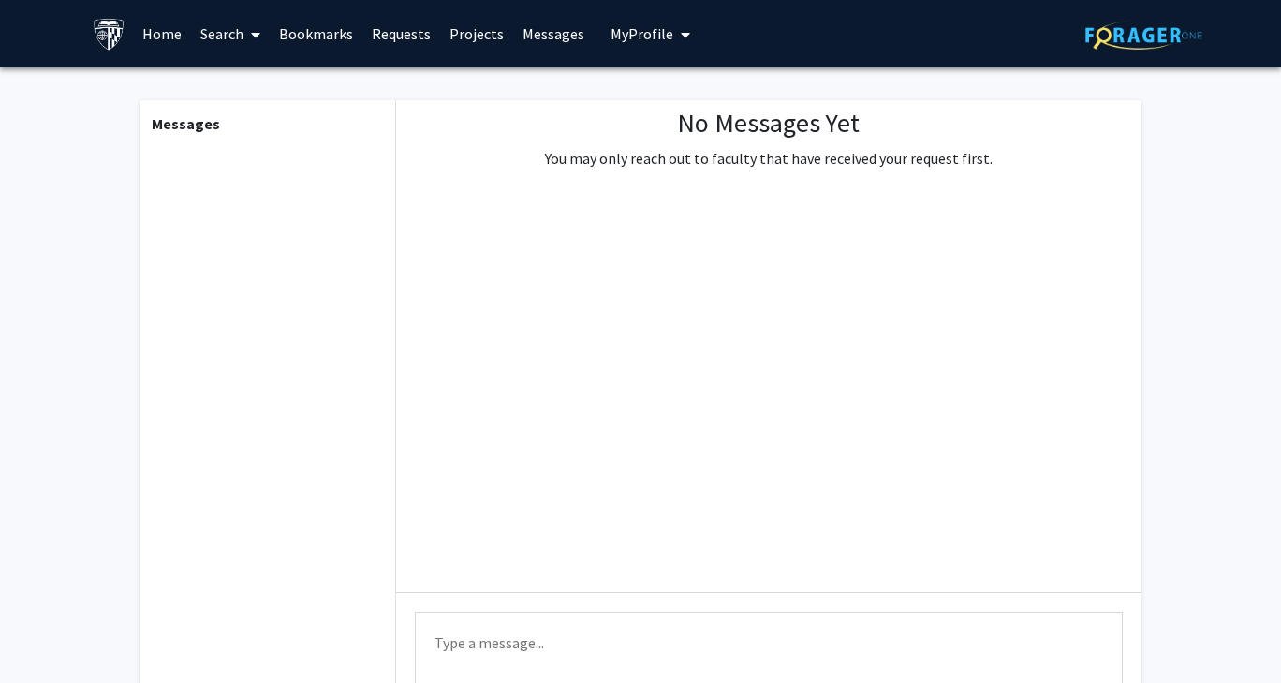
click at [483, 36] on link "Projects" at bounding box center [476, 34] width 73 height 66
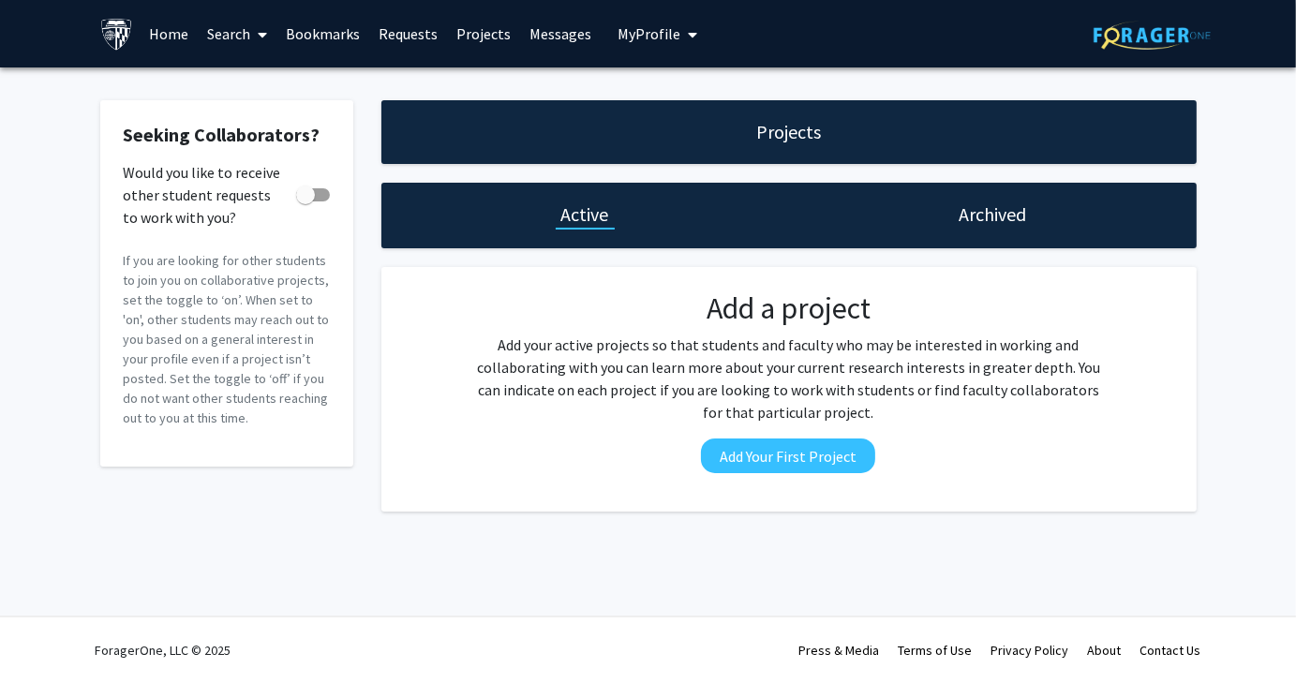
click at [412, 40] on link "Requests" at bounding box center [408, 34] width 78 height 66
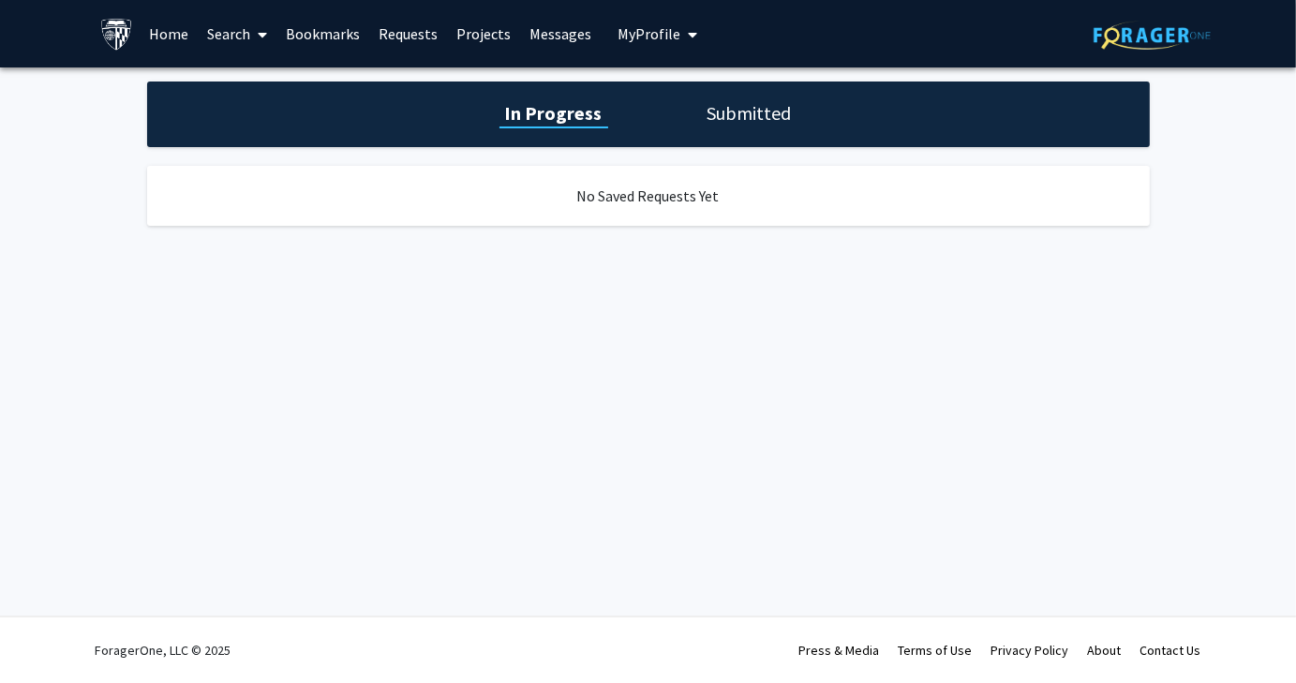
click at [334, 44] on link "Bookmarks" at bounding box center [322, 34] width 93 height 66
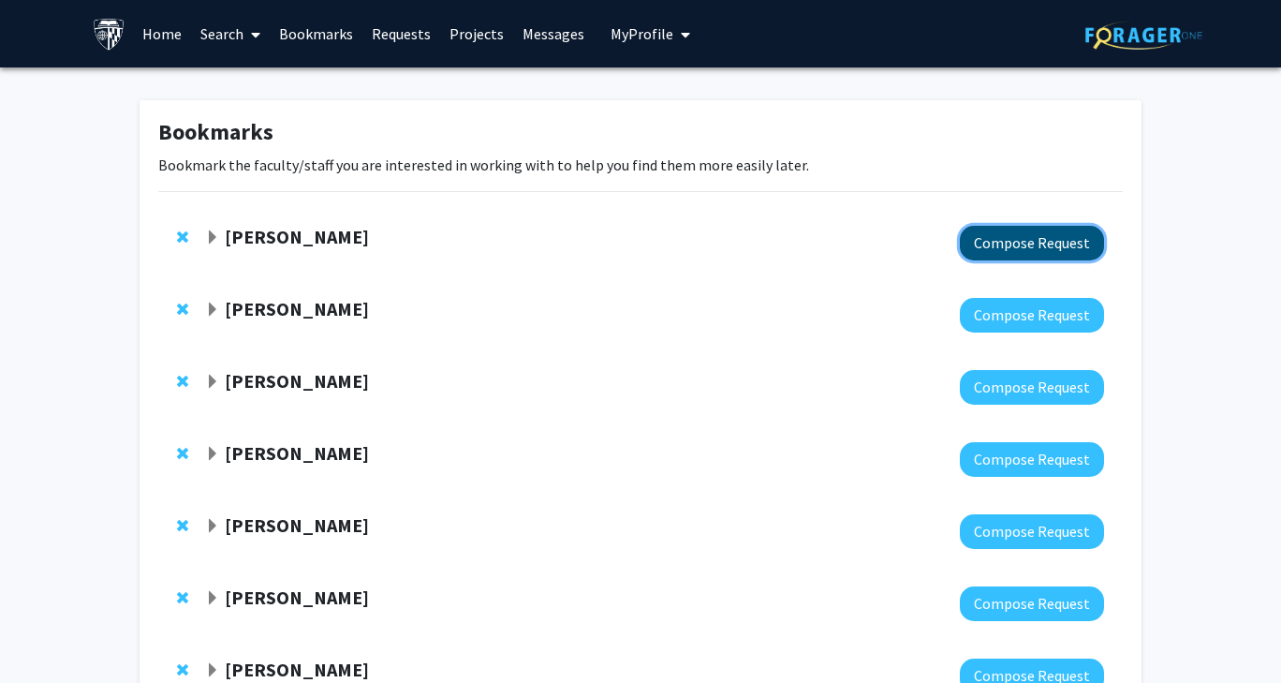
click at [1021, 244] on button "Compose Request" at bounding box center [1032, 243] width 144 height 35
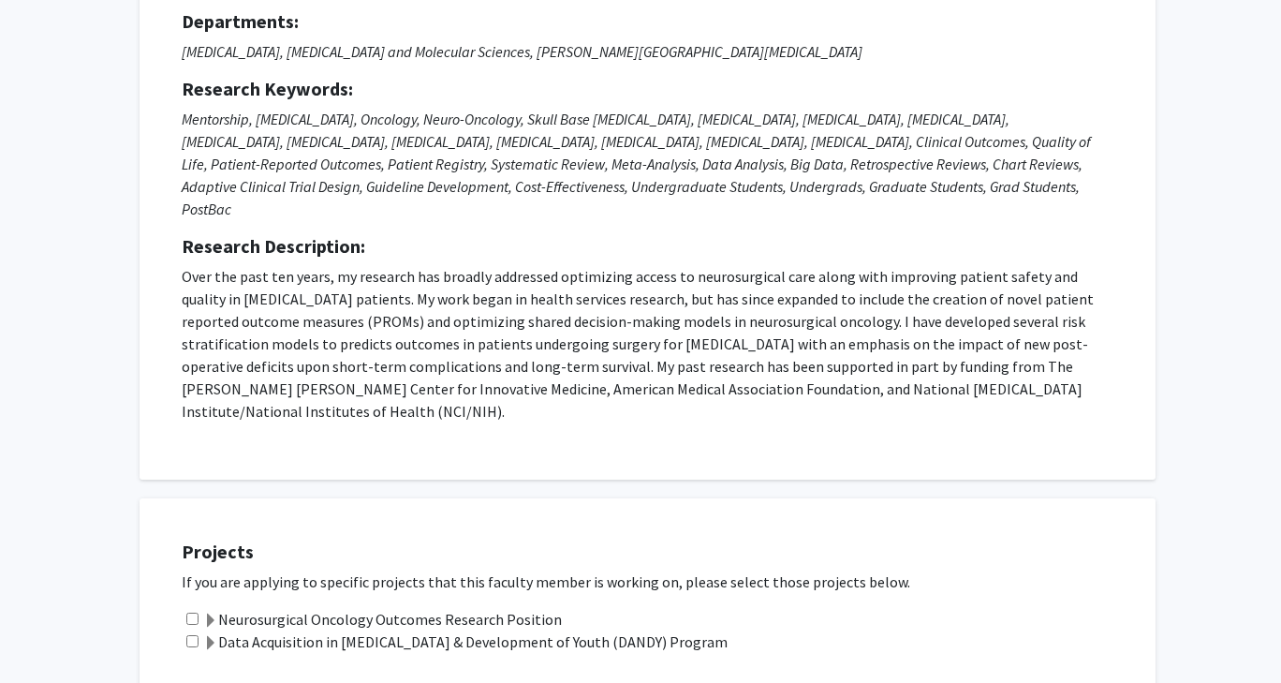
scroll to position [375, 0]
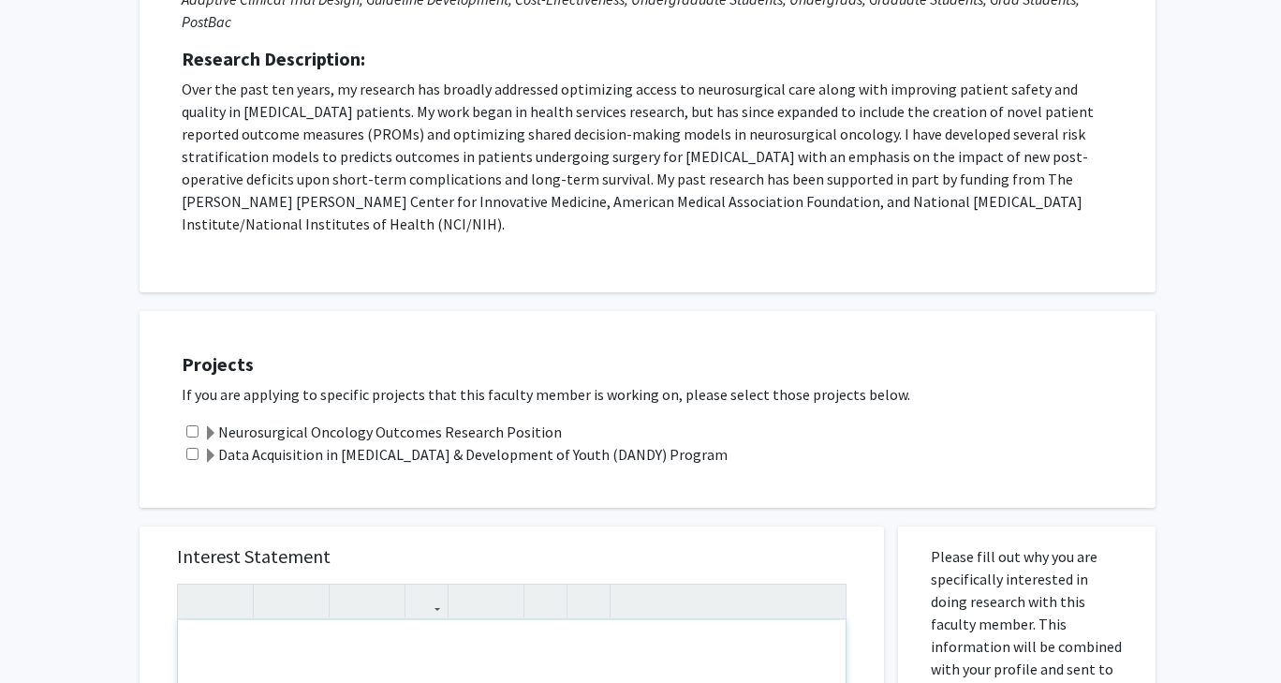
click at [215, 426] on span at bounding box center [210, 433] width 15 height 15
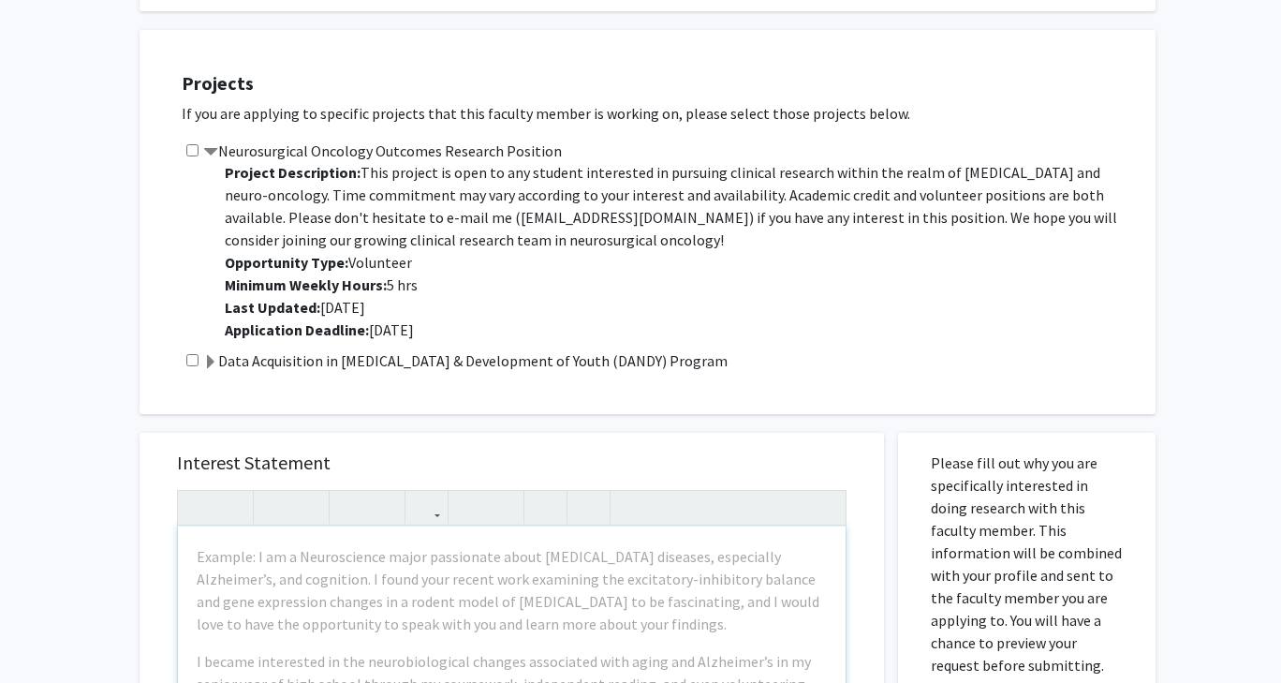
scroll to position [0, 0]
click at [217, 355] on span at bounding box center [210, 362] width 15 height 15
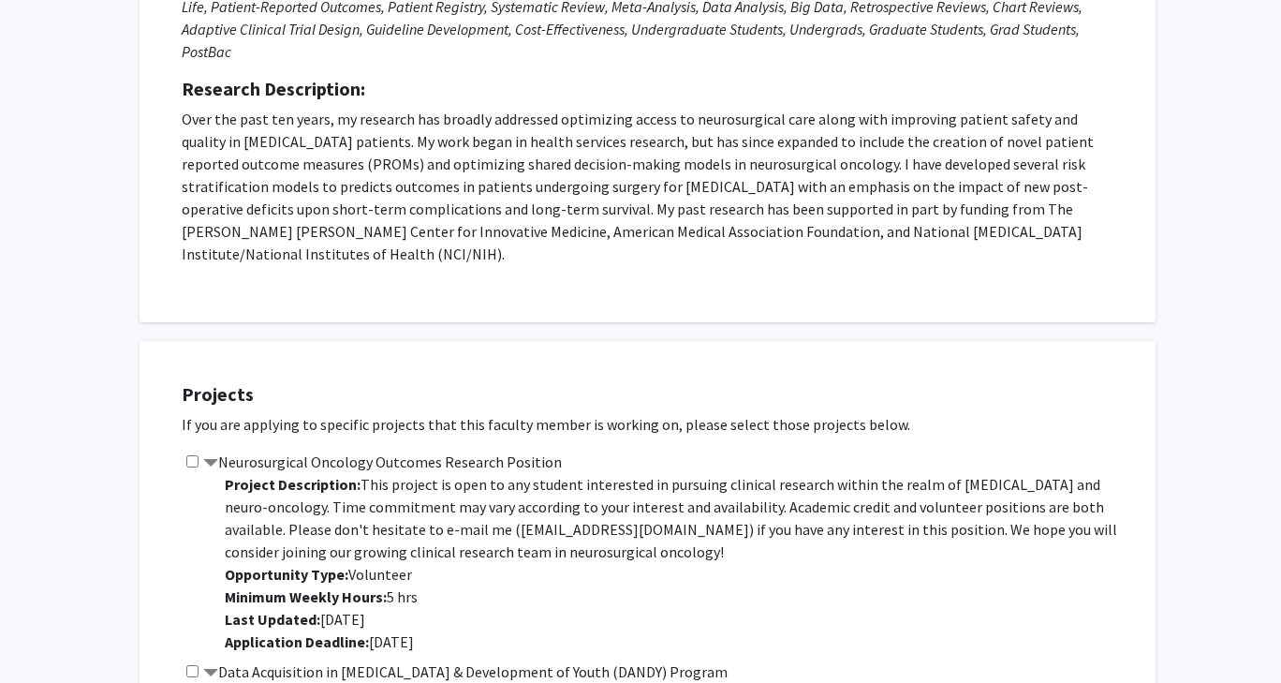
scroll to position [562, 0]
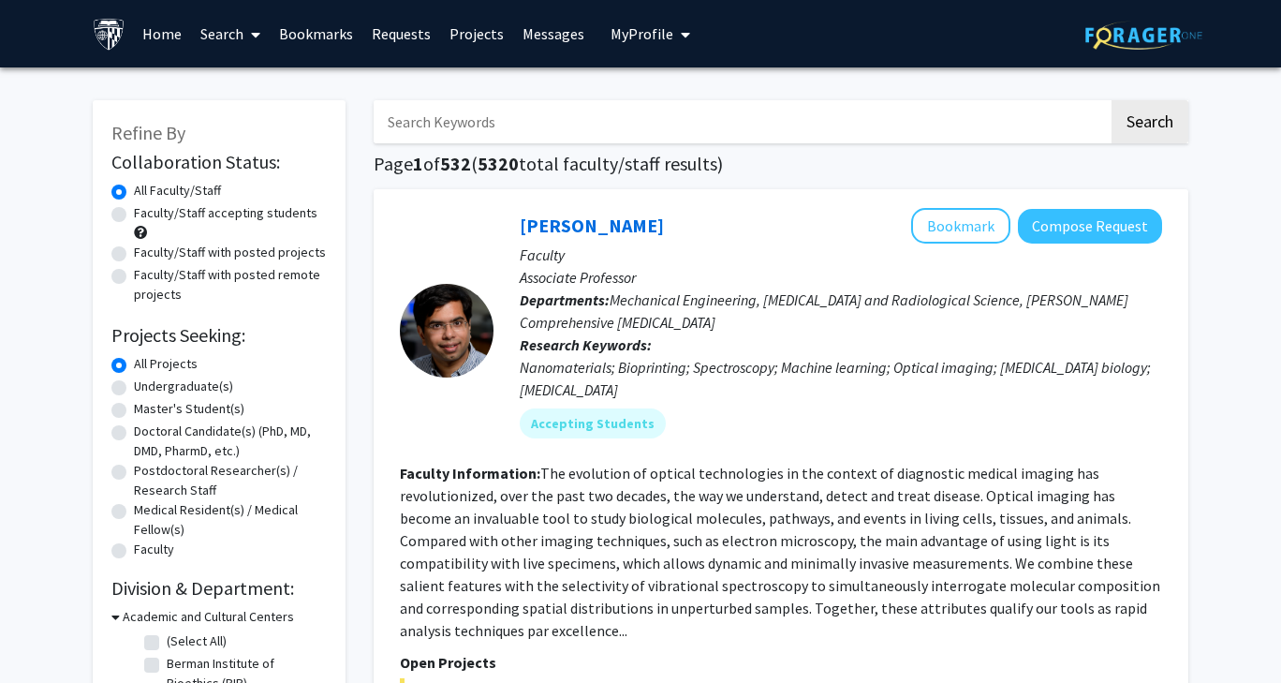
click at [409, 126] on input "Search Keywords" at bounding box center [741, 121] width 735 height 43
type input "thakor"
click at [1112, 100] on button "Search" at bounding box center [1150, 121] width 77 height 43
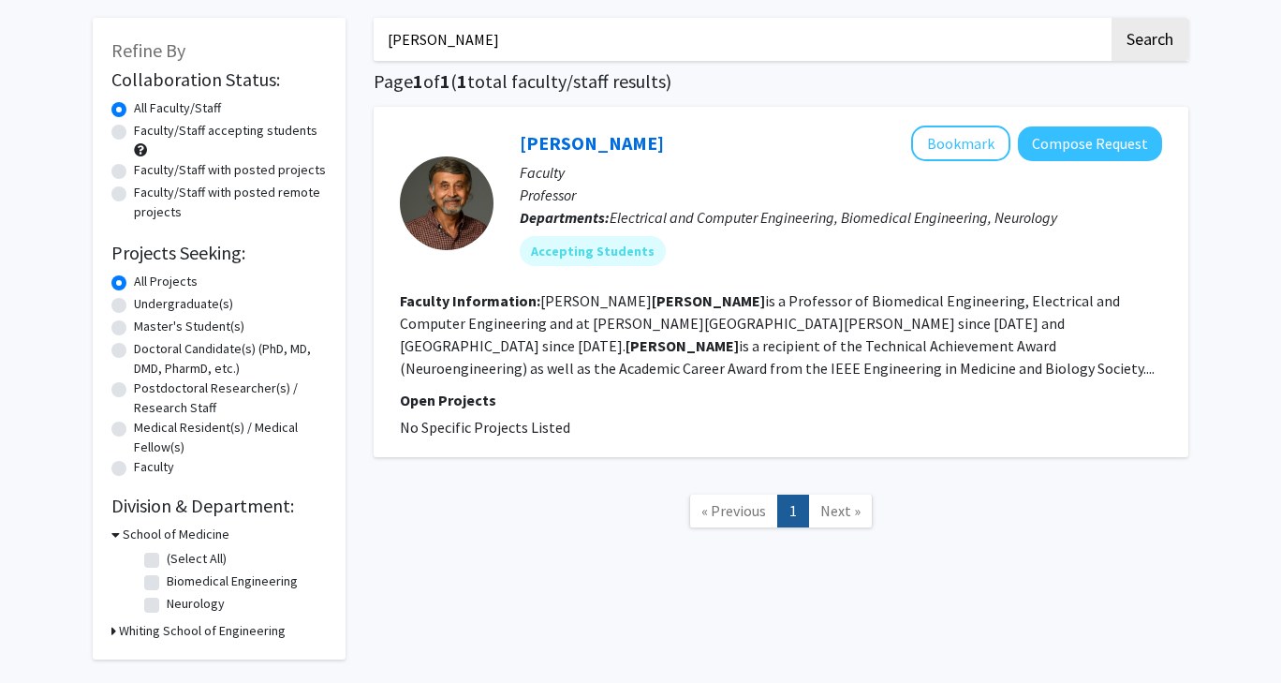
scroll to position [94, 0]
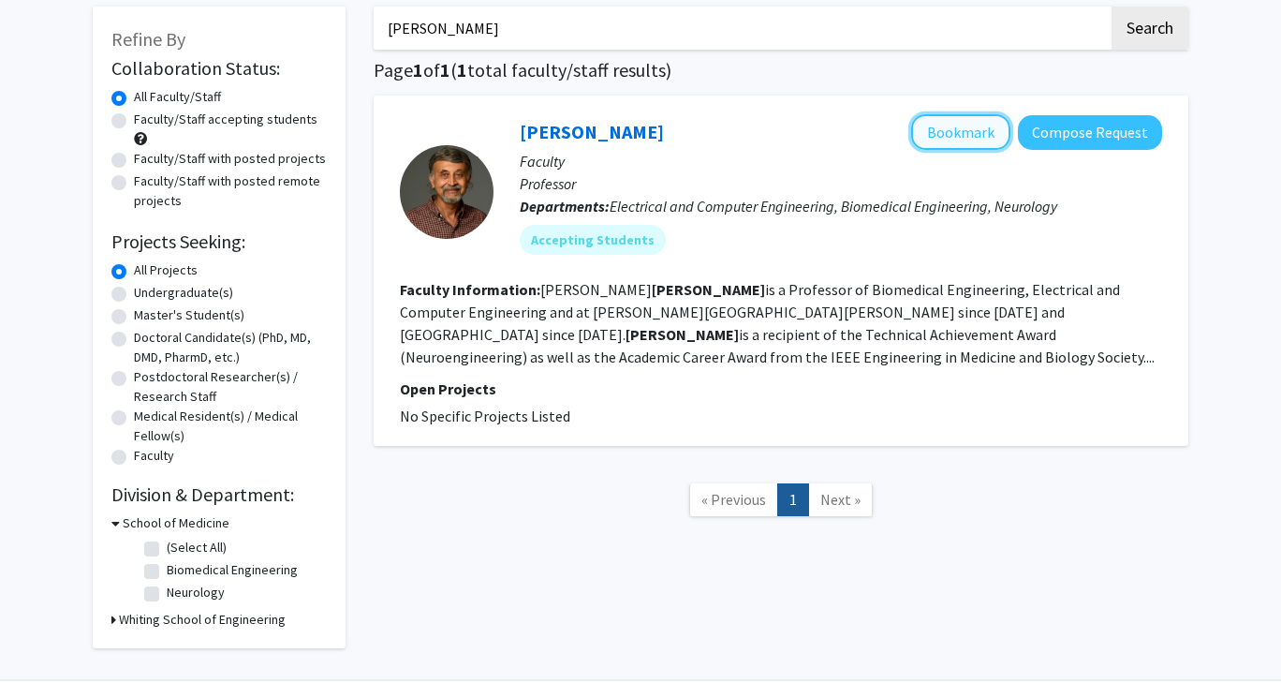
click at [929, 135] on button "Bookmark" at bounding box center [960, 132] width 99 height 36
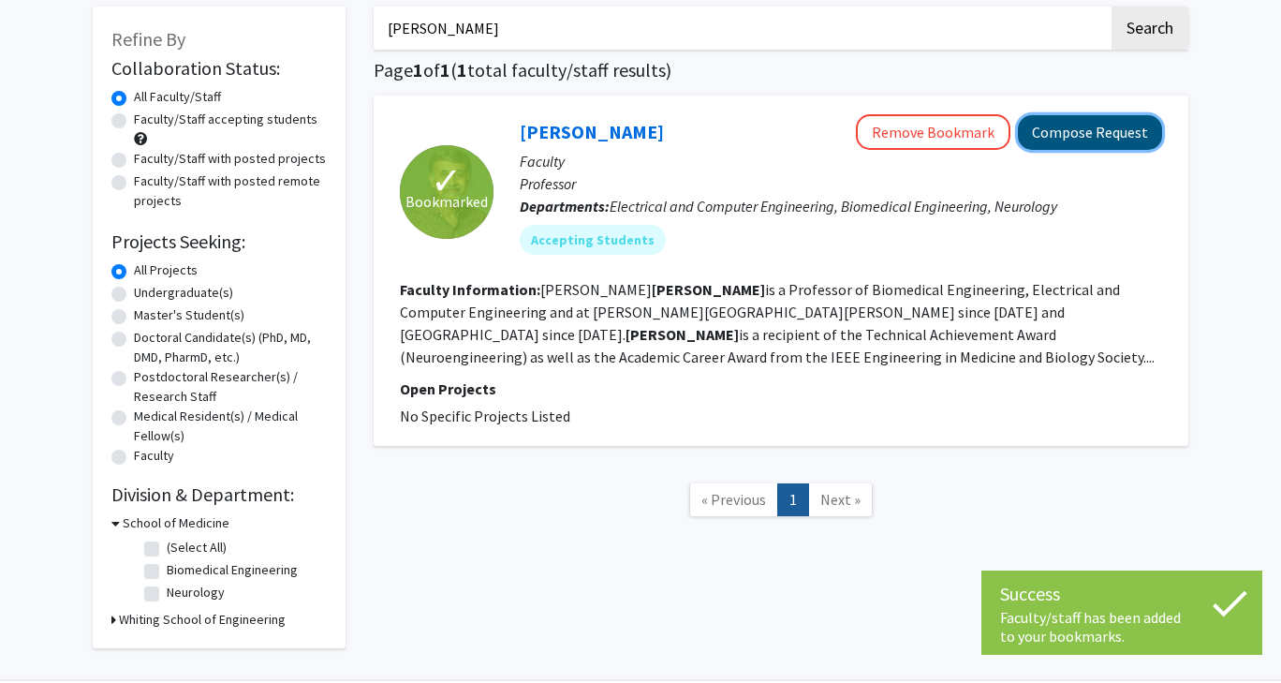
click at [1054, 139] on button "Compose Request" at bounding box center [1090, 132] width 144 height 35
